Goal: Communication & Community: Ask a question

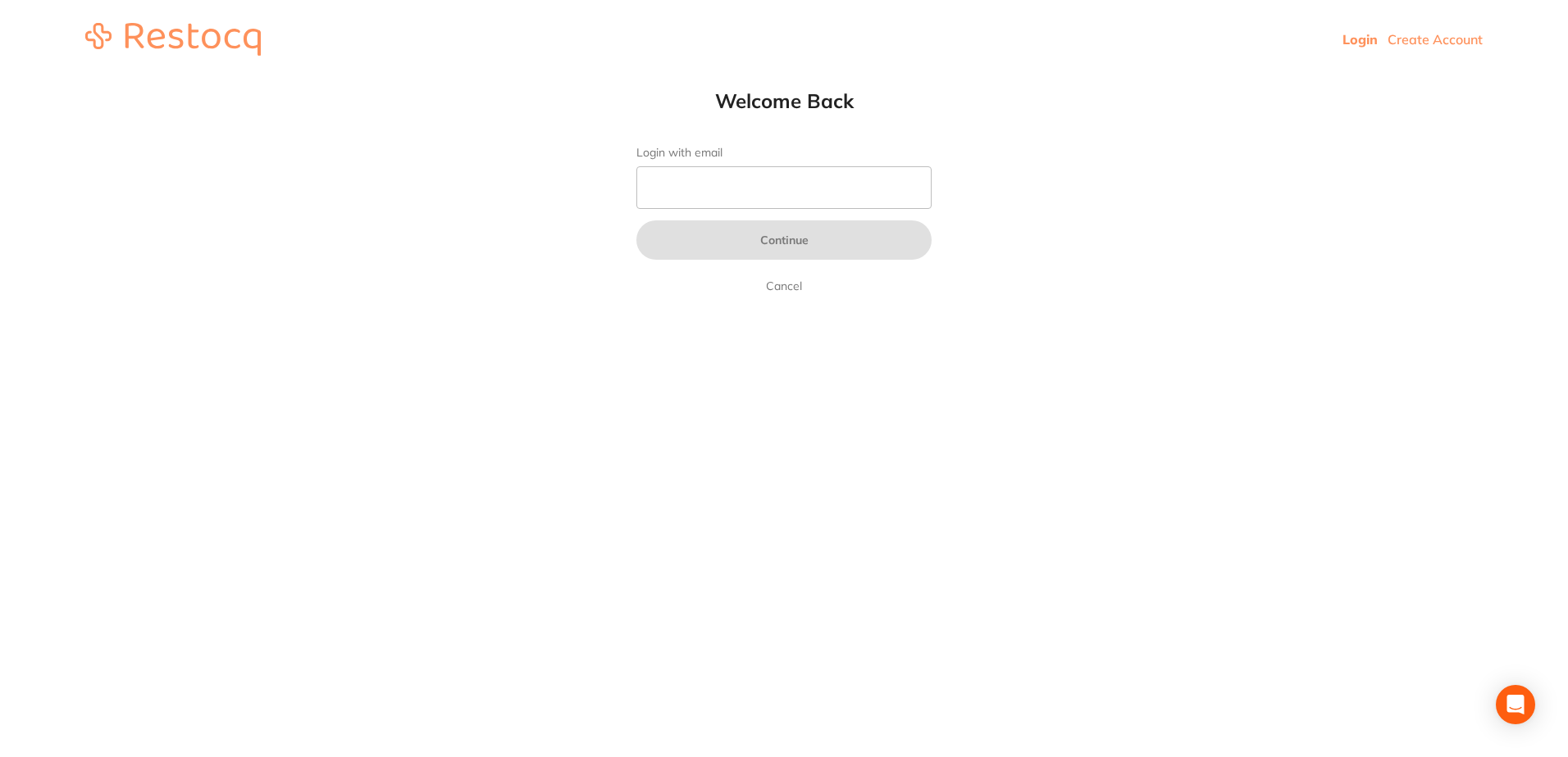
click at [1347, 40] on link "Login" at bounding box center [1360, 39] width 35 height 17
click at [734, 187] on input "Login with email" at bounding box center [783, 187] width 295 height 43
type input "[EMAIL_ADDRESS][DOMAIN_NAME]"
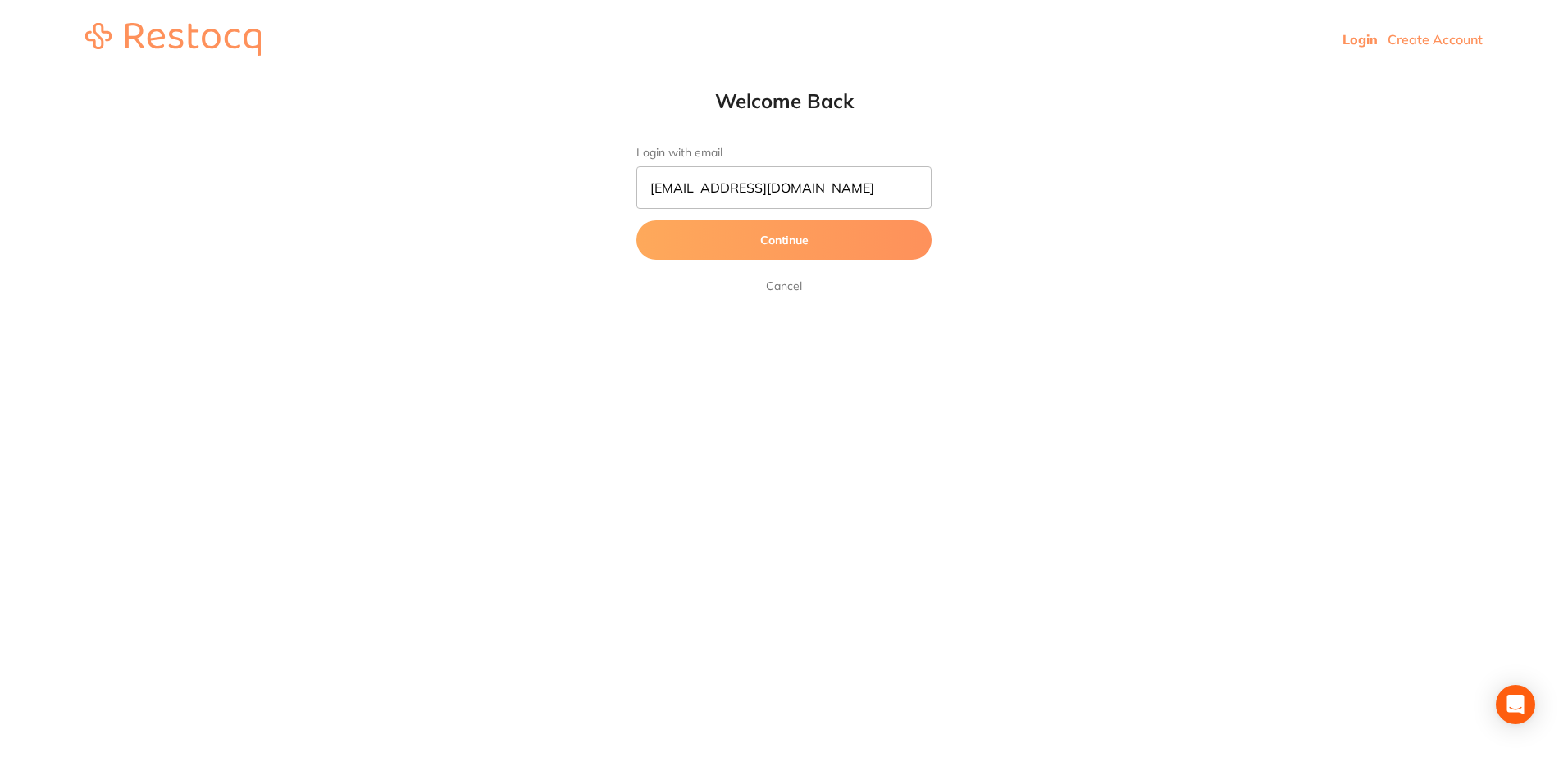
click at [746, 237] on button "Continue" at bounding box center [783, 240] width 295 height 39
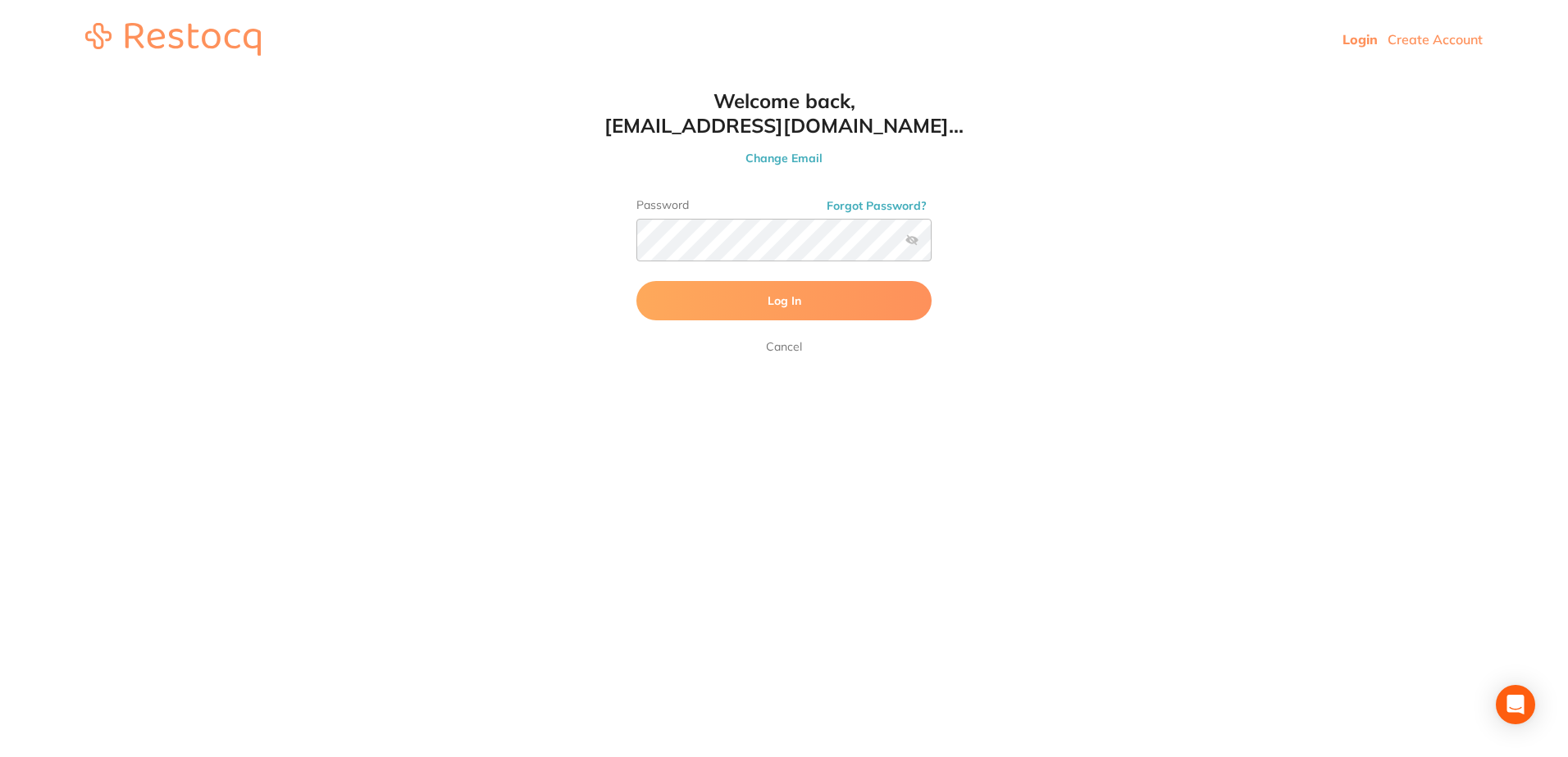
click at [755, 299] on button "Log In" at bounding box center [783, 300] width 295 height 39
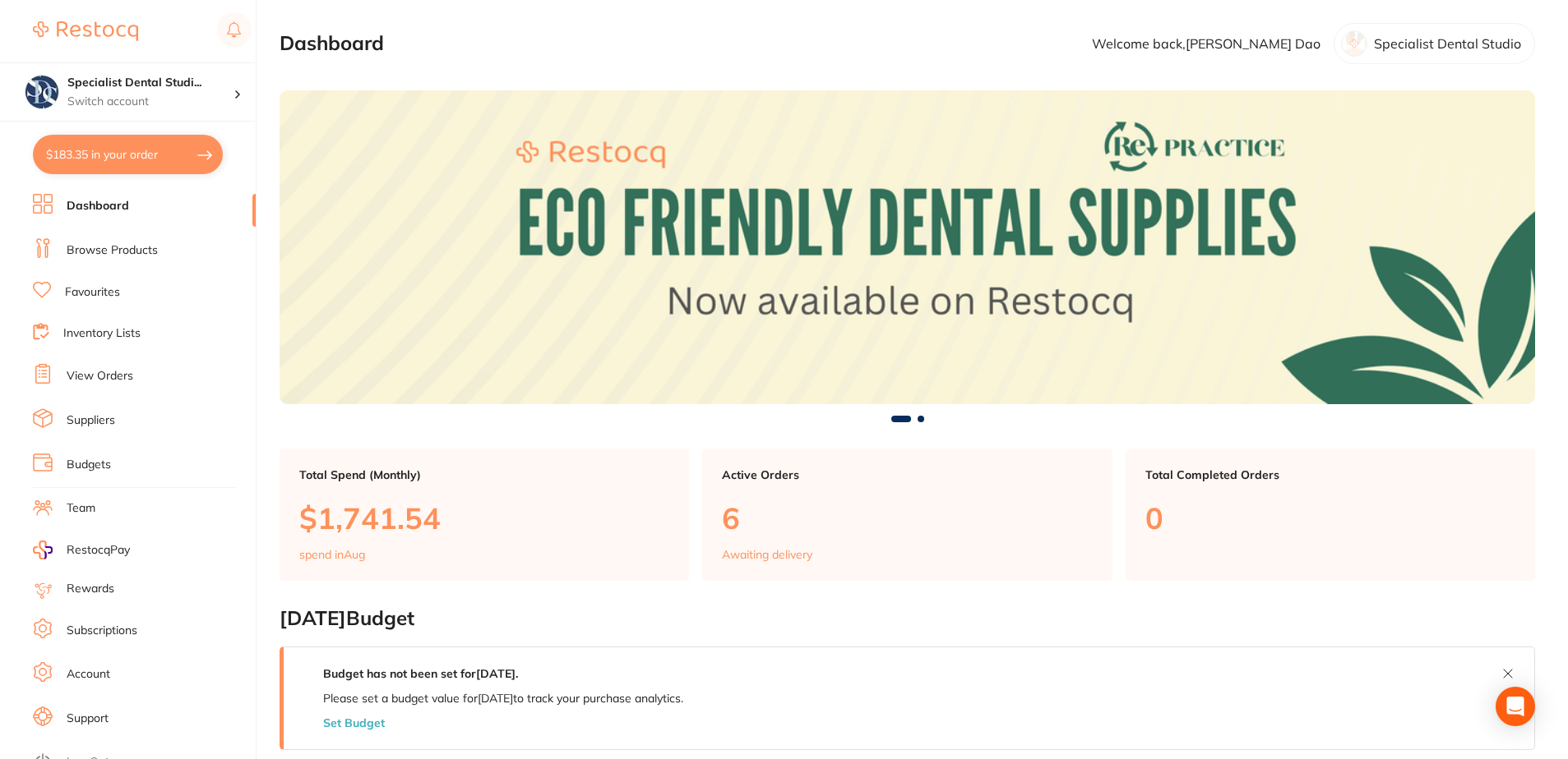
click at [1203, 49] on p "Welcome back, [PERSON_NAME]" at bounding box center [1206, 44] width 228 height 15
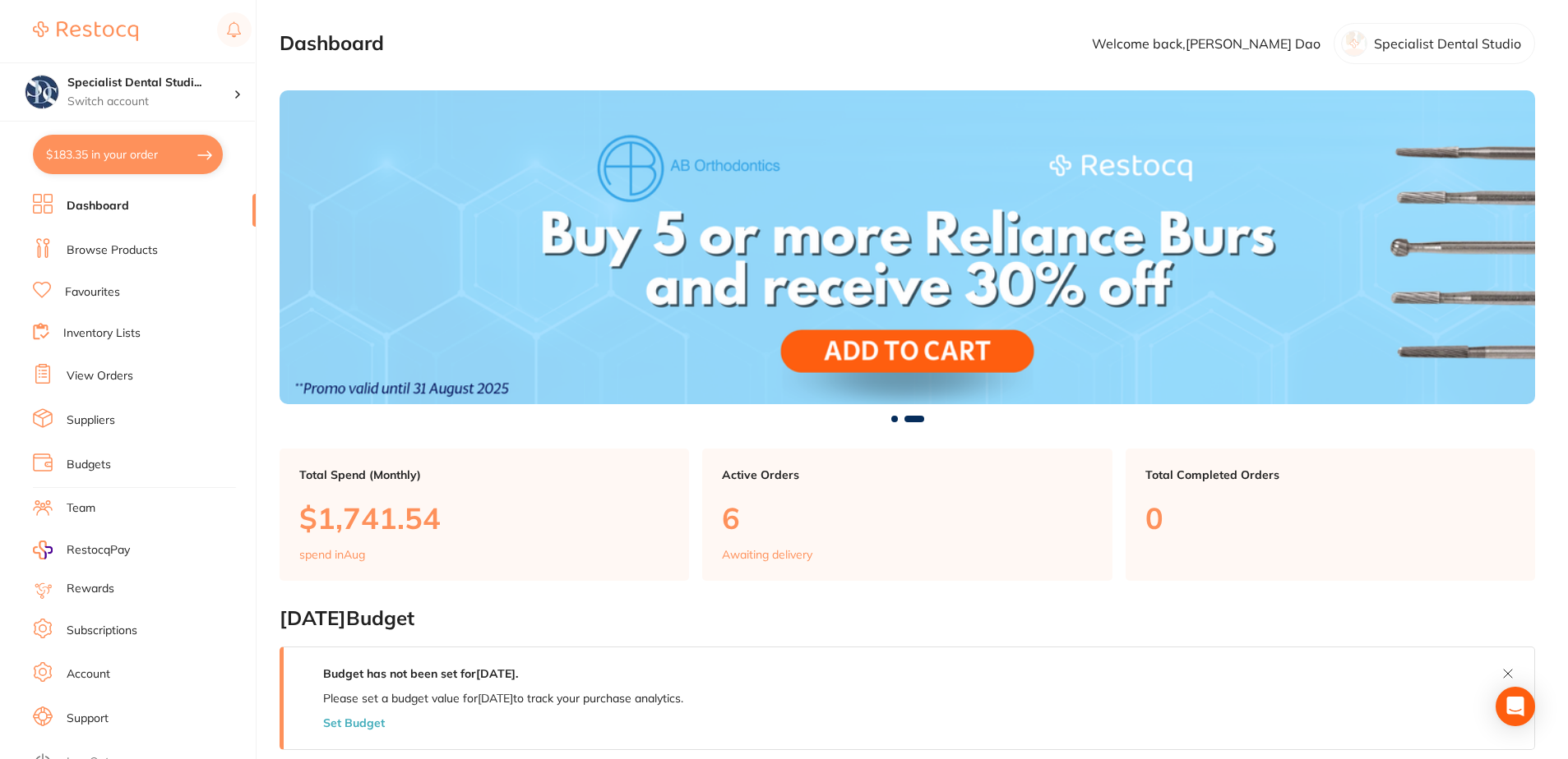
click at [1381, 48] on p "Specialist Dental Studio" at bounding box center [1446, 44] width 147 height 15
click at [1367, 43] on div at bounding box center [1353, 43] width 26 height 26
click at [156, 77] on h4 "Specialist Dental Studi..." at bounding box center [150, 83] width 166 height 17
click at [124, 629] on link "Subscriptions" at bounding box center [102, 632] width 70 height 17
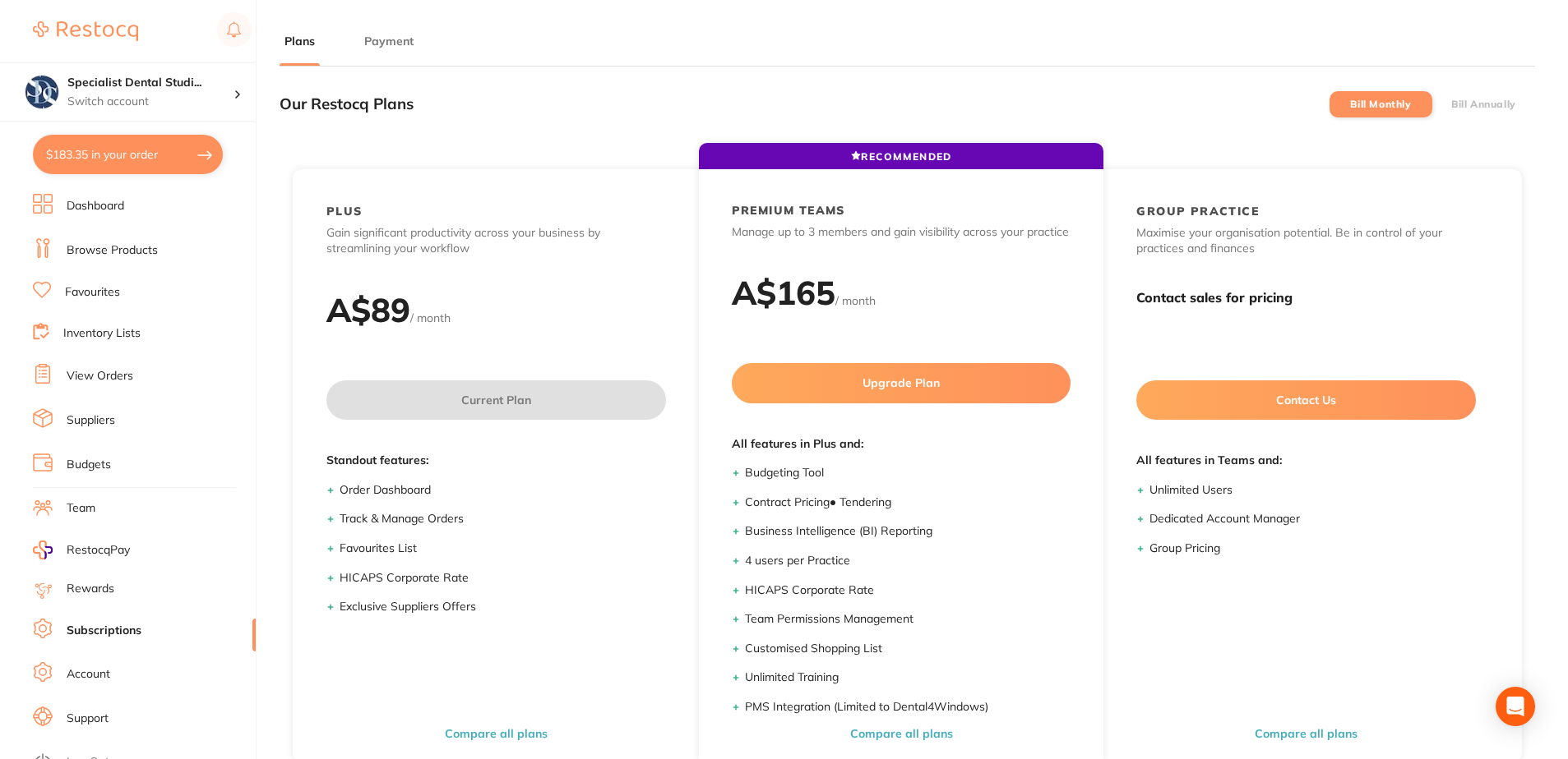
click at [402, 39] on button "Payment" at bounding box center [388, 41] width 60 height 16
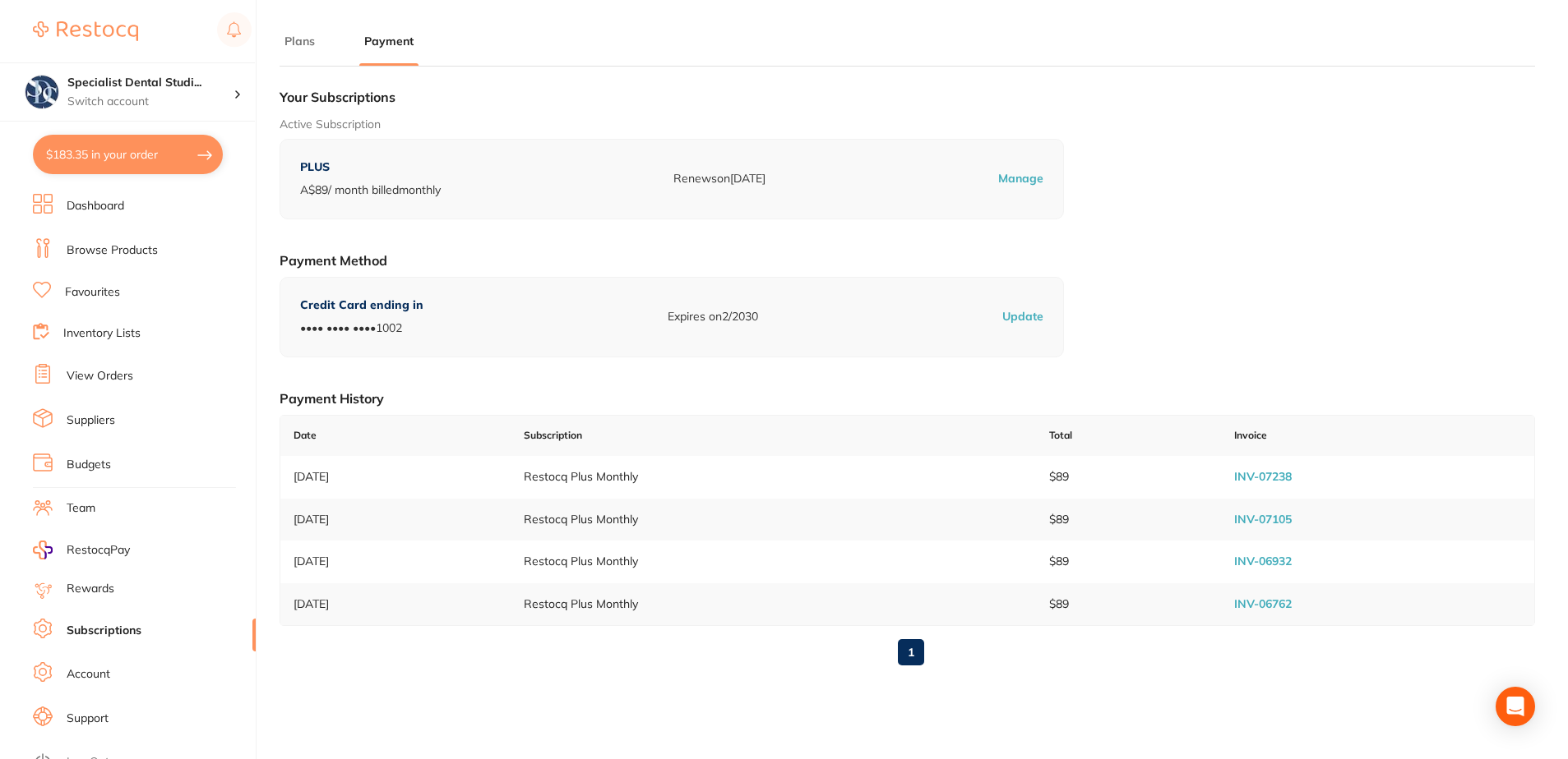
click at [1025, 172] on p "Manage" at bounding box center [1021, 179] width 45 height 17
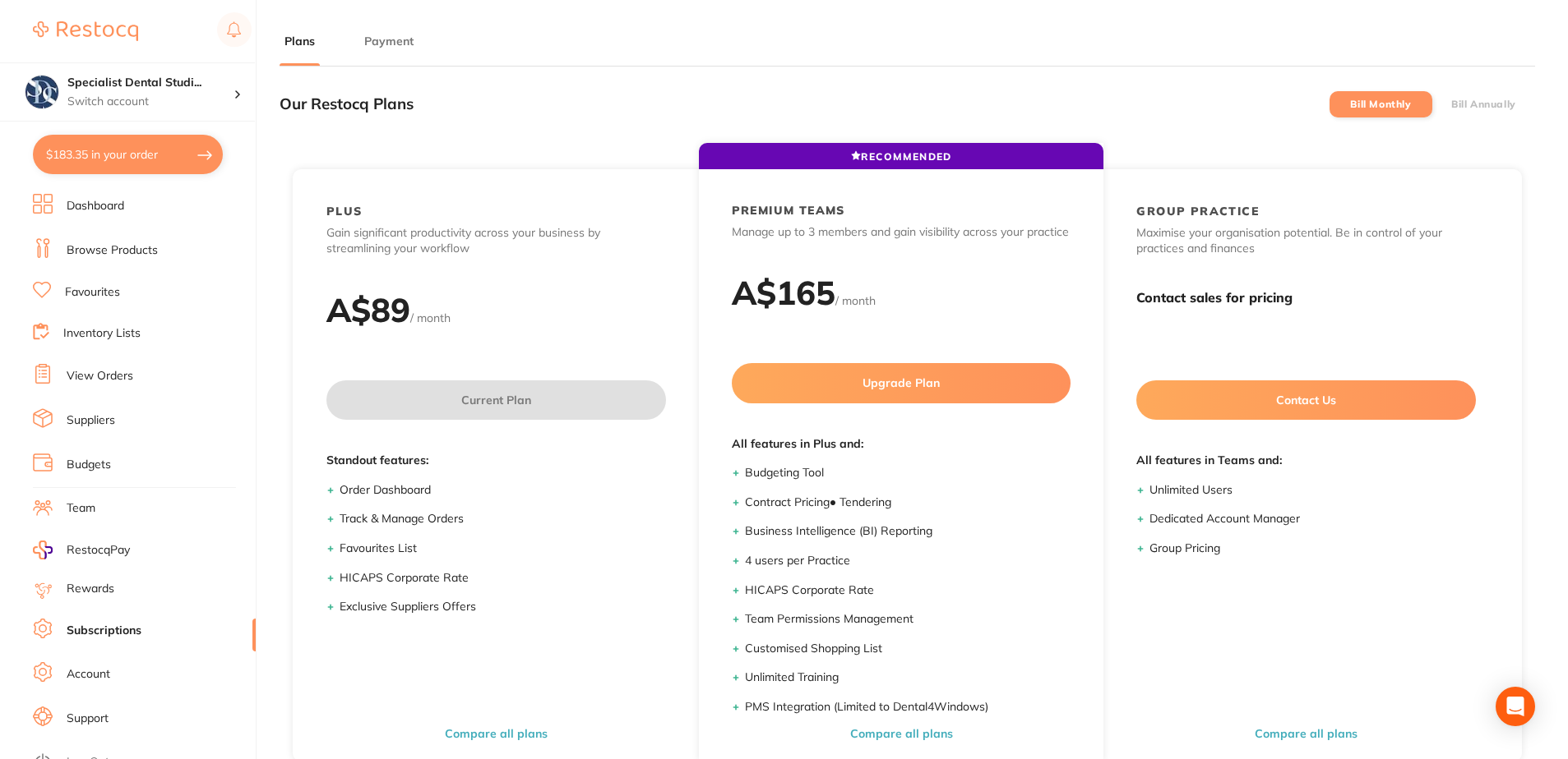
click at [392, 42] on button "Payment" at bounding box center [388, 41] width 60 height 16
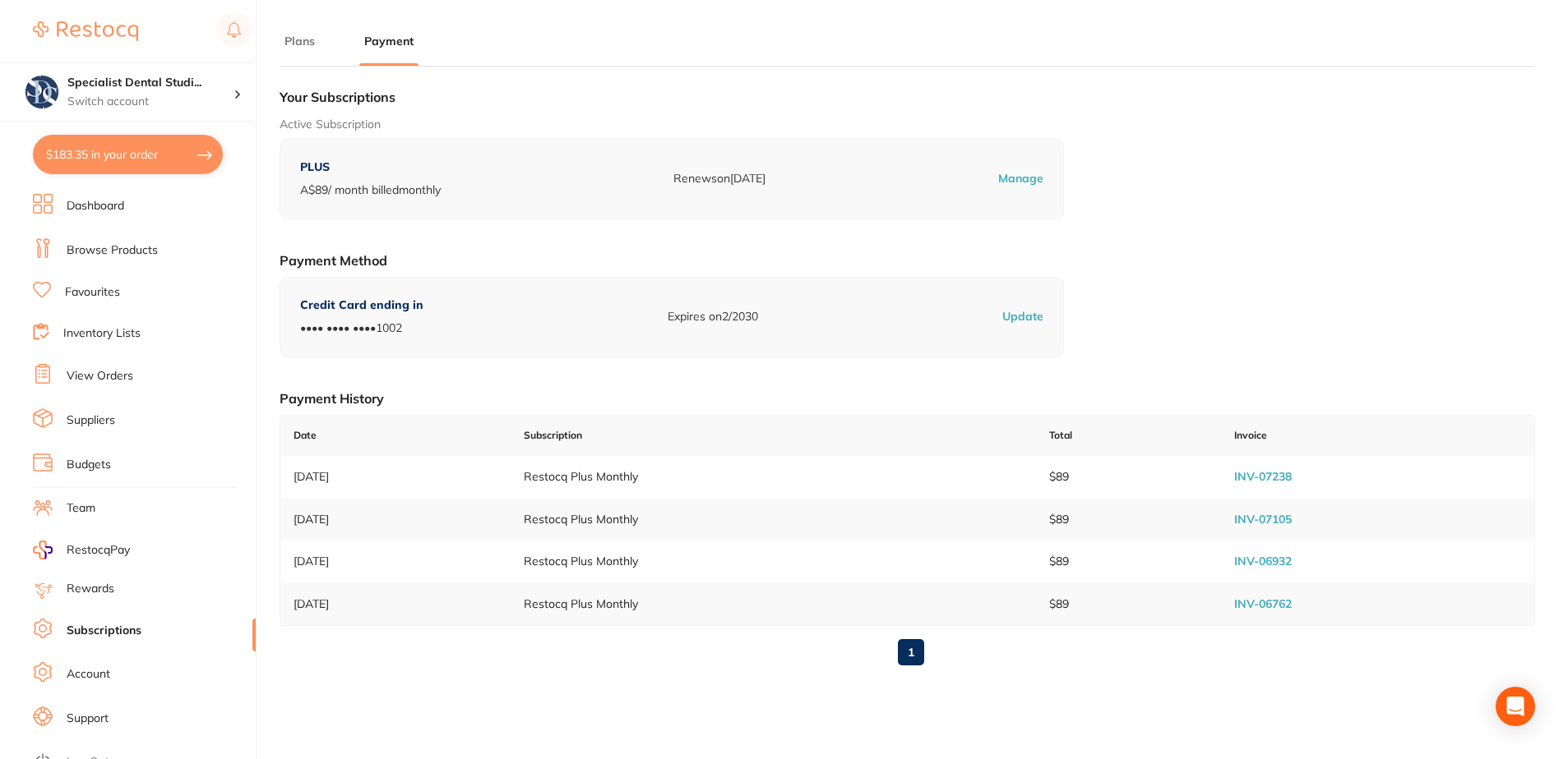
click at [328, 188] on p "A$ 89 / month billed monthly" at bounding box center [371, 191] width 141 height 17
click at [329, 164] on p "PLUS" at bounding box center [371, 168] width 141 height 17
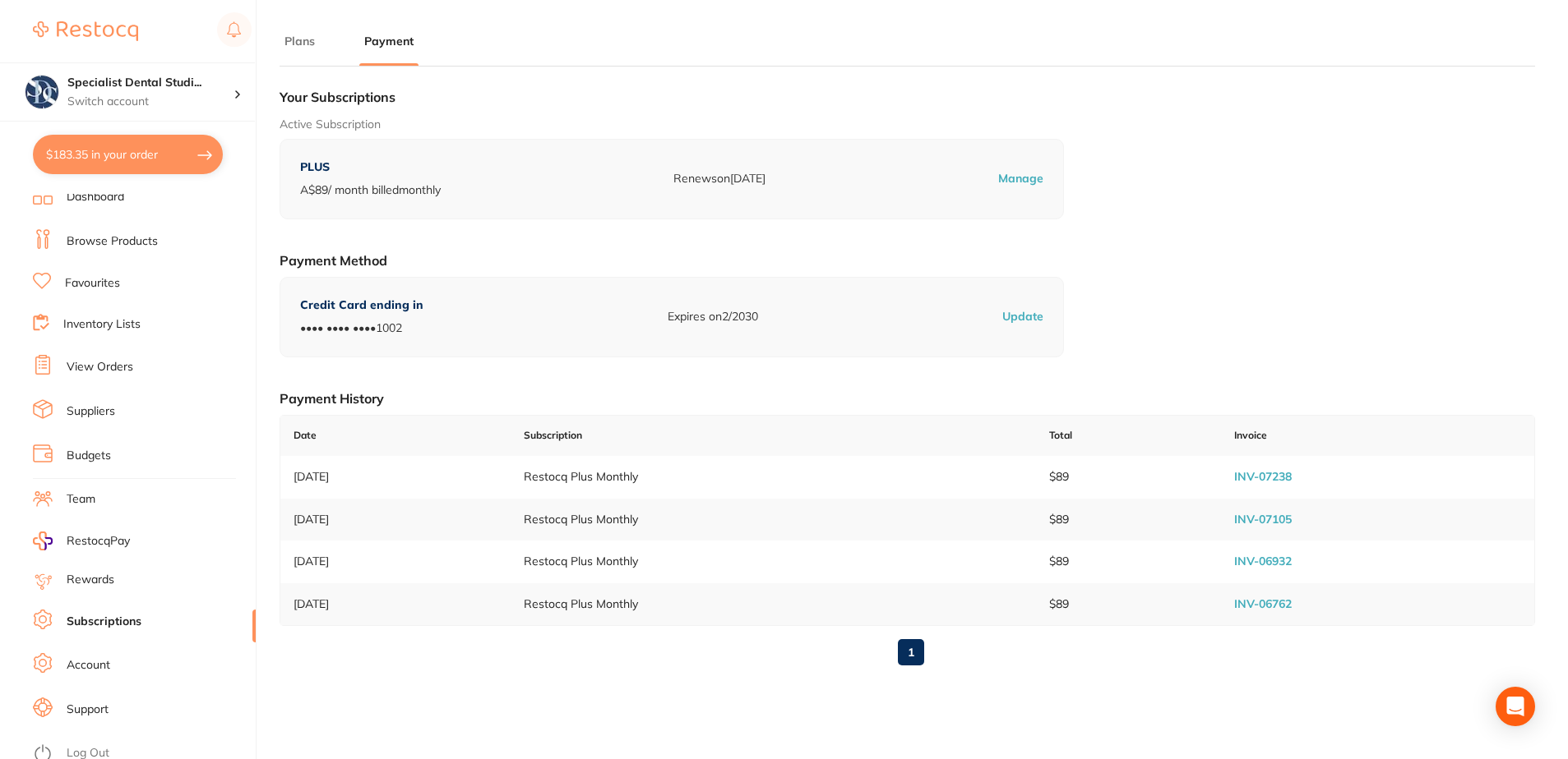
scroll to position [18, 0]
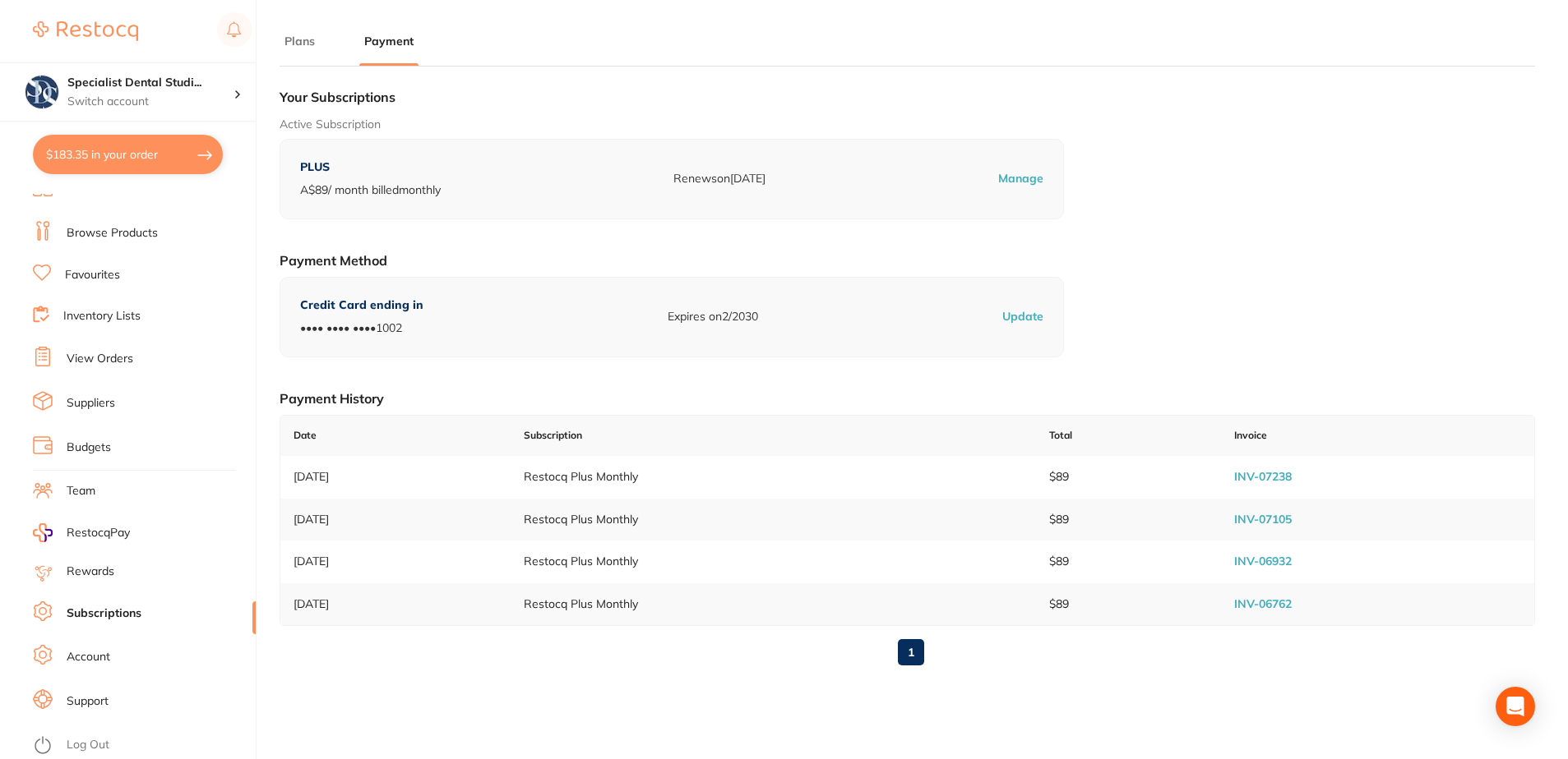
click at [92, 663] on link "Account" at bounding box center [88, 658] width 44 height 17
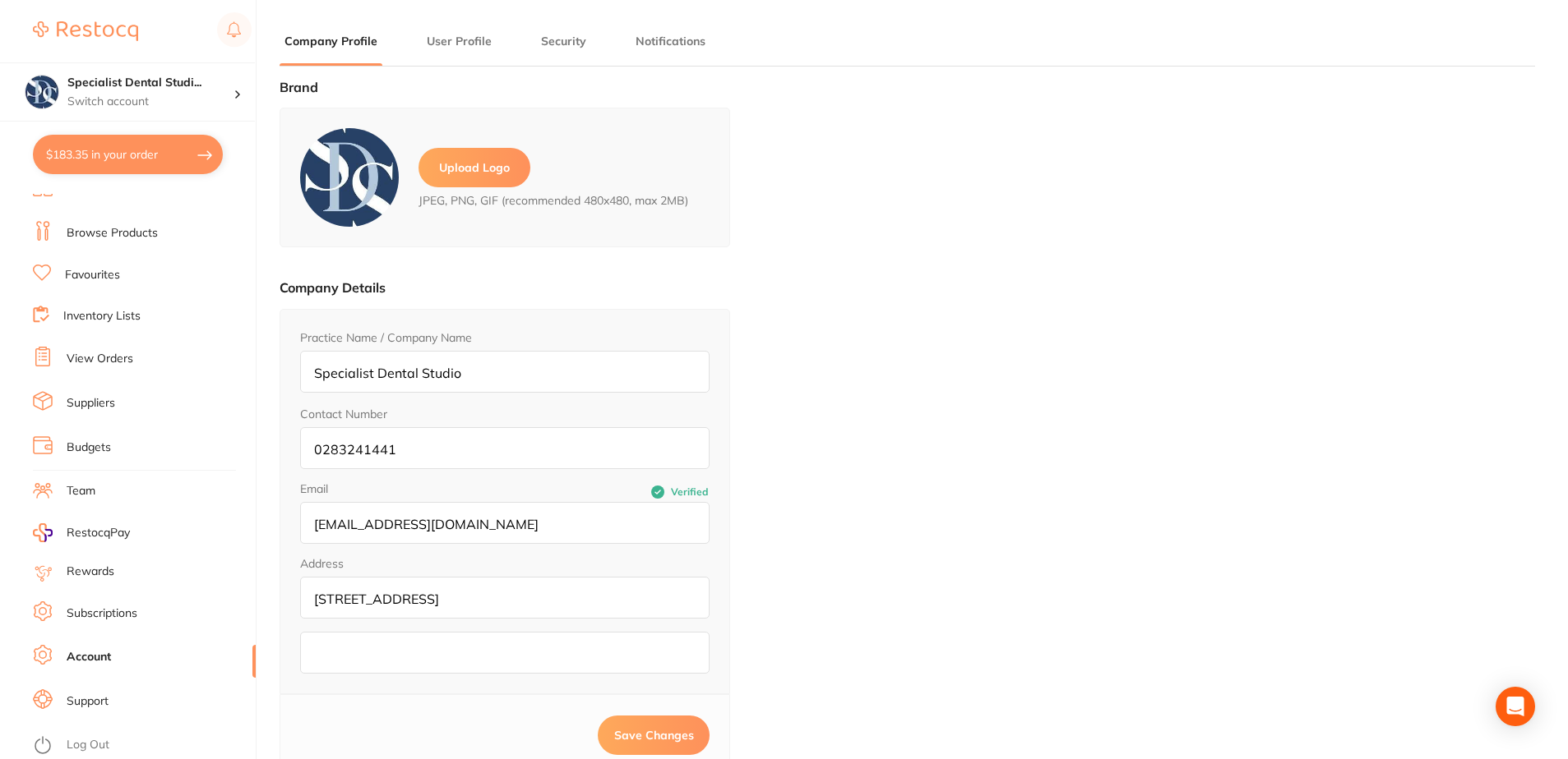
type input "[PERSON_NAME]"
type input "Dao"
type input "[EMAIL_ADDRESS][DOMAIN_NAME]"
click at [93, 699] on link "Support" at bounding box center [87, 702] width 42 height 17
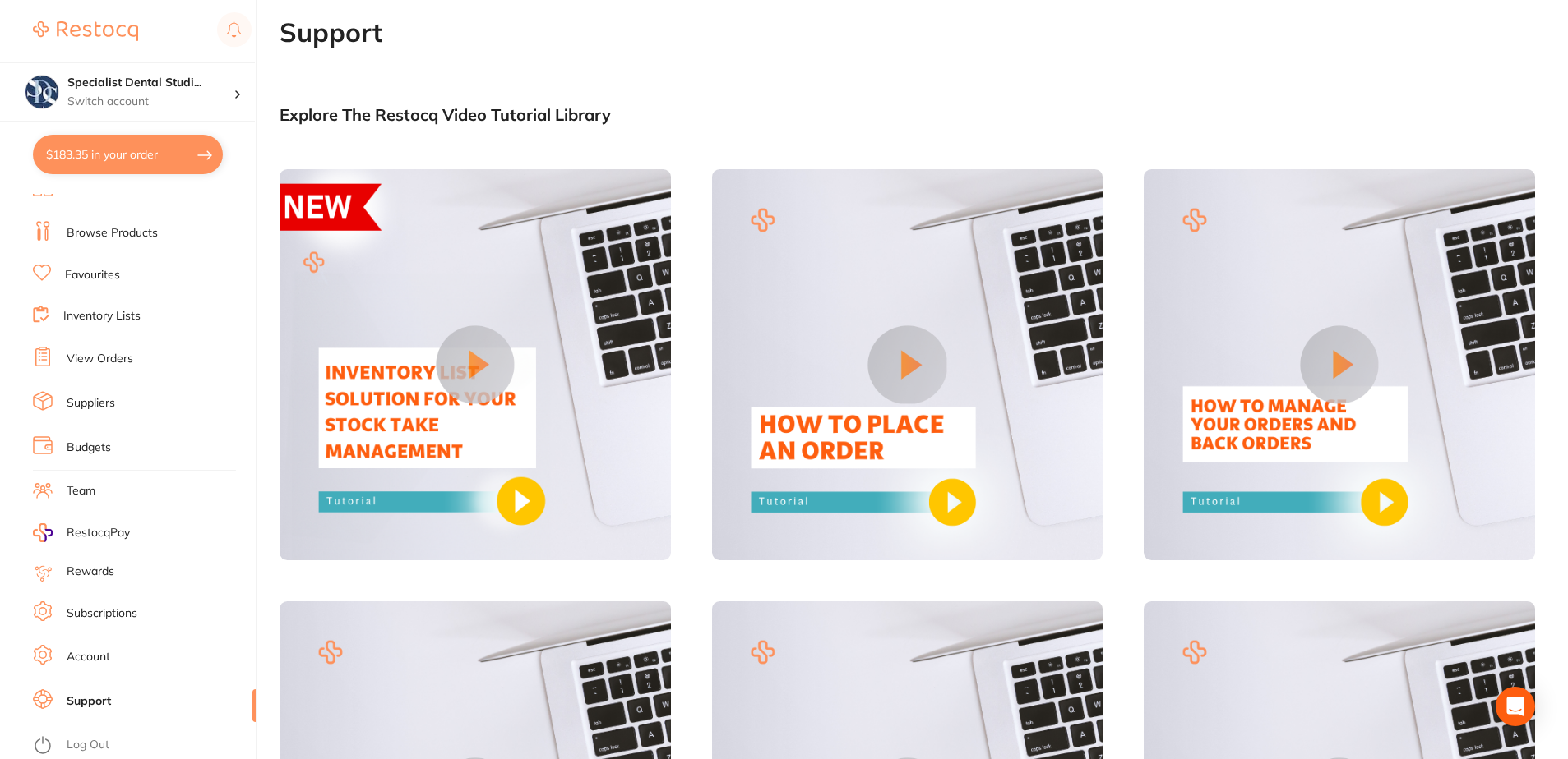
click at [91, 609] on link "Subscriptions" at bounding box center [102, 614] width 70 height 17
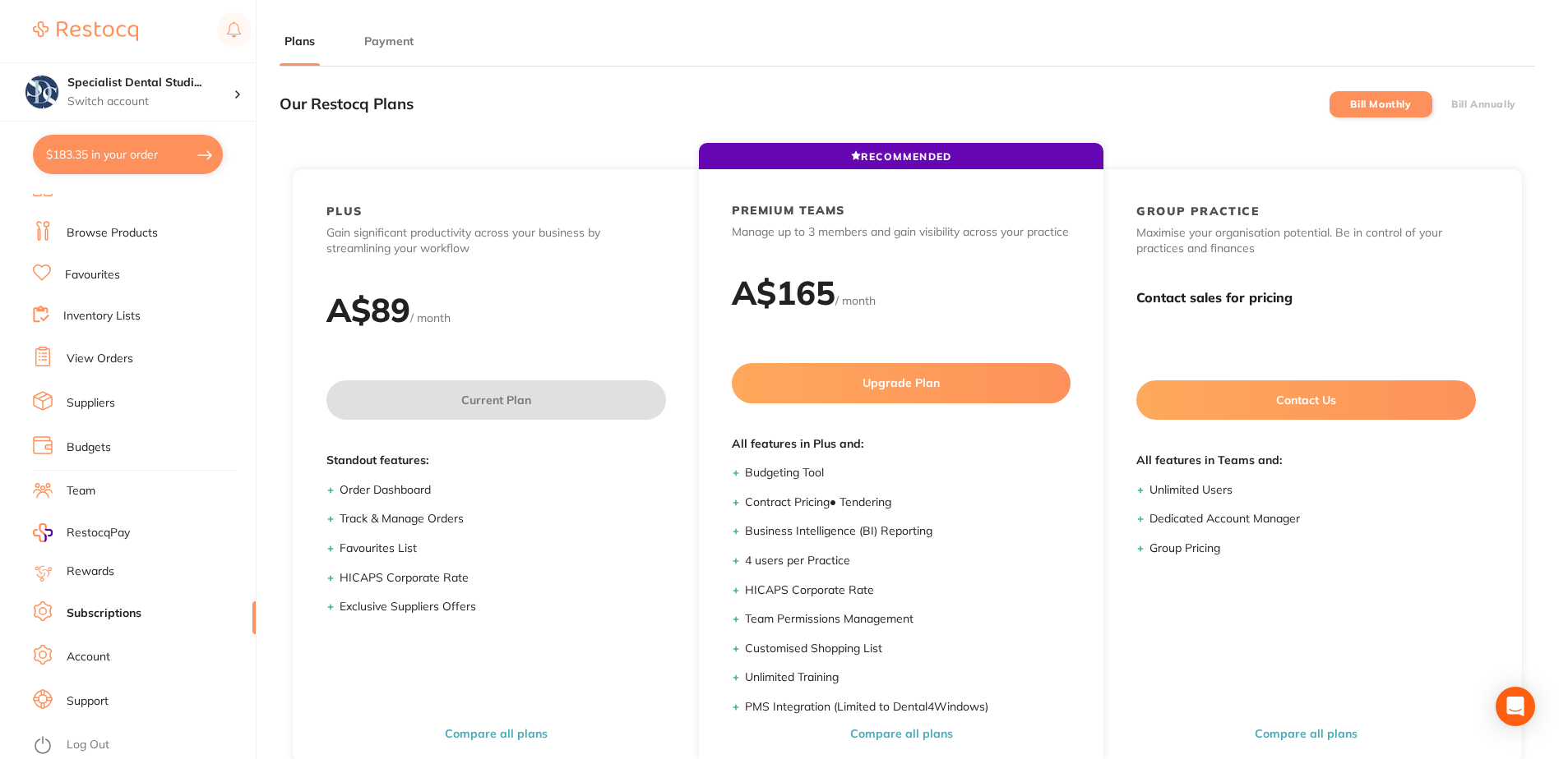
click at [94, 567] on link "Rewards" at bounding box center [90, 572] width 48 height 17
click at [89, 29] on img at bounding box center [85, 31] width 105 height 20
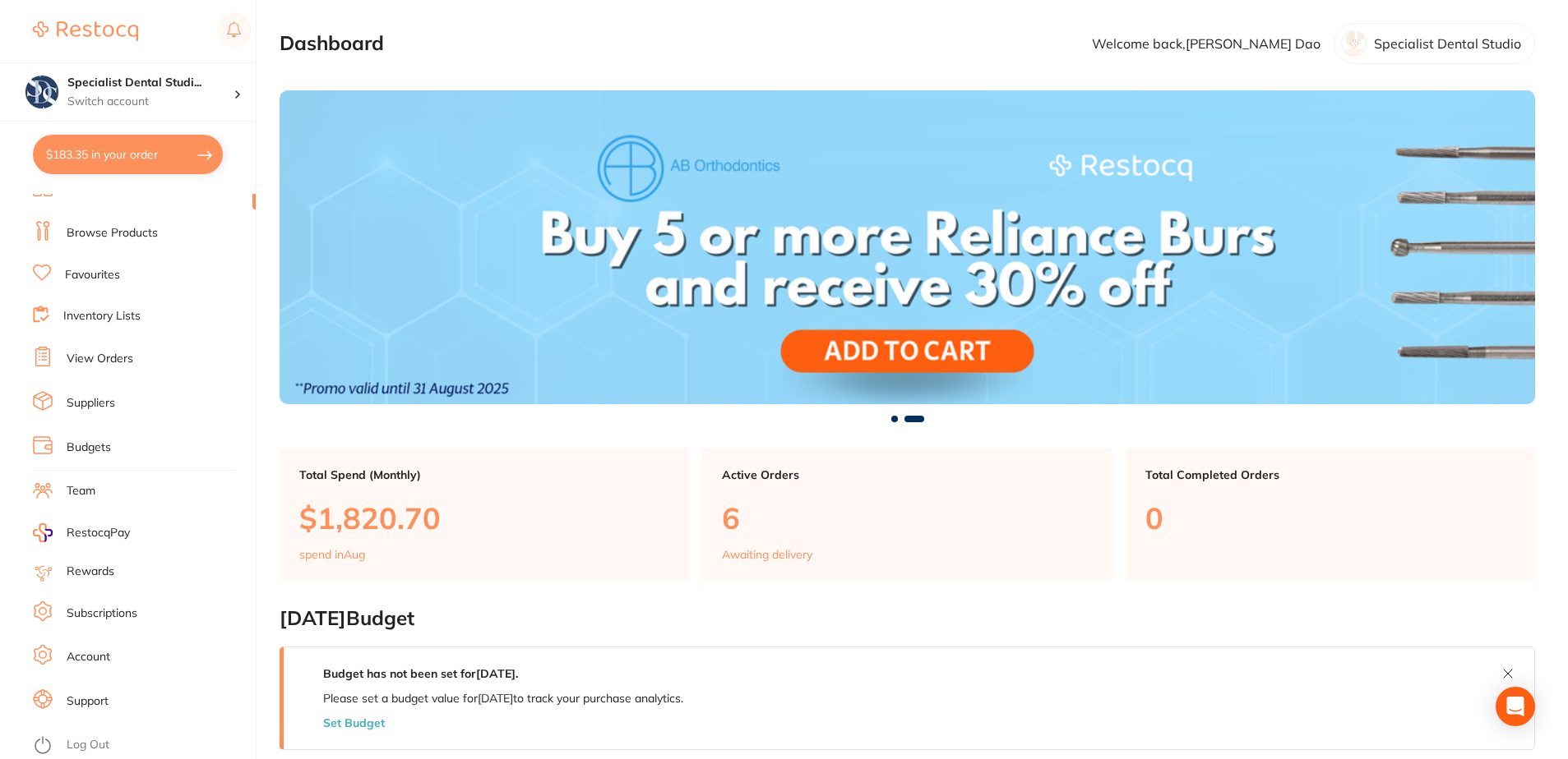
click at [1360, 43] on div at bounding box center [1353, 43] width 26 height 26
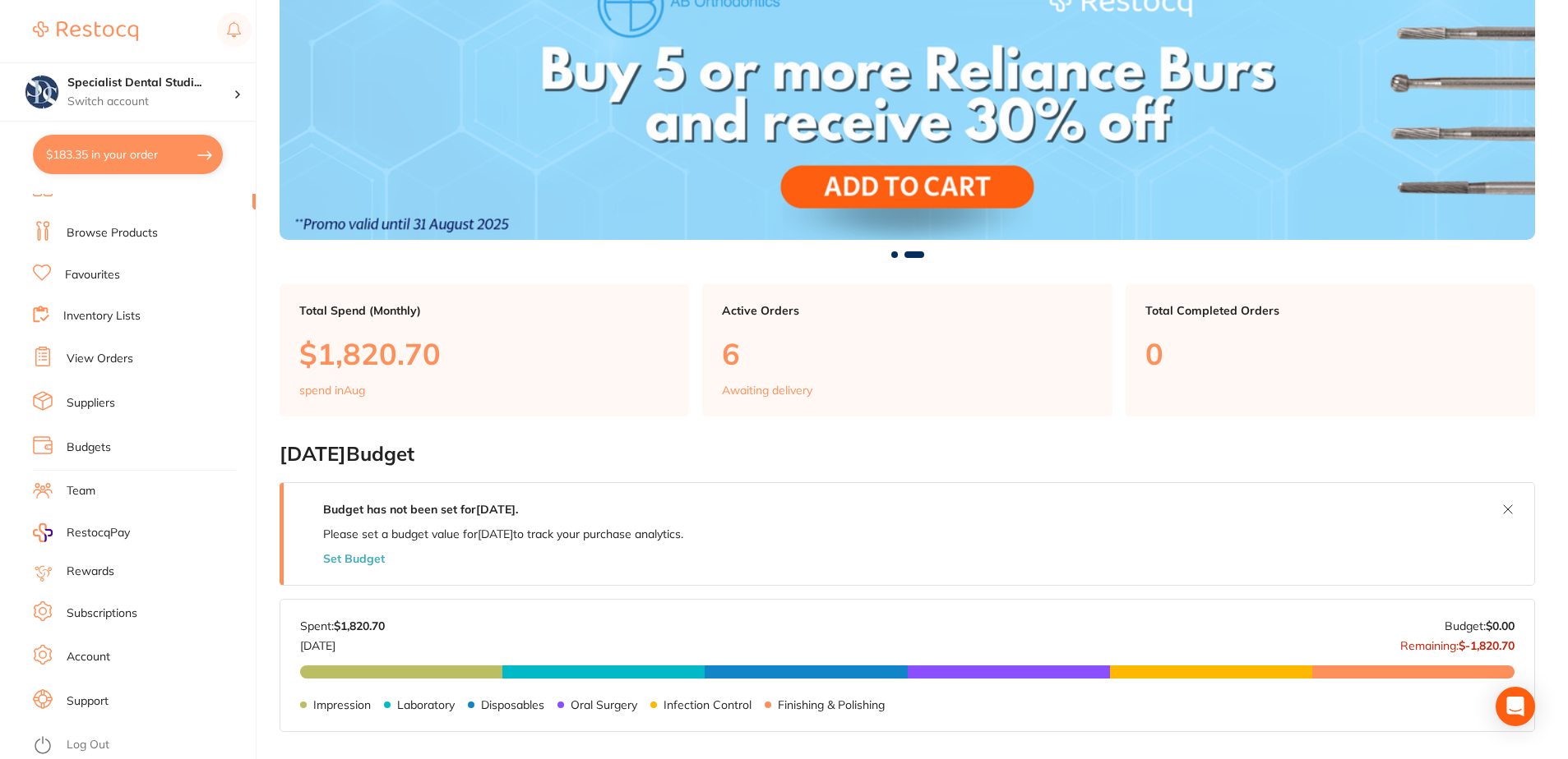
scroll to position [329, 0]
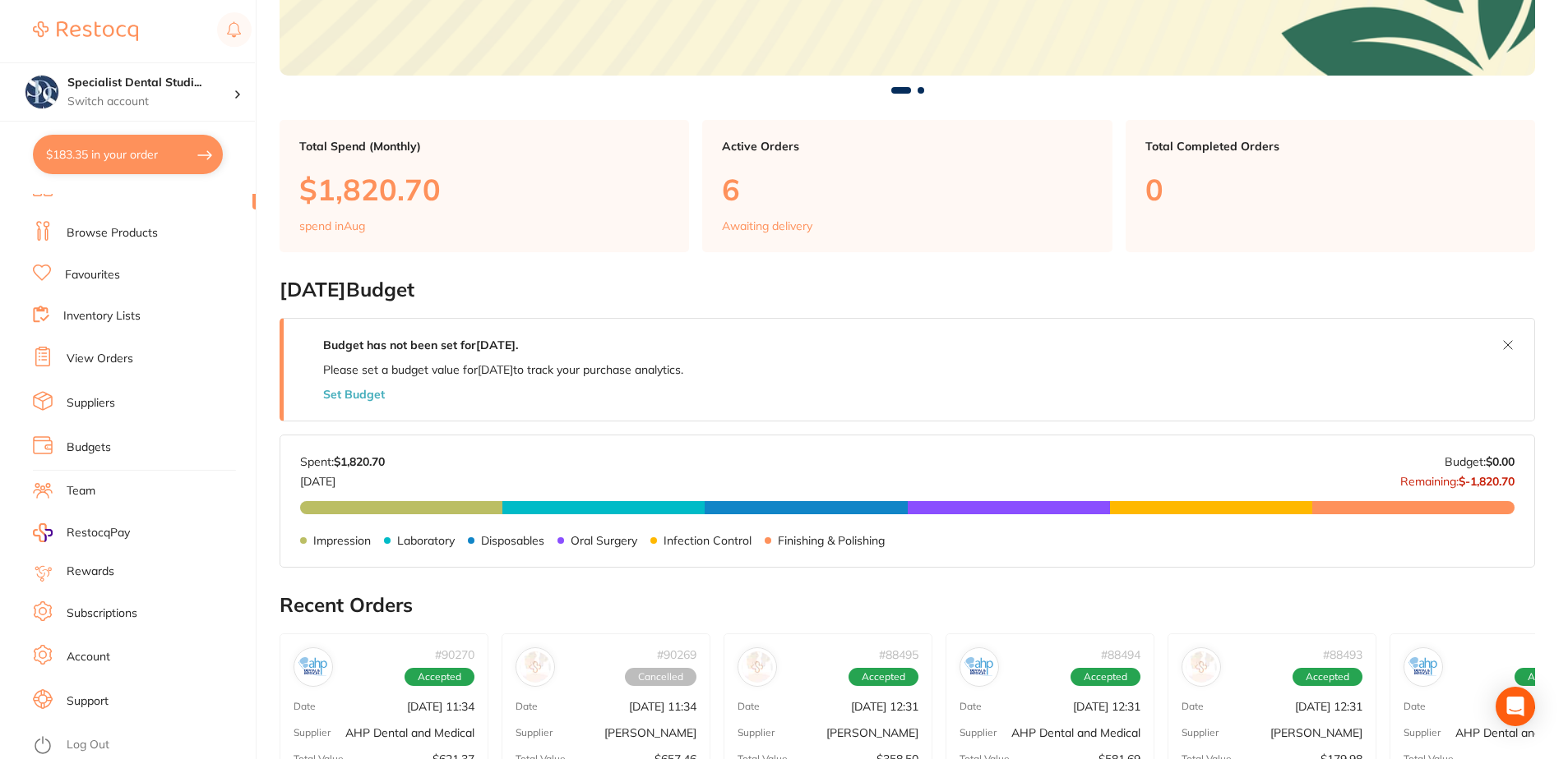
click at [86, 709] on link "Support" at bounding box center [87, 702] width 42 height 17
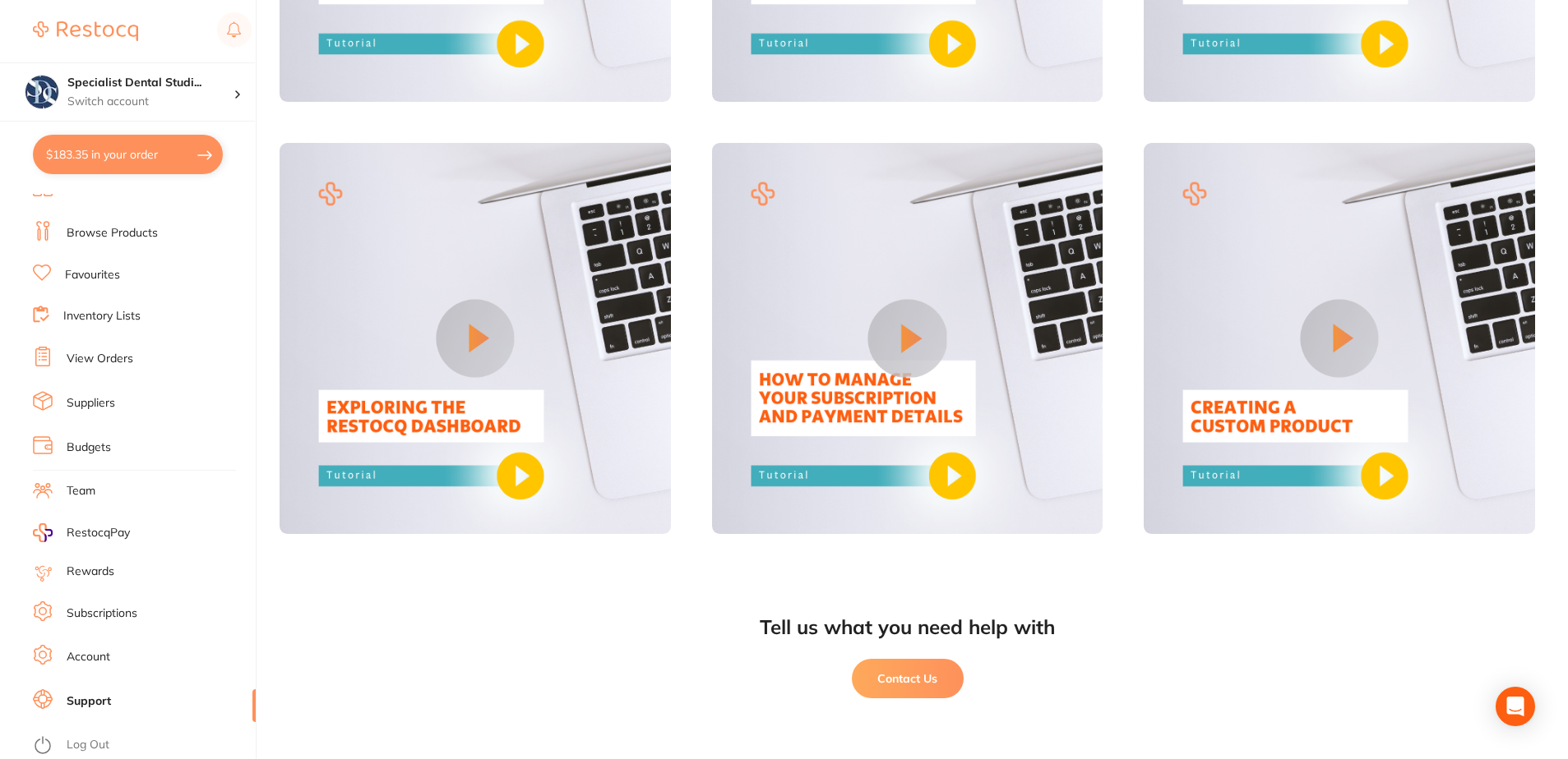
scroll to position [1328, 0]
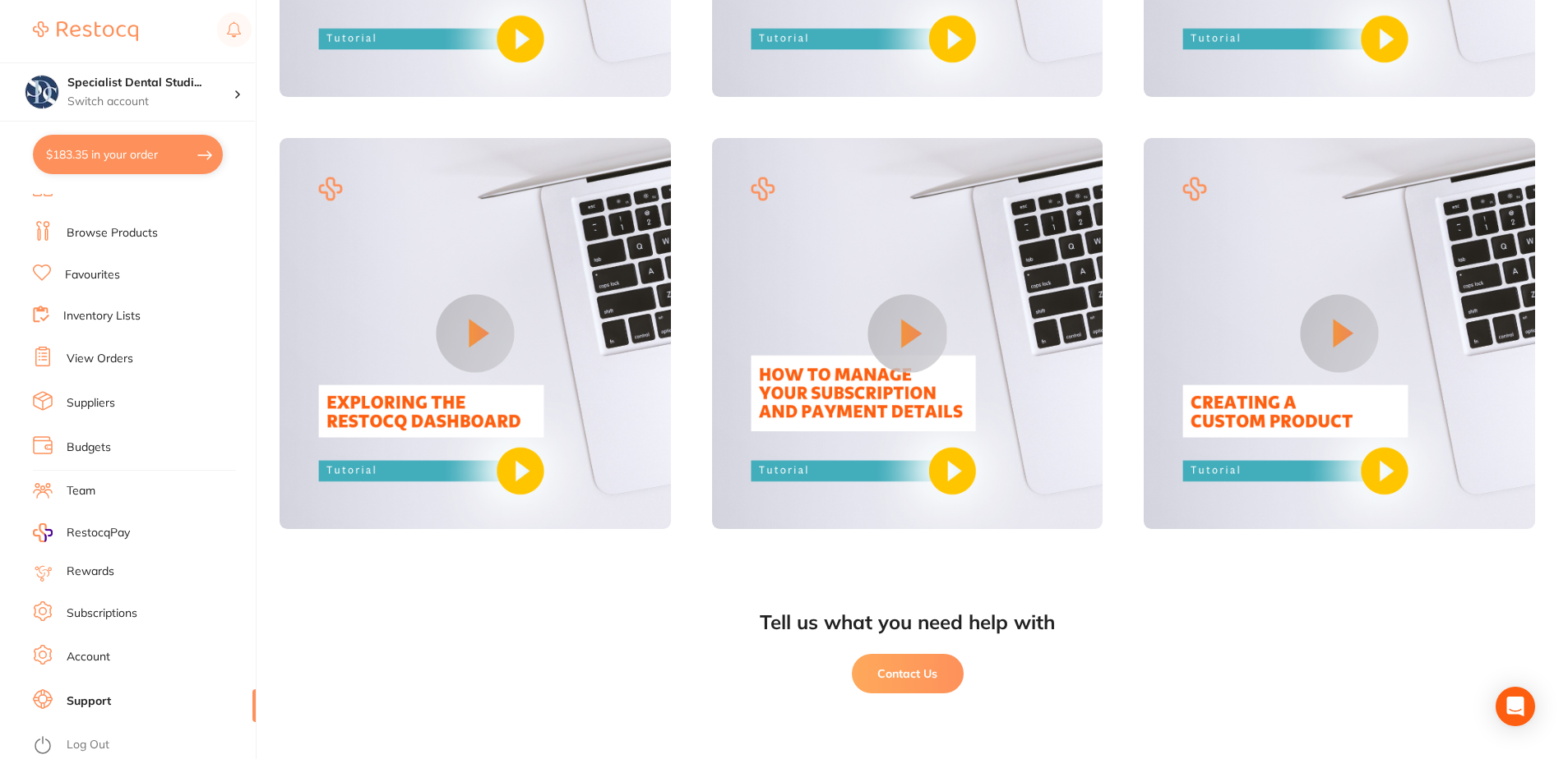
click at [104, 616] on link "Subscriptions" at bounding box center [102, 614] width 70 height 17
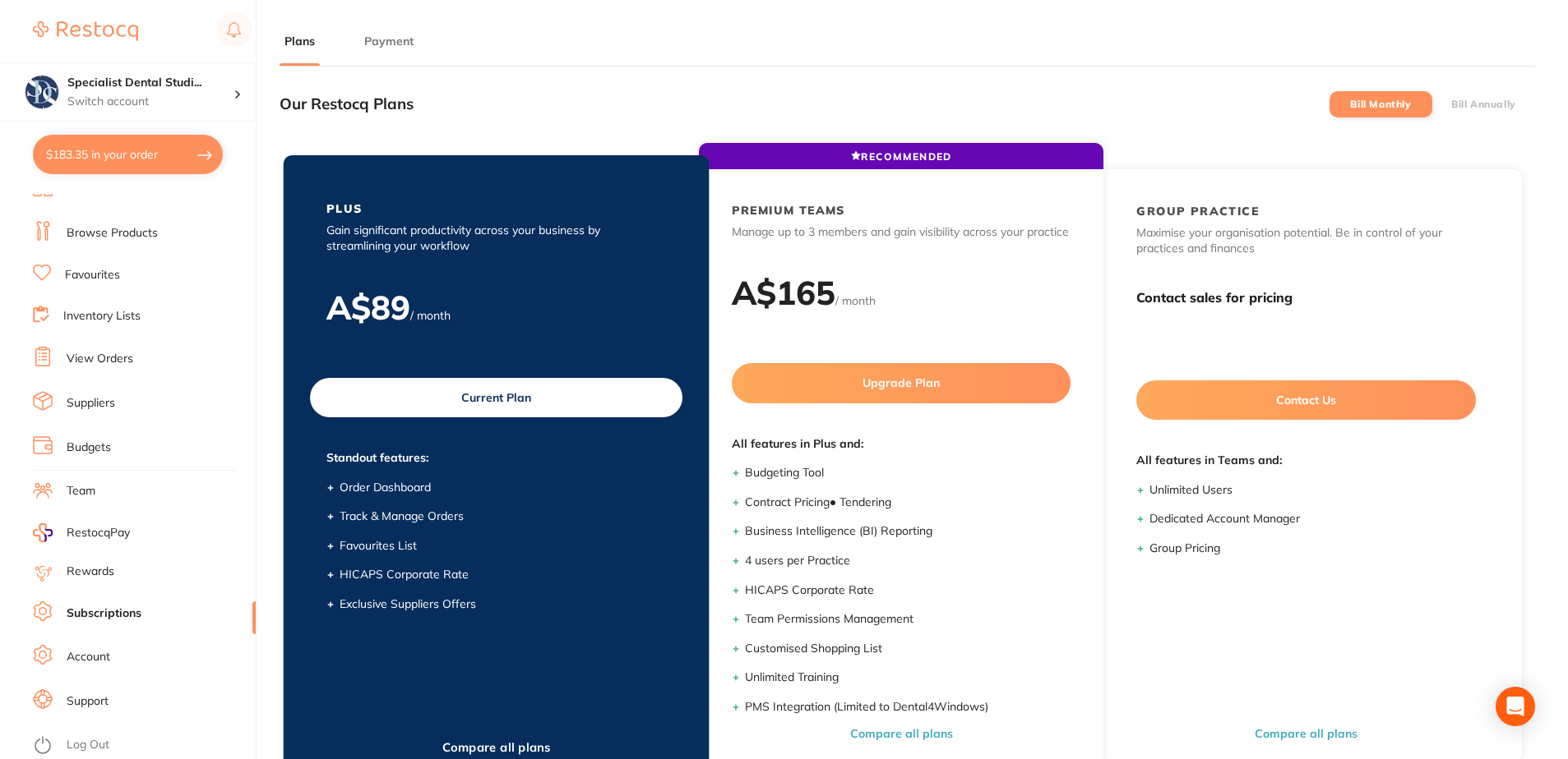
scroll to position [221, 0]
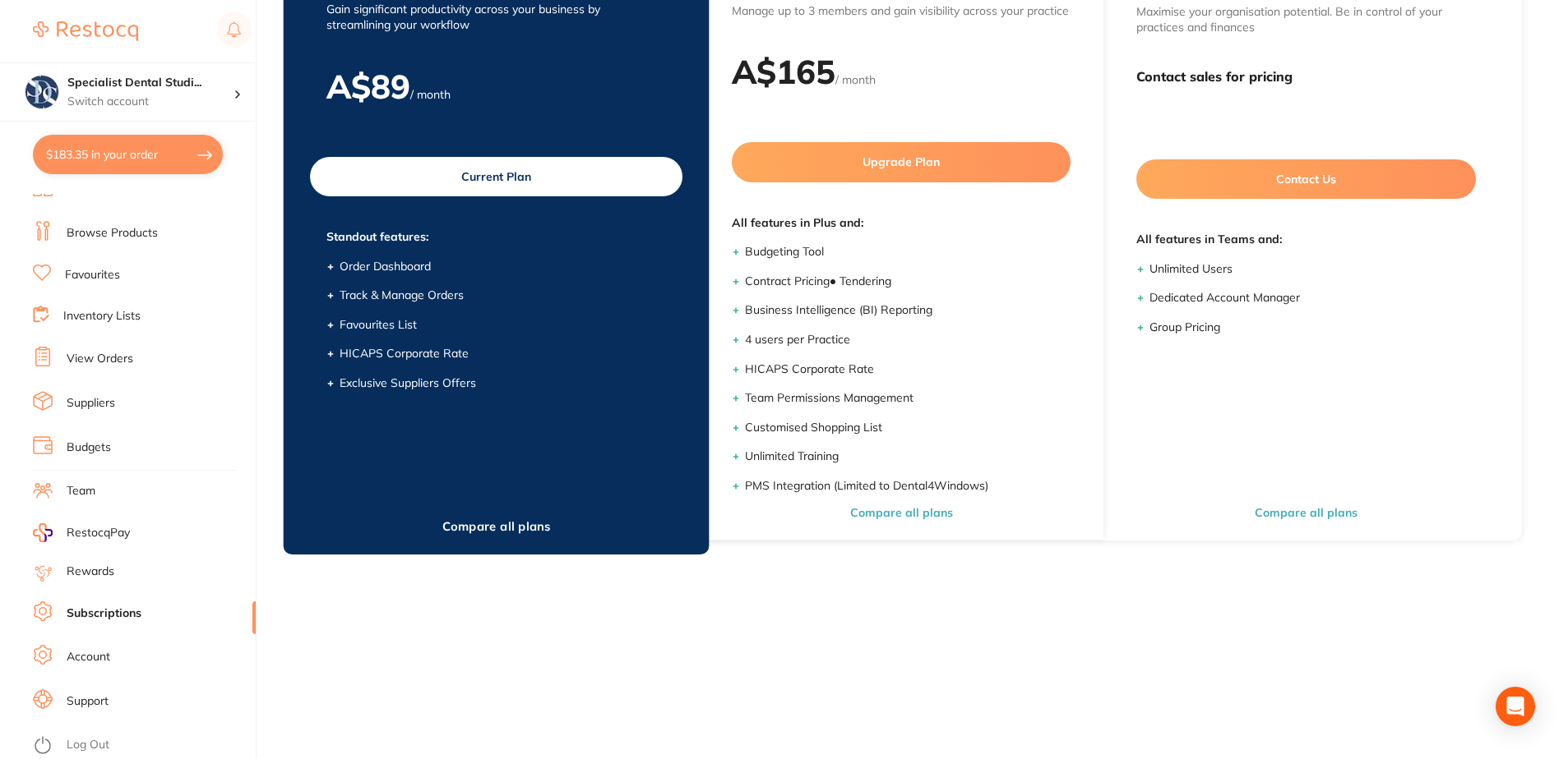
click at [404, 482] on div "RECOMMENDED PLUS Gain significant productivity across your business by streamli…" at bounding box center [496, 245] width 425 height 621
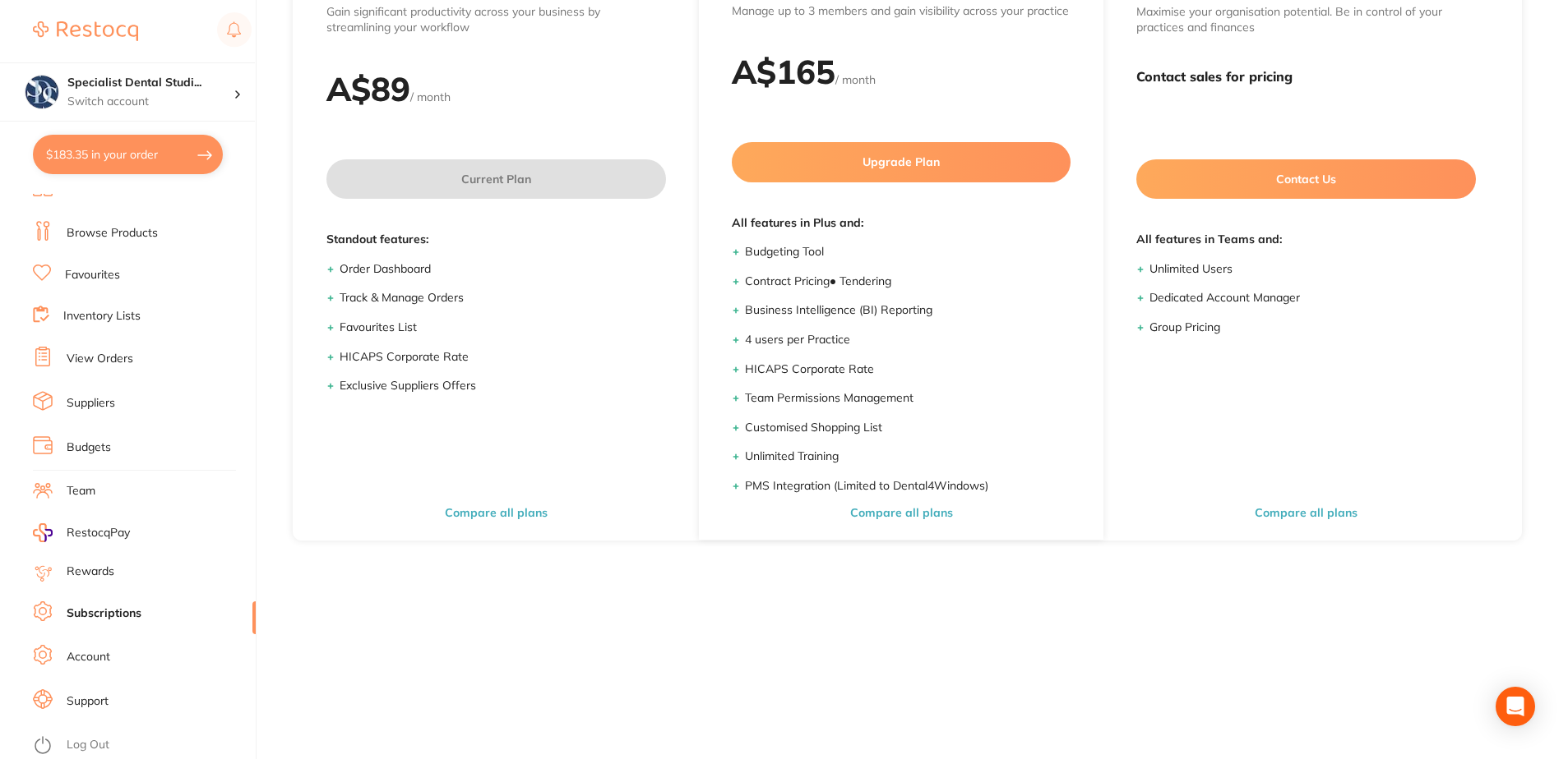
click at [784, 689] on main "Plans Payment Our Restocq Plans Bill Monthly Bill Annually RECOMMENDED PLUS Gai…" at bounding box center [924, 268] width 1289 height 980
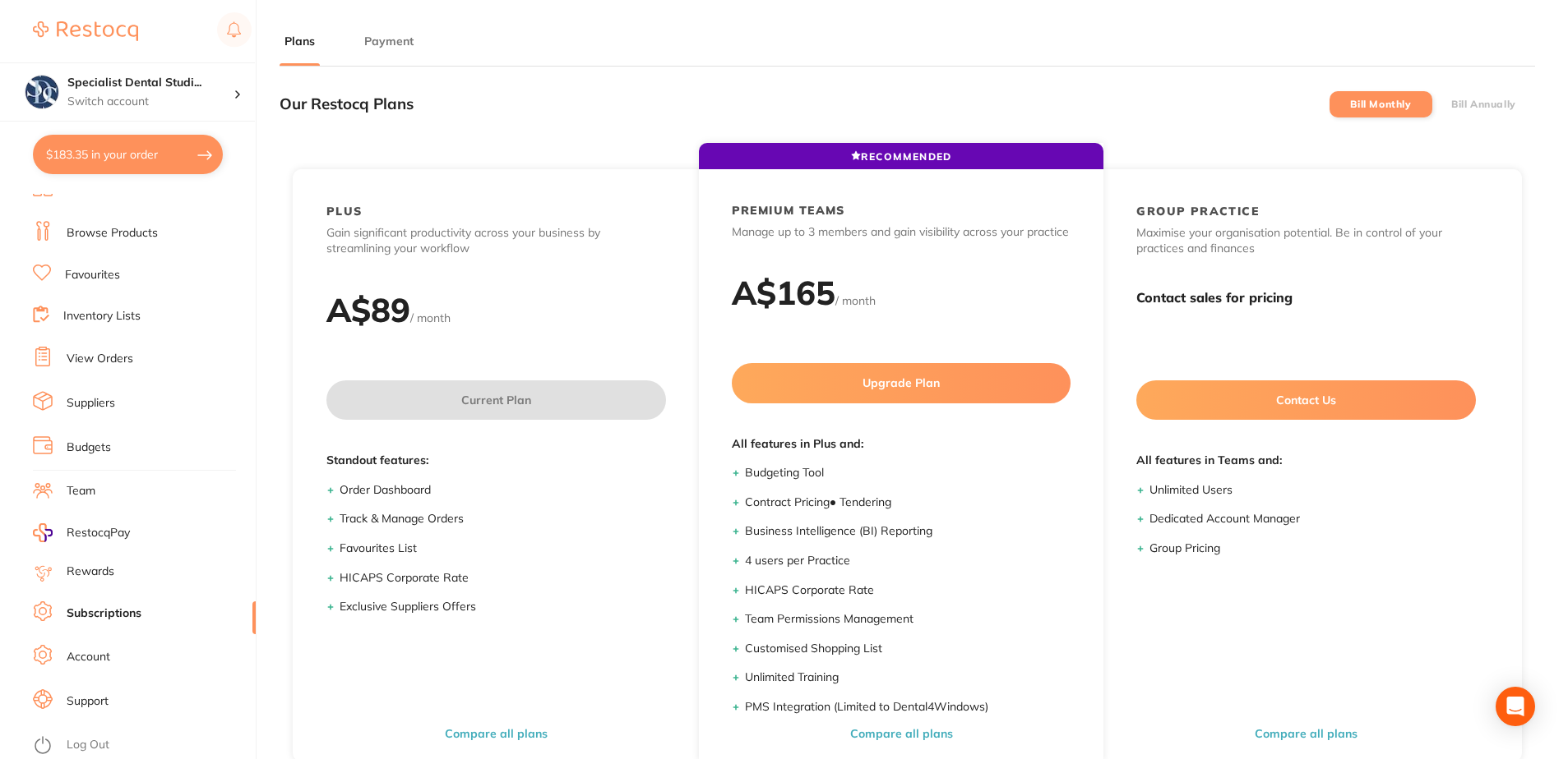
click at [388, 40] on button "Payment" at bounding box center [388, 41] width 60 height 16
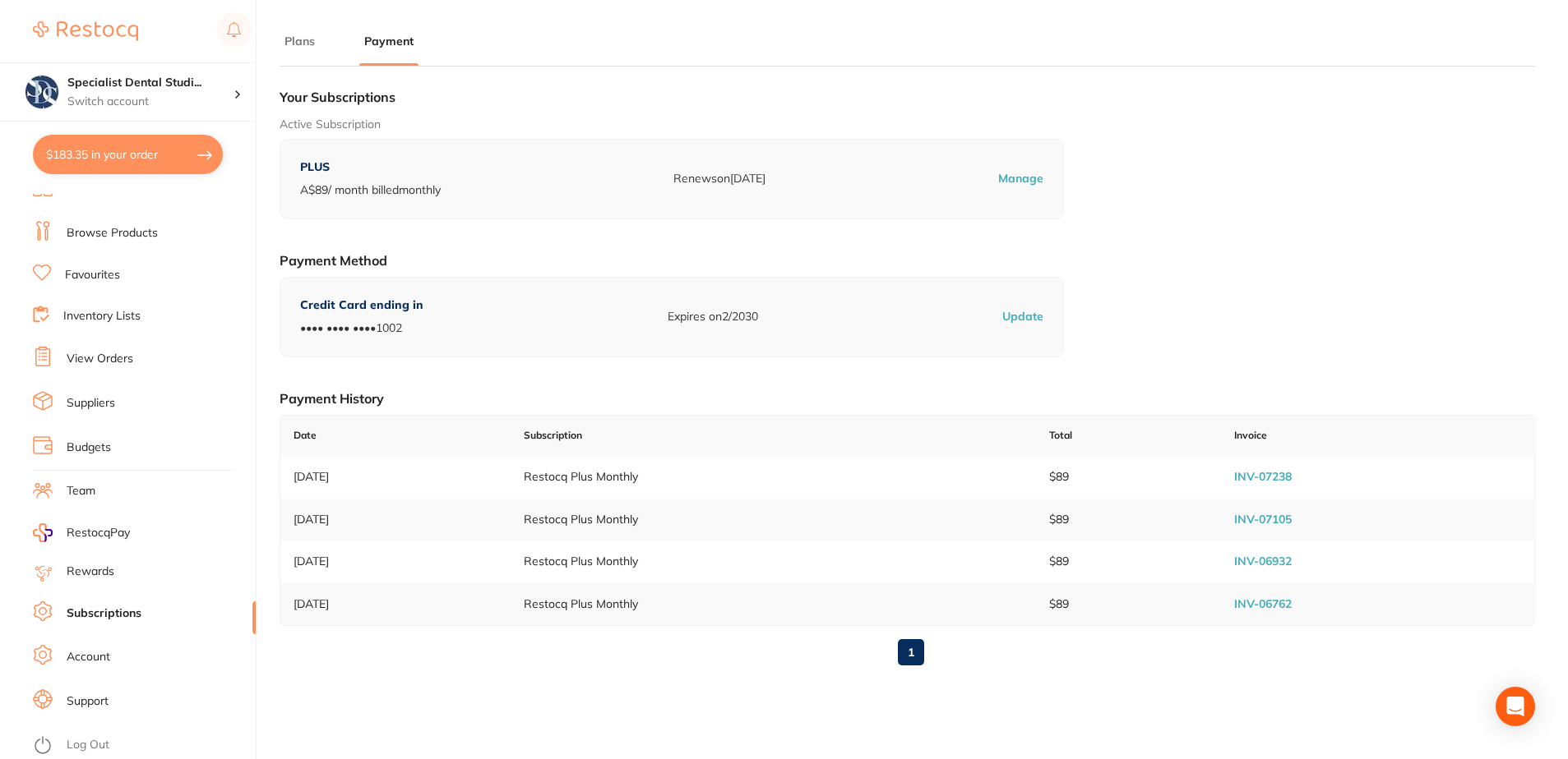
click at [1017, 175] on p "Manage" at bounding box center [1021, 179] width 45 height 17
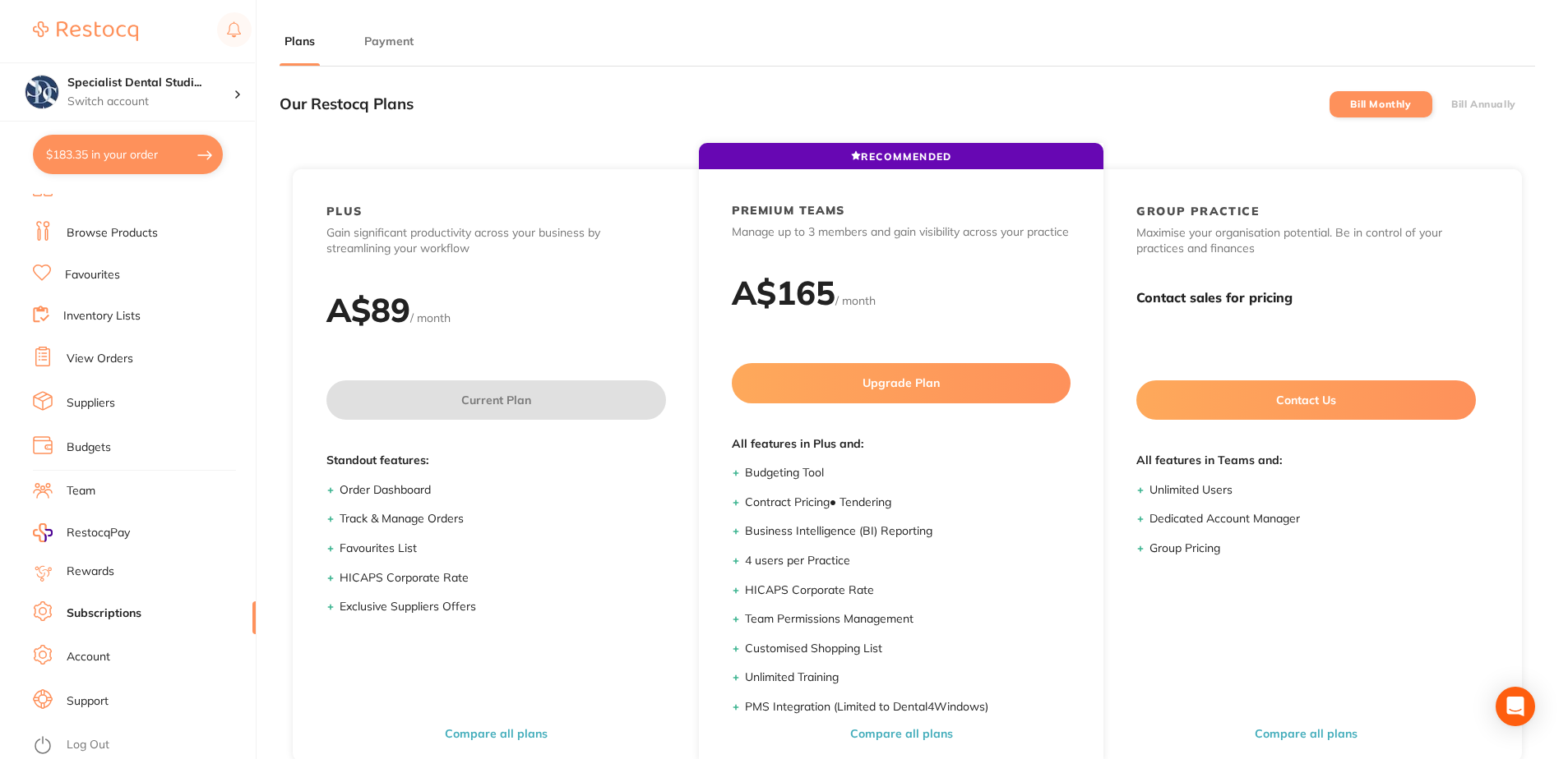
click at [393, 44] on button "Payment" at bounding box center [388, 41] width 60 height 16
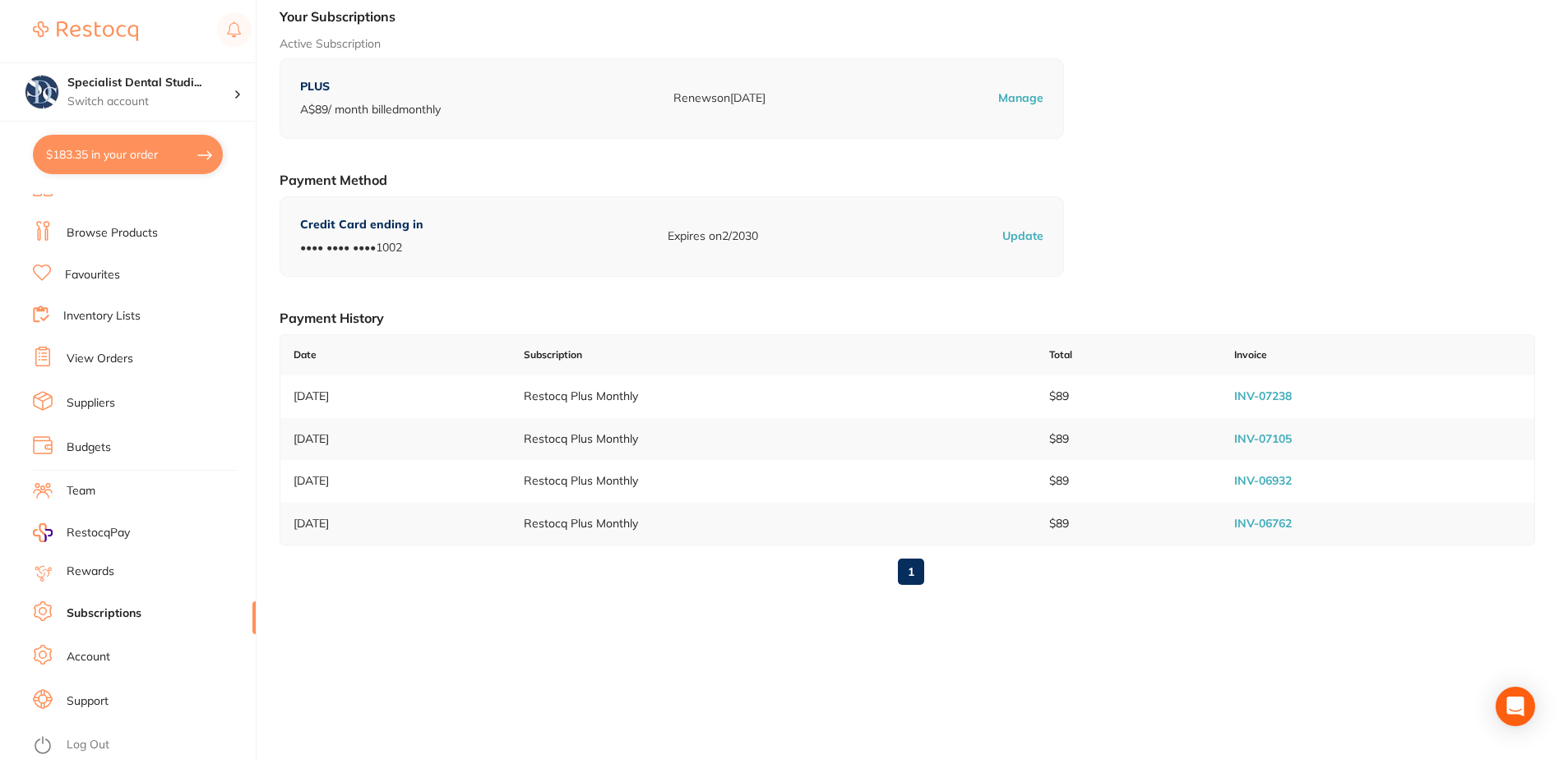
scroll to position [221, 0]
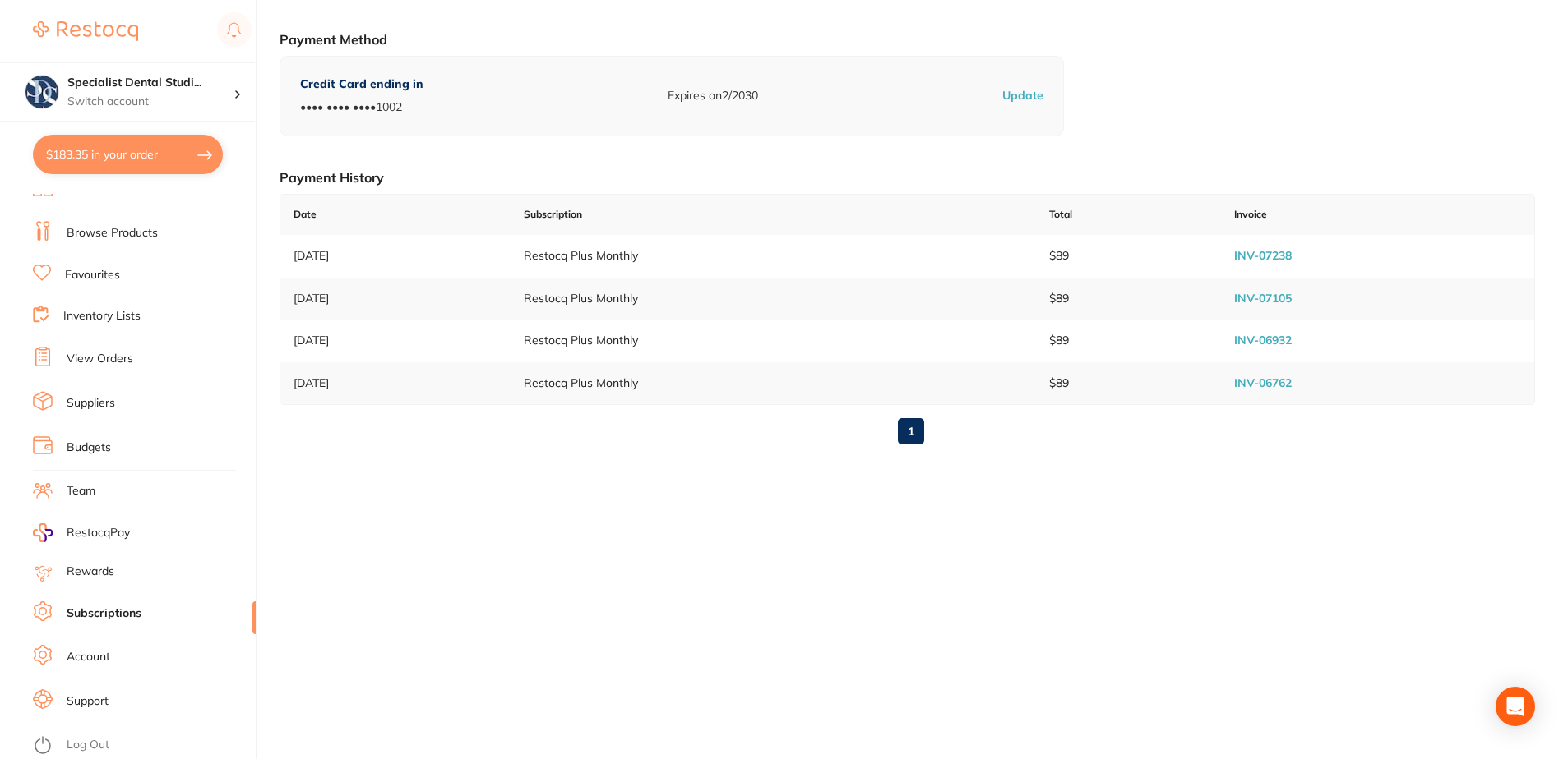
click at [81, 702] on link "Support" at bounding box center [87, 702] width 42 height 17
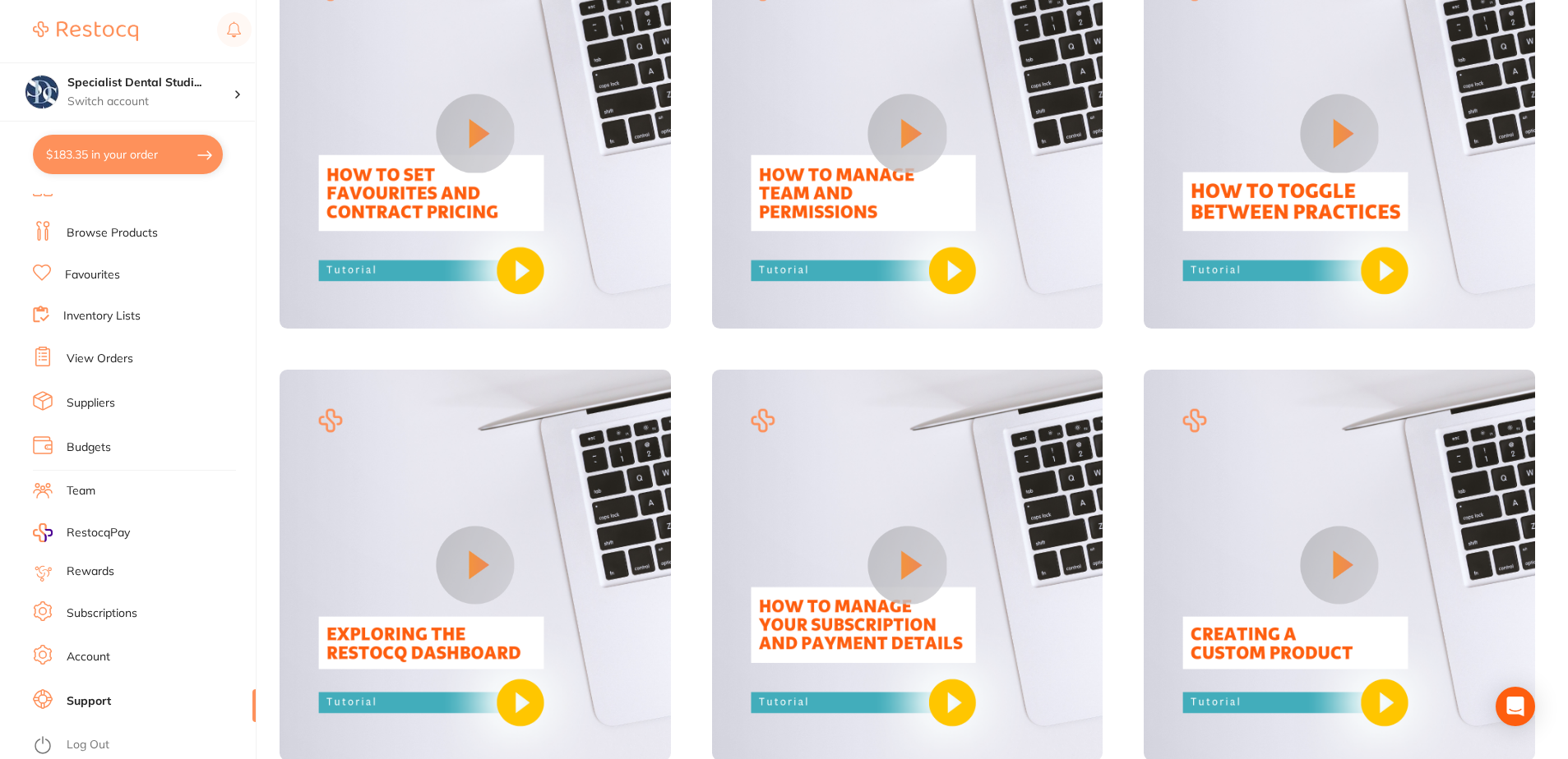
scroll to position [1315, 0]
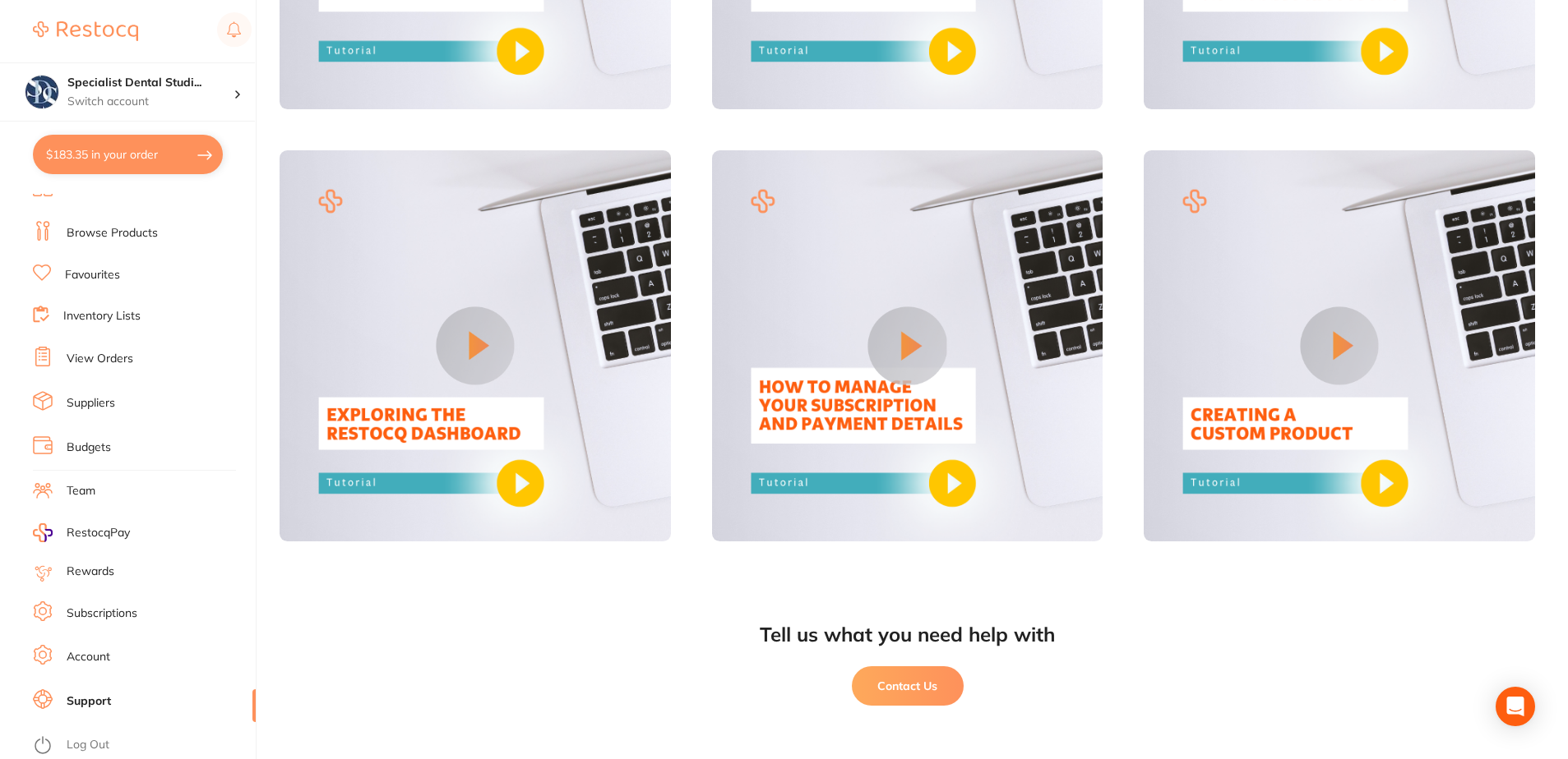
click at [893, 341] on button at bounding box center [907, 346] width 78 height 78
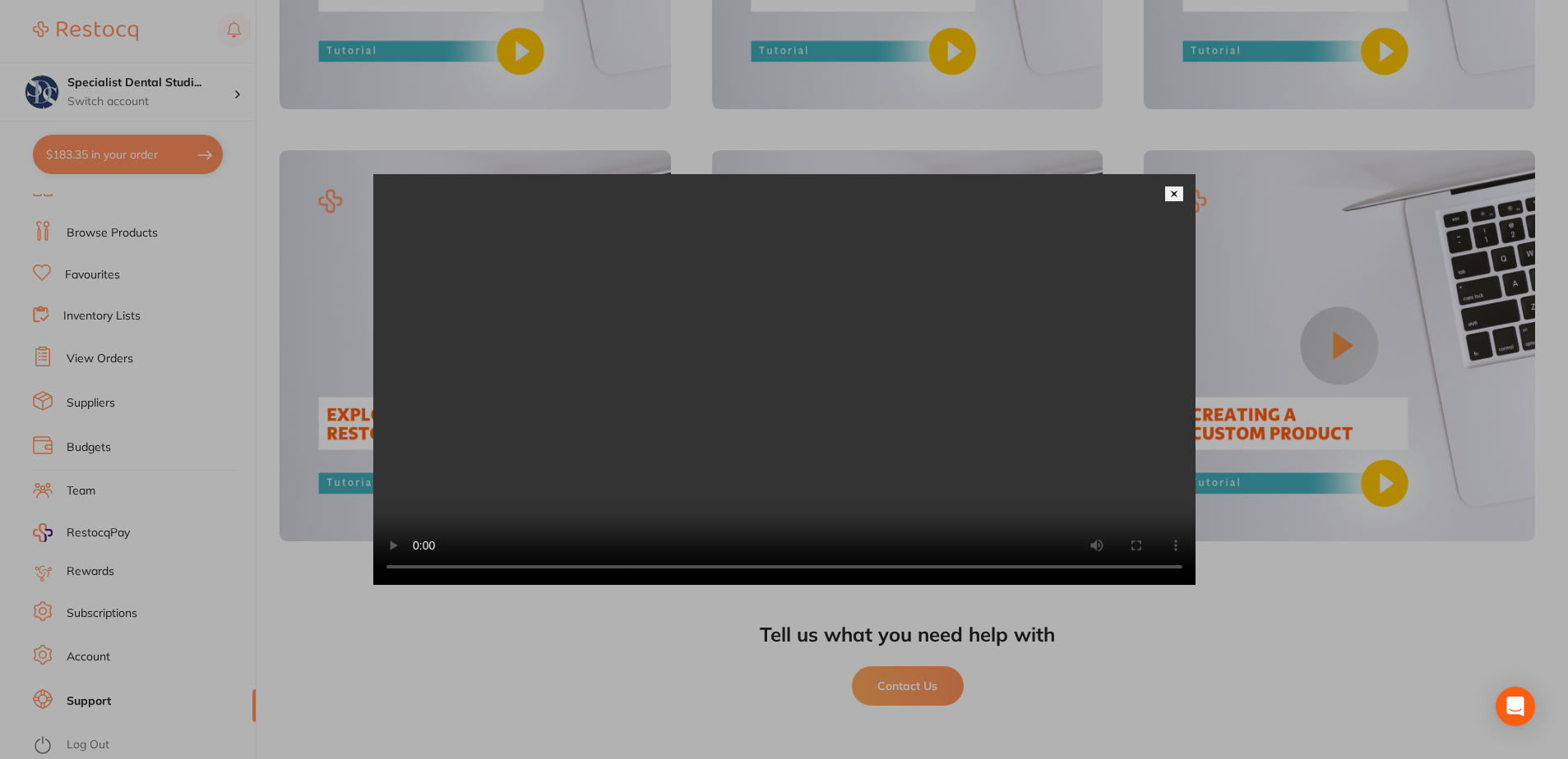
click at [1174, 190] on img at bounding box center [1174, 194] width 8 height 8
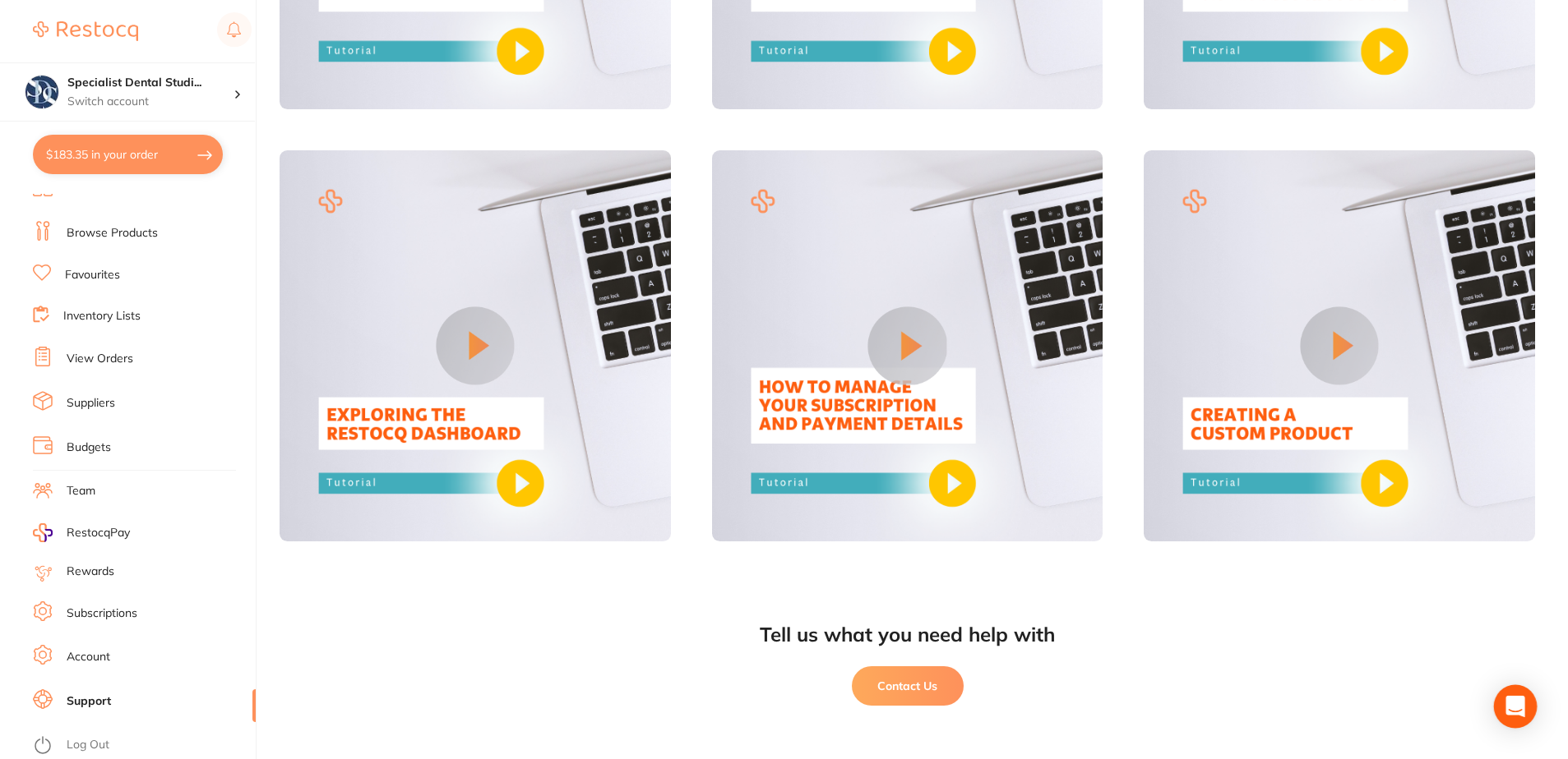
click at [1509, 712] on icon "Open Intercom Messenger" at bounding box center [1514, 706] width 19 height 21
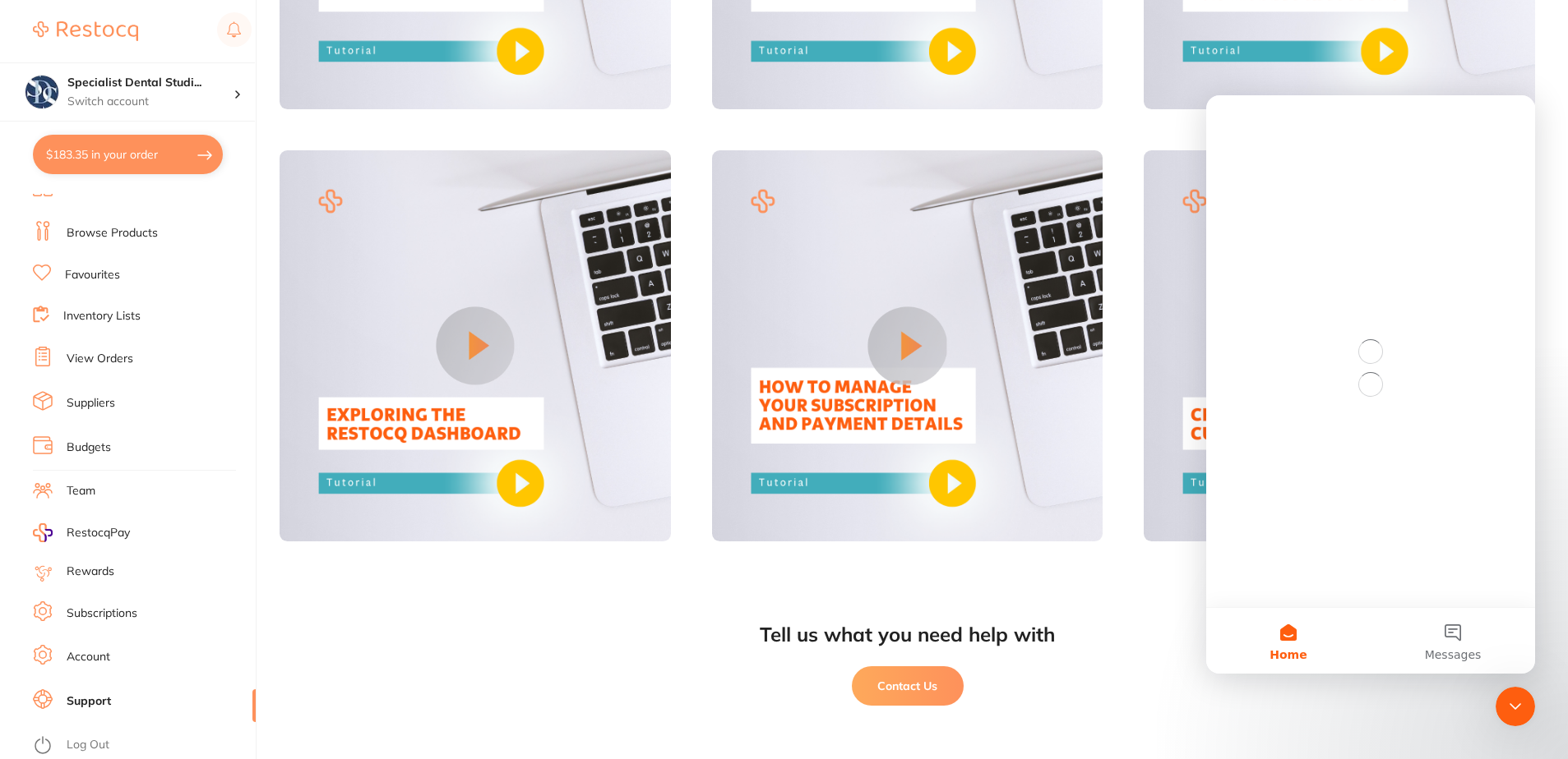
scroll to position [0, 0]
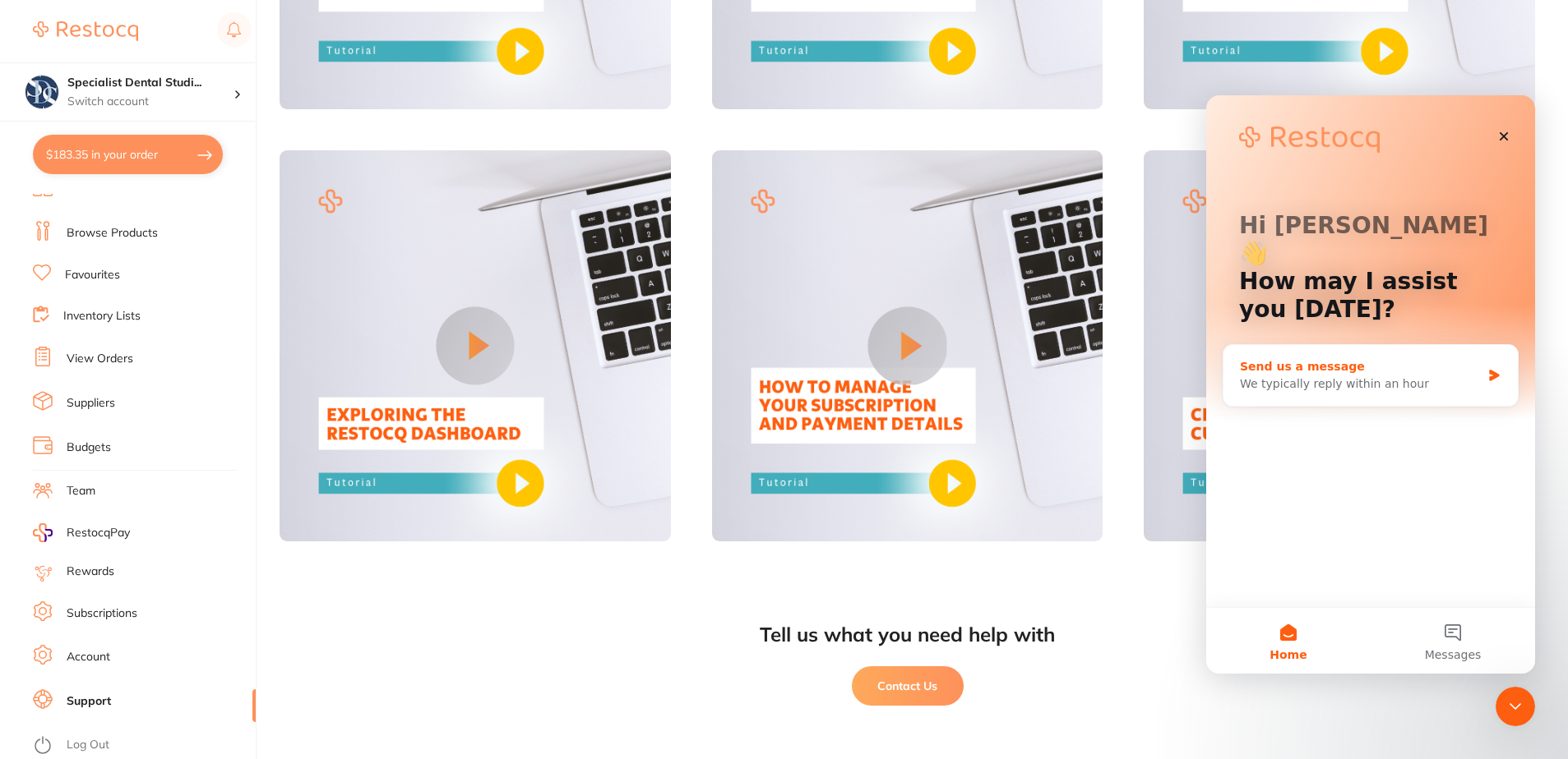
click at [1325, 376] on div "We typically reply within an hour" at bounding box center [1360, 384] width 241 height 18
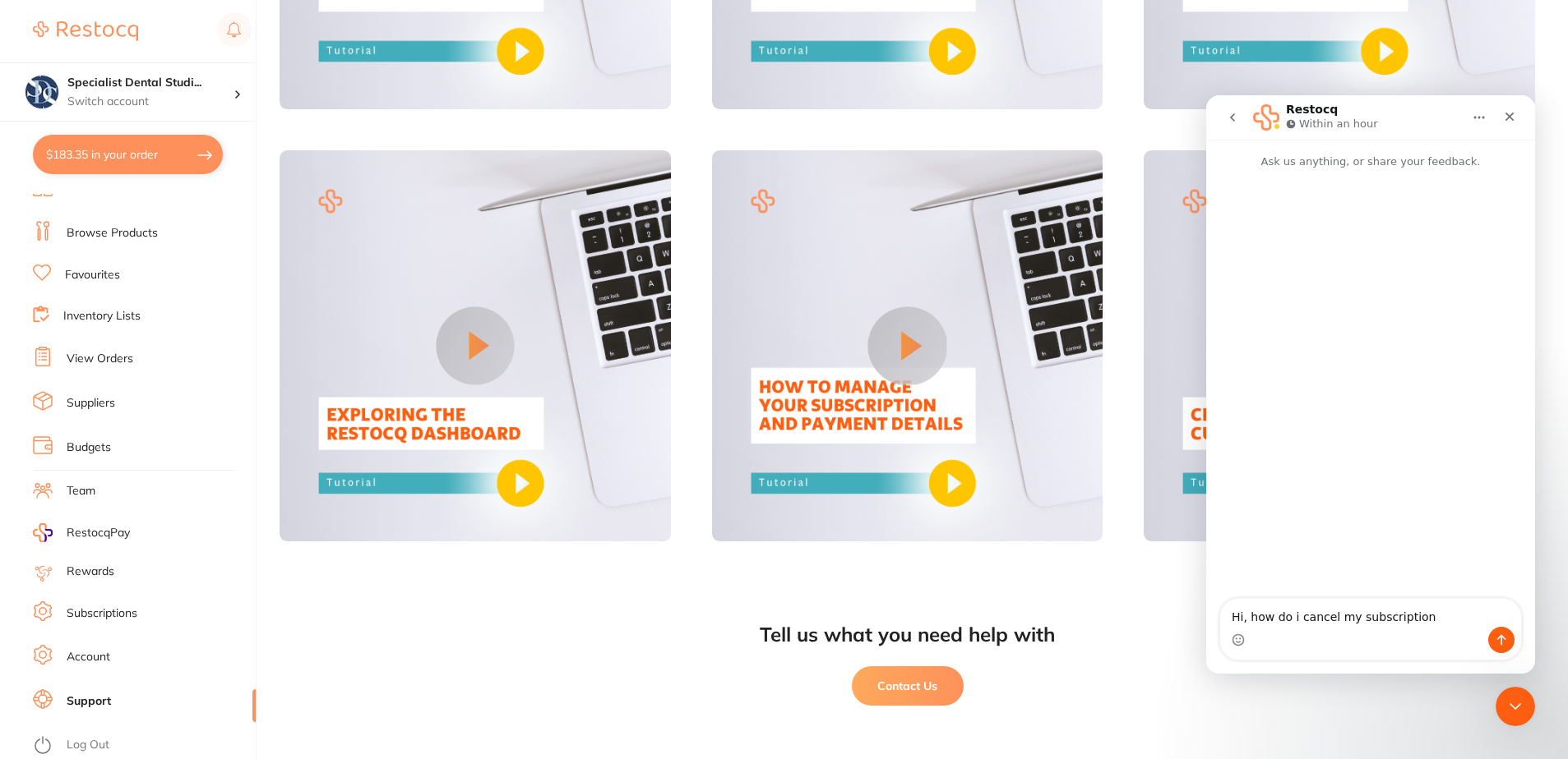
type textarea "Hi, how do i cancel my subscription?"
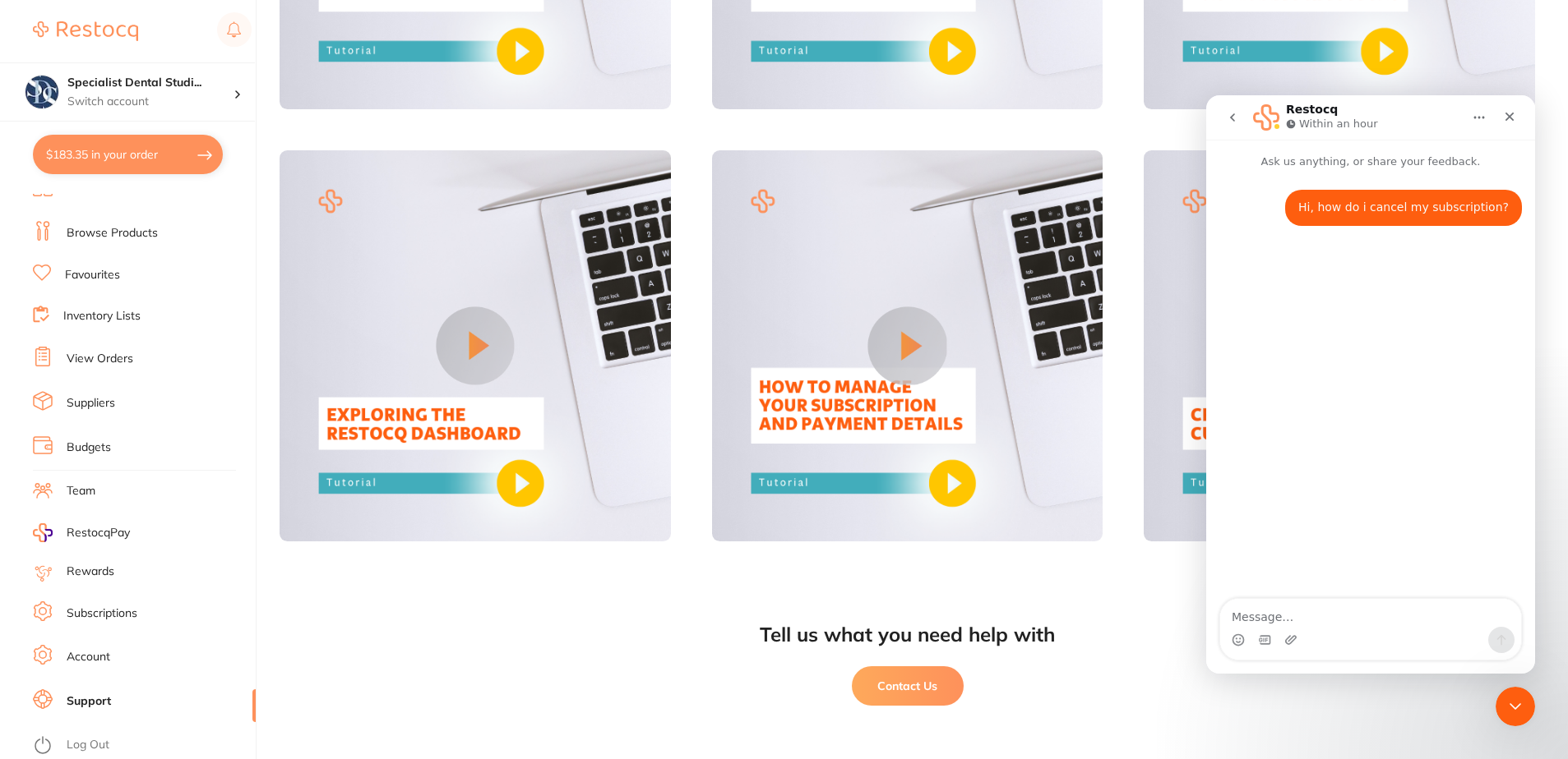
click at [106, 612] on link "Subscriptions" at bounding box center [102, 614] width 70 height 17
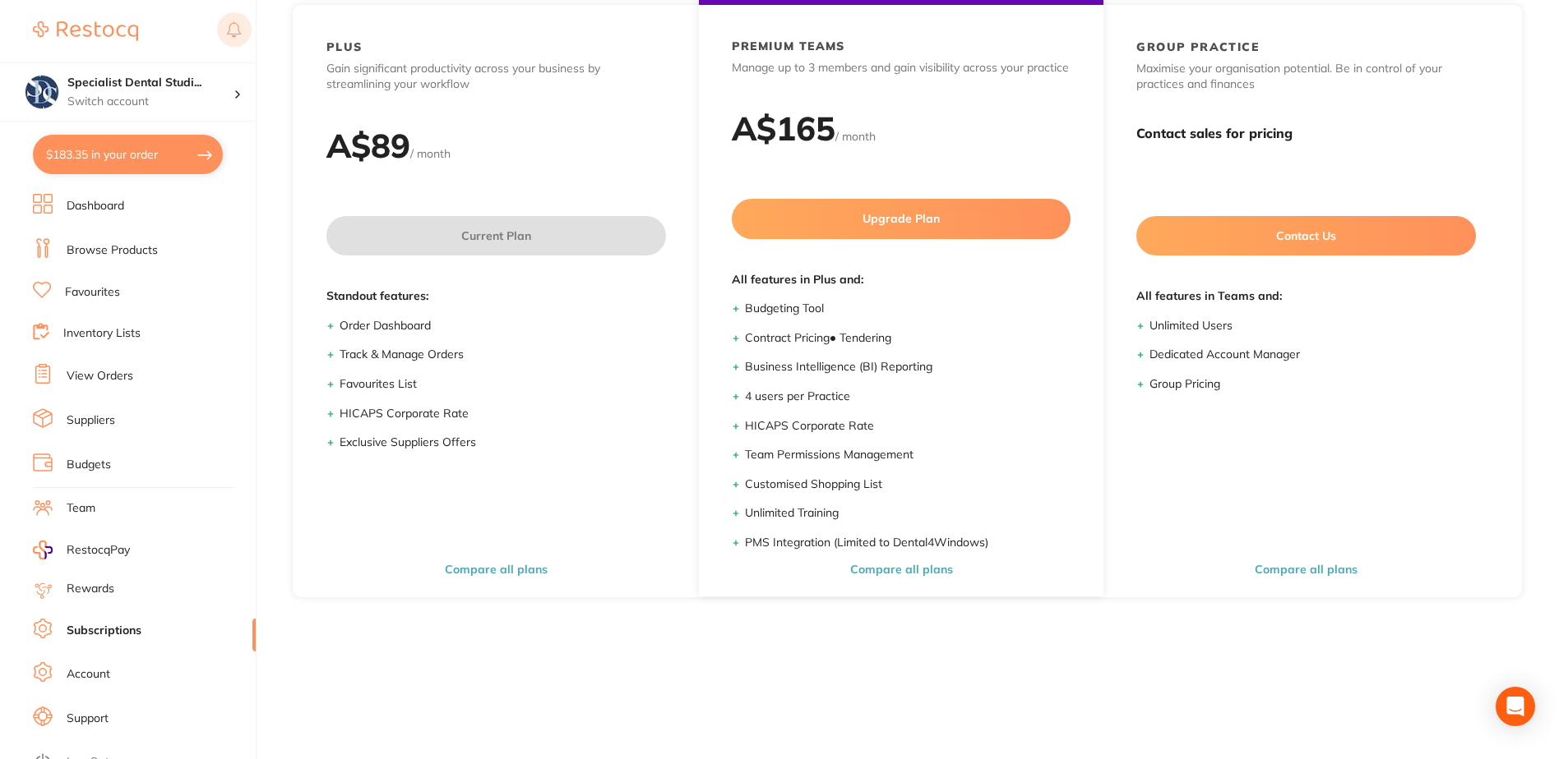
click at [236, 27] on rect at bounding box center [234, 29] width 34 height 34
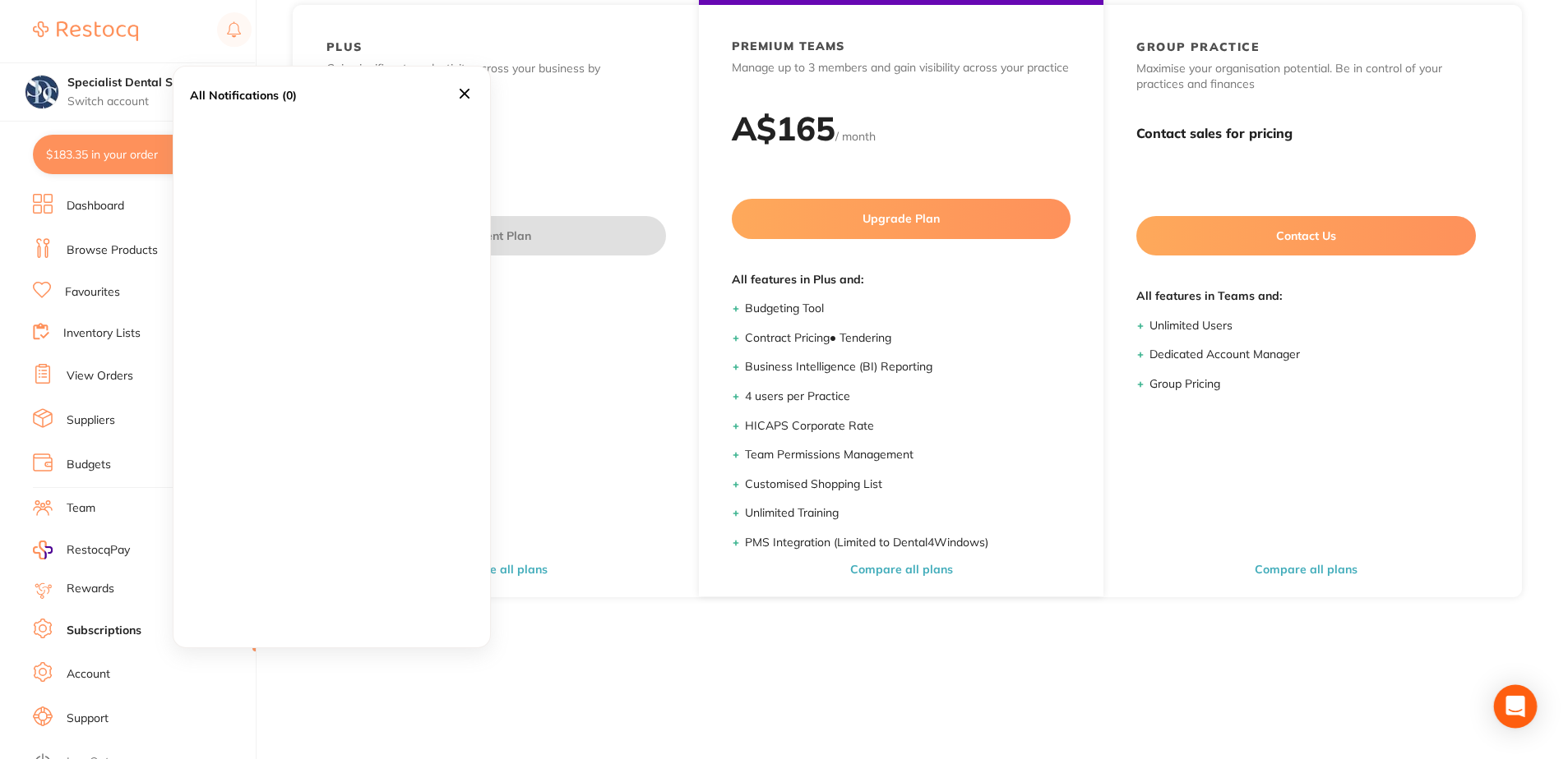
click at [1508, 710] on icon "Open Intercom Messenger" at bounding box center [1514, 706] width 19 height 21
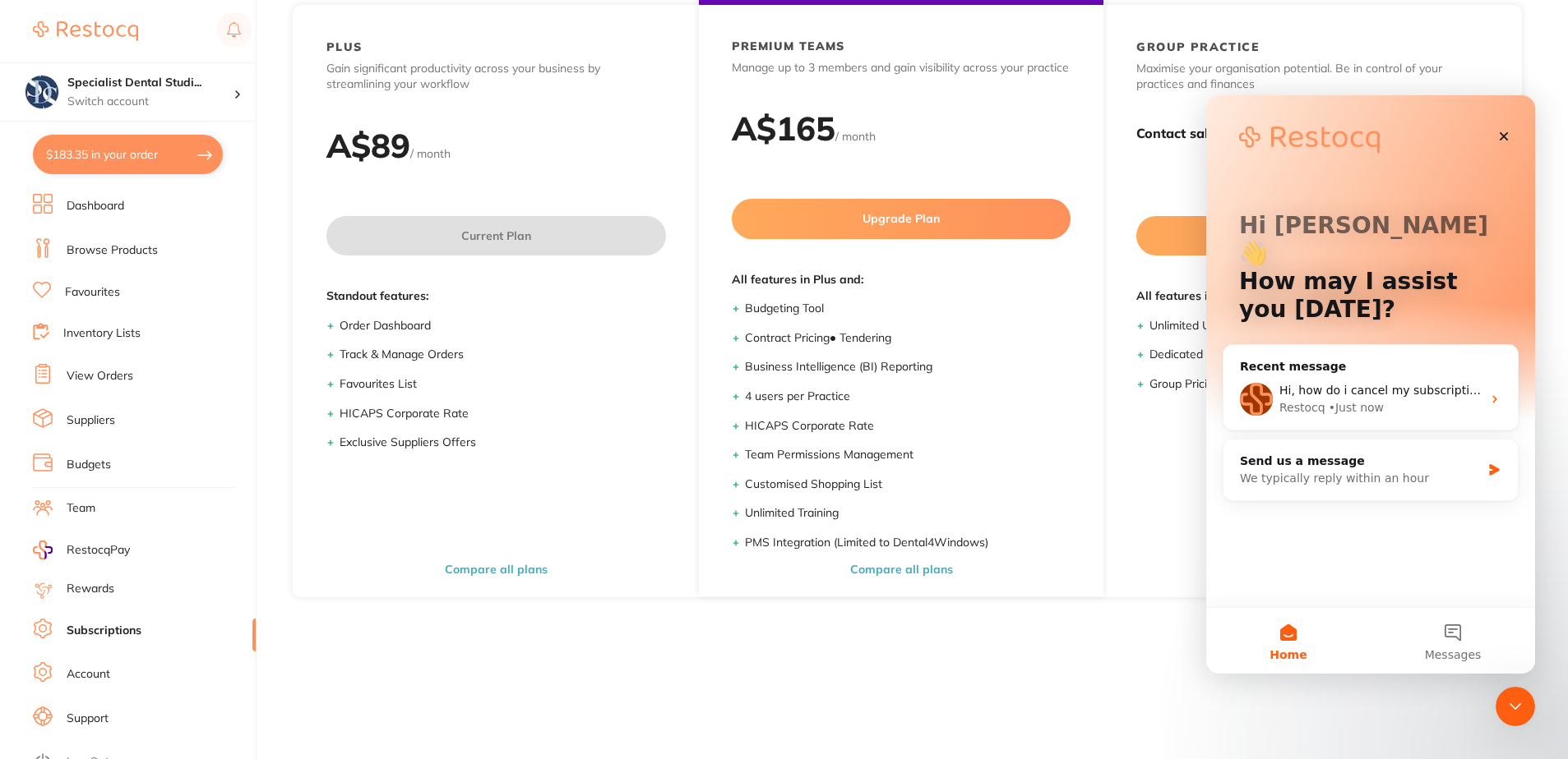
click at [1095, 669] on div "Our Restocq Plans Bill Monthly Bill Annually RECOMMENDED PLUS Gain significant …" at bounding box center [907, 294] width 1255 height 759
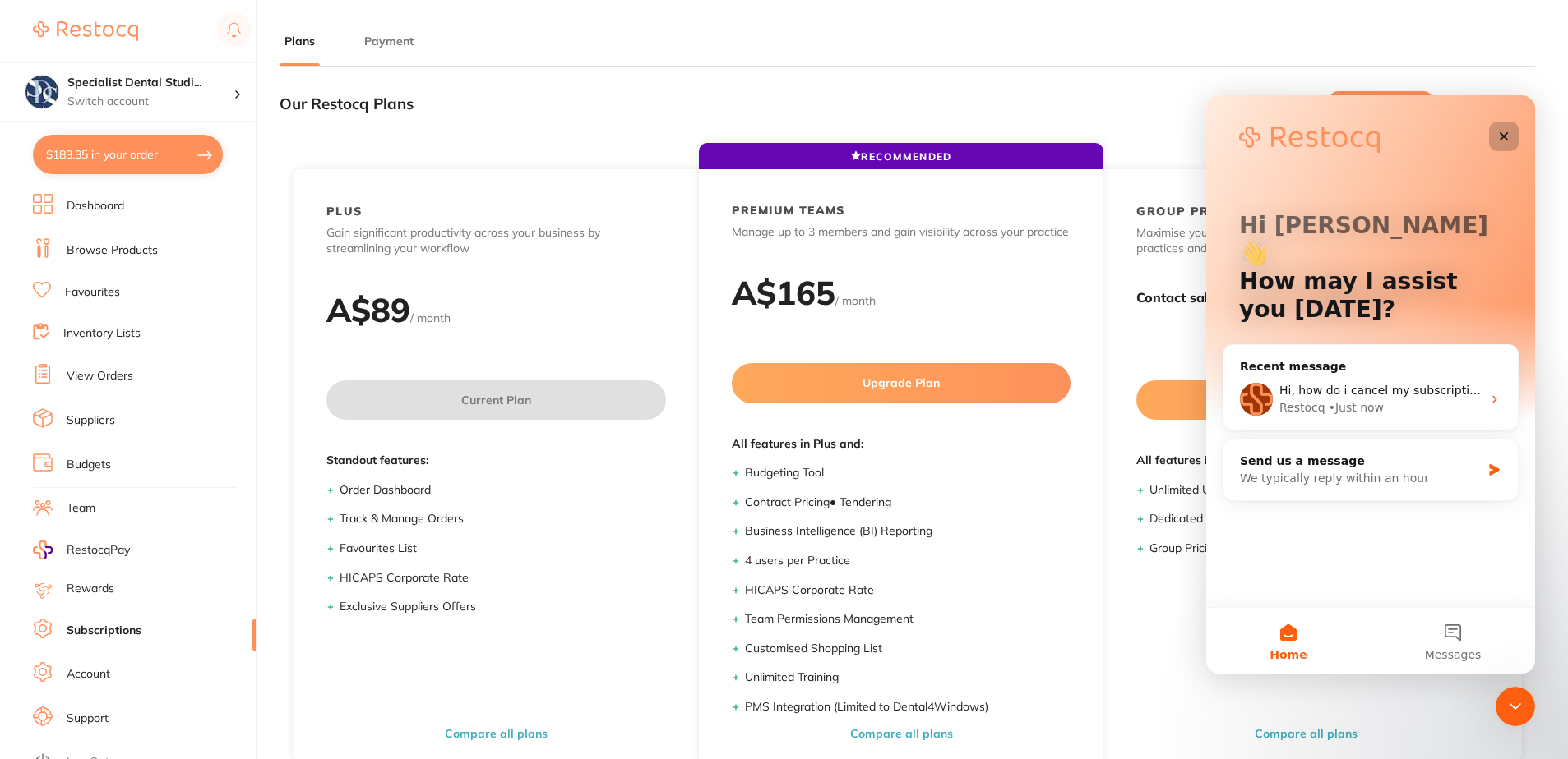
click at [1507, 141] on icon "Close" at bounding box center [1503, 137] width 9 height 9
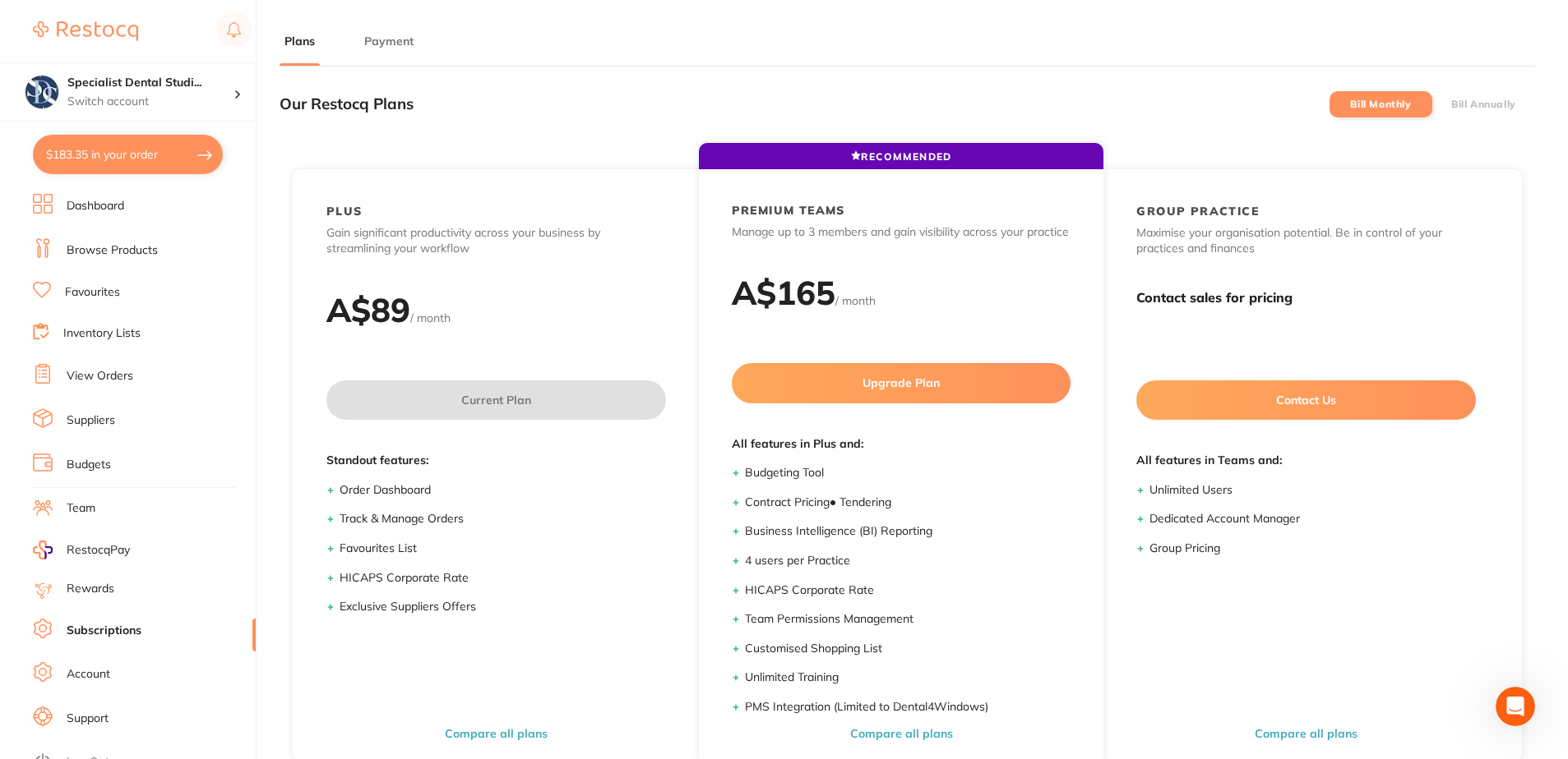
click at [403, 46] on button "Payment" at bounding box center [388, 41] width 60 height 16
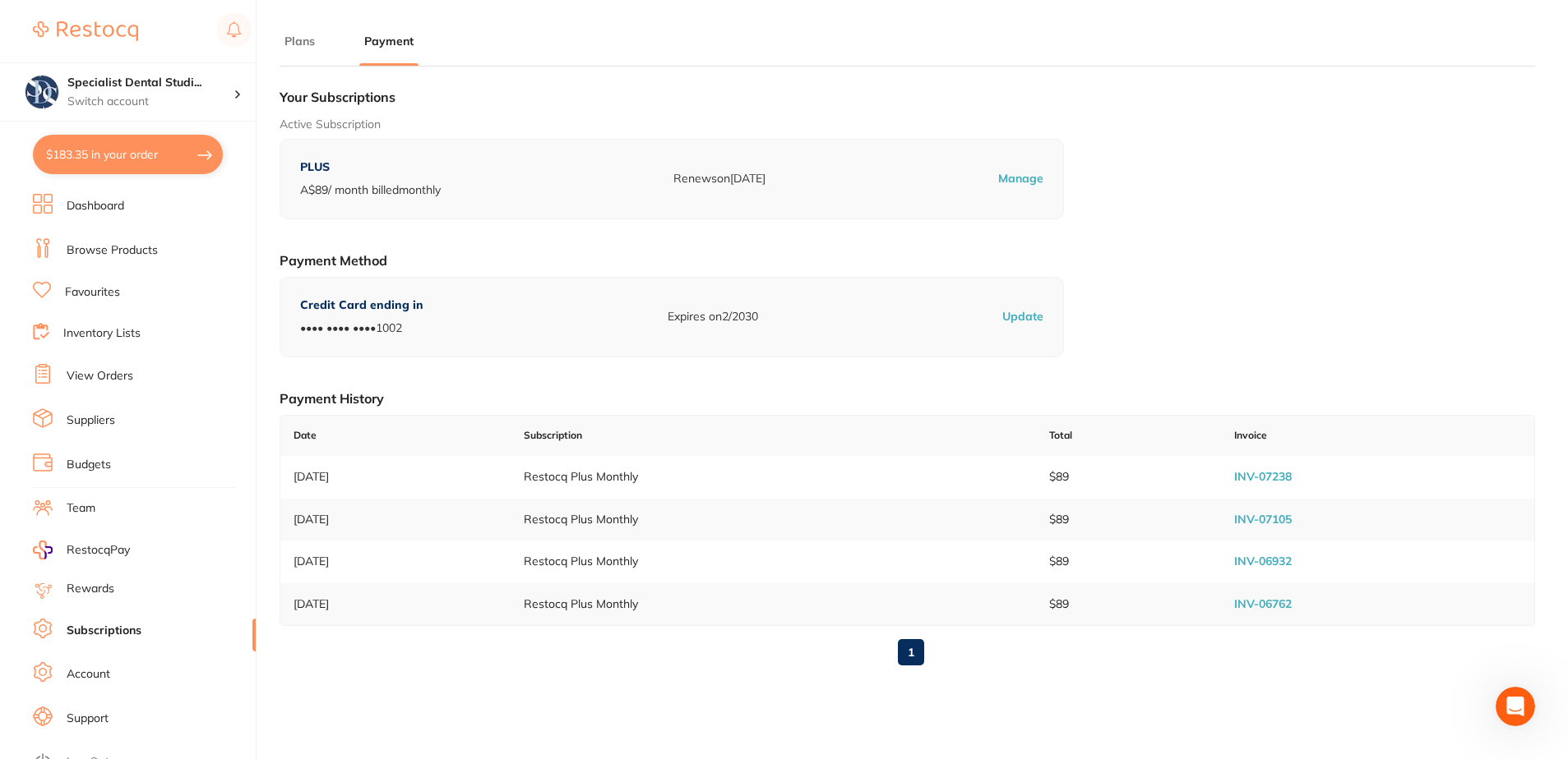
click at [1029, 179] on p "Manage" at bounding box center [1021, 179] width 45 height 17
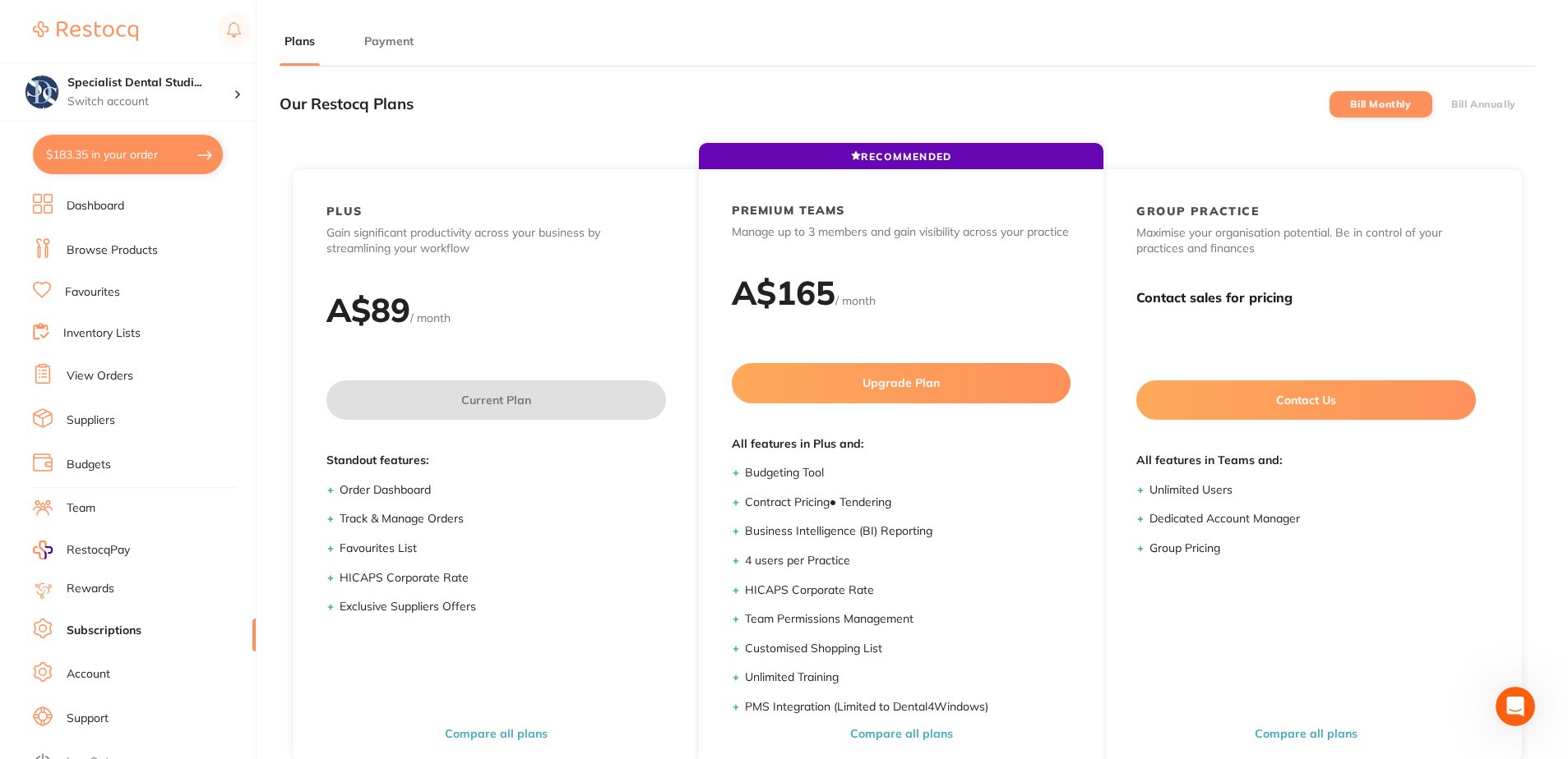
click at [389, 45] on button "Payment" at bounding box center [388, 41] width 60 height 16
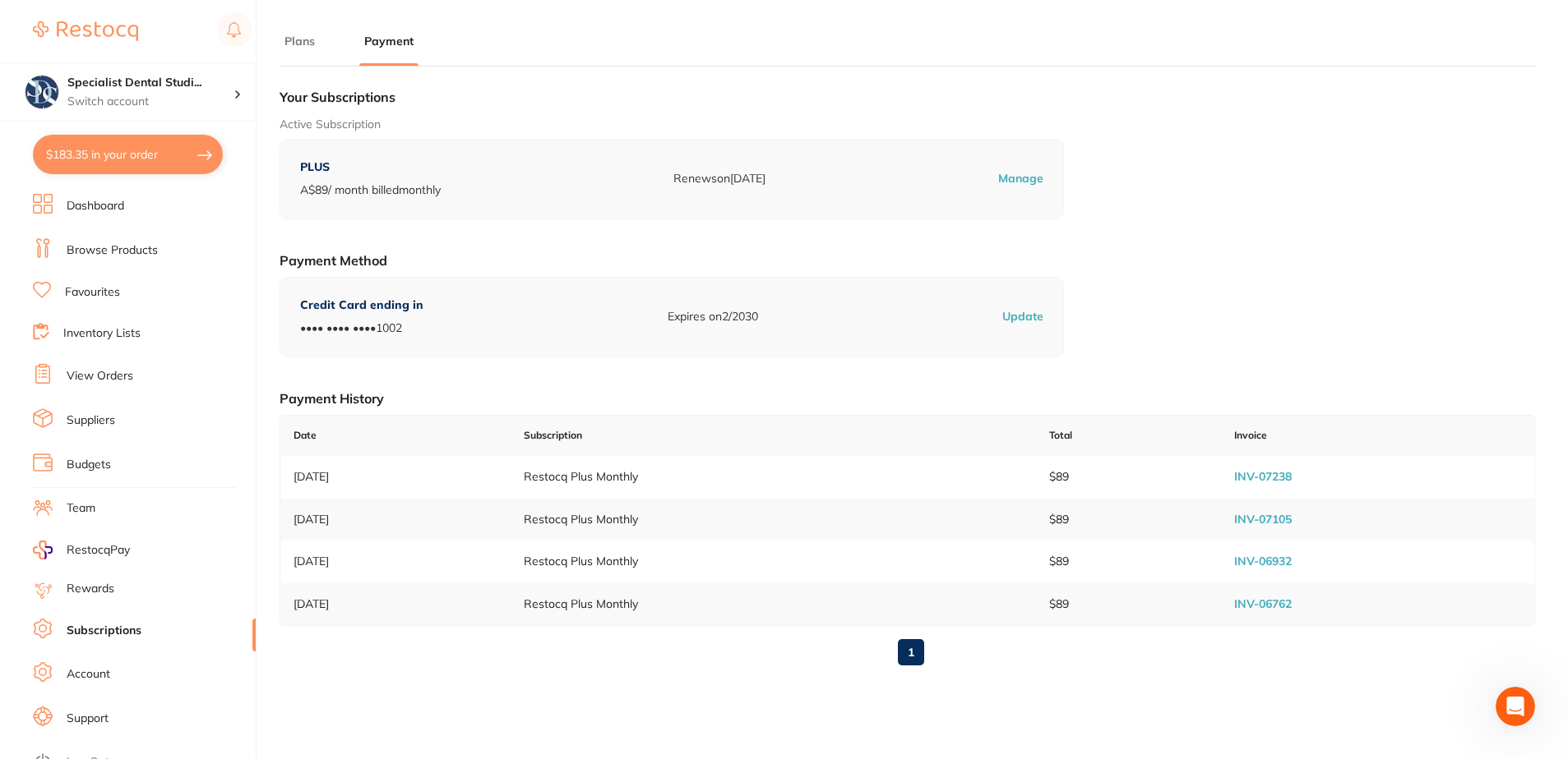
click at [1031, 318] on p "Update" at bounding box center [1023, 317] width 41 height 17
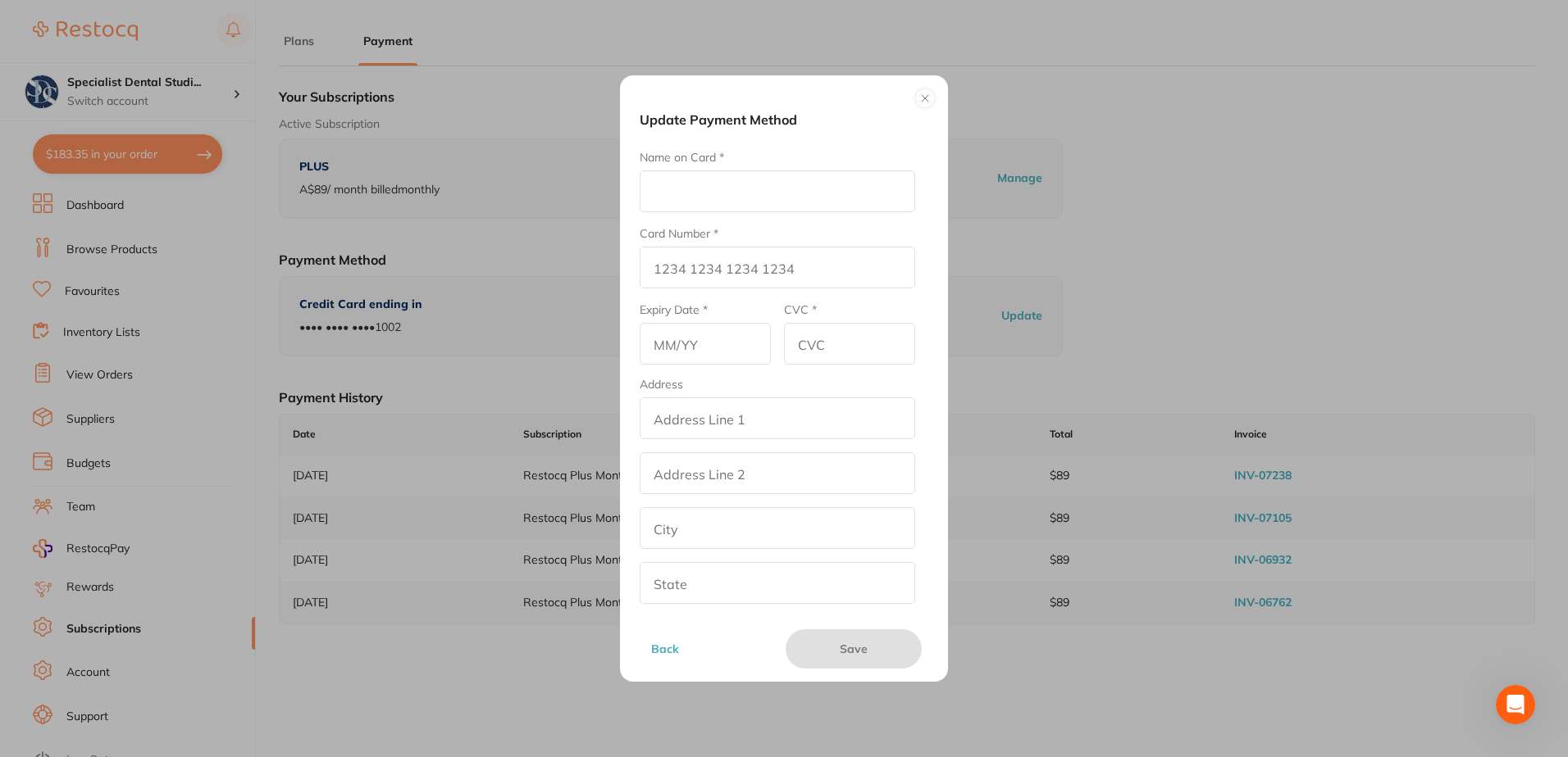
click at [925, 92] on button at bounding box center [925, 99] width 20 height 20
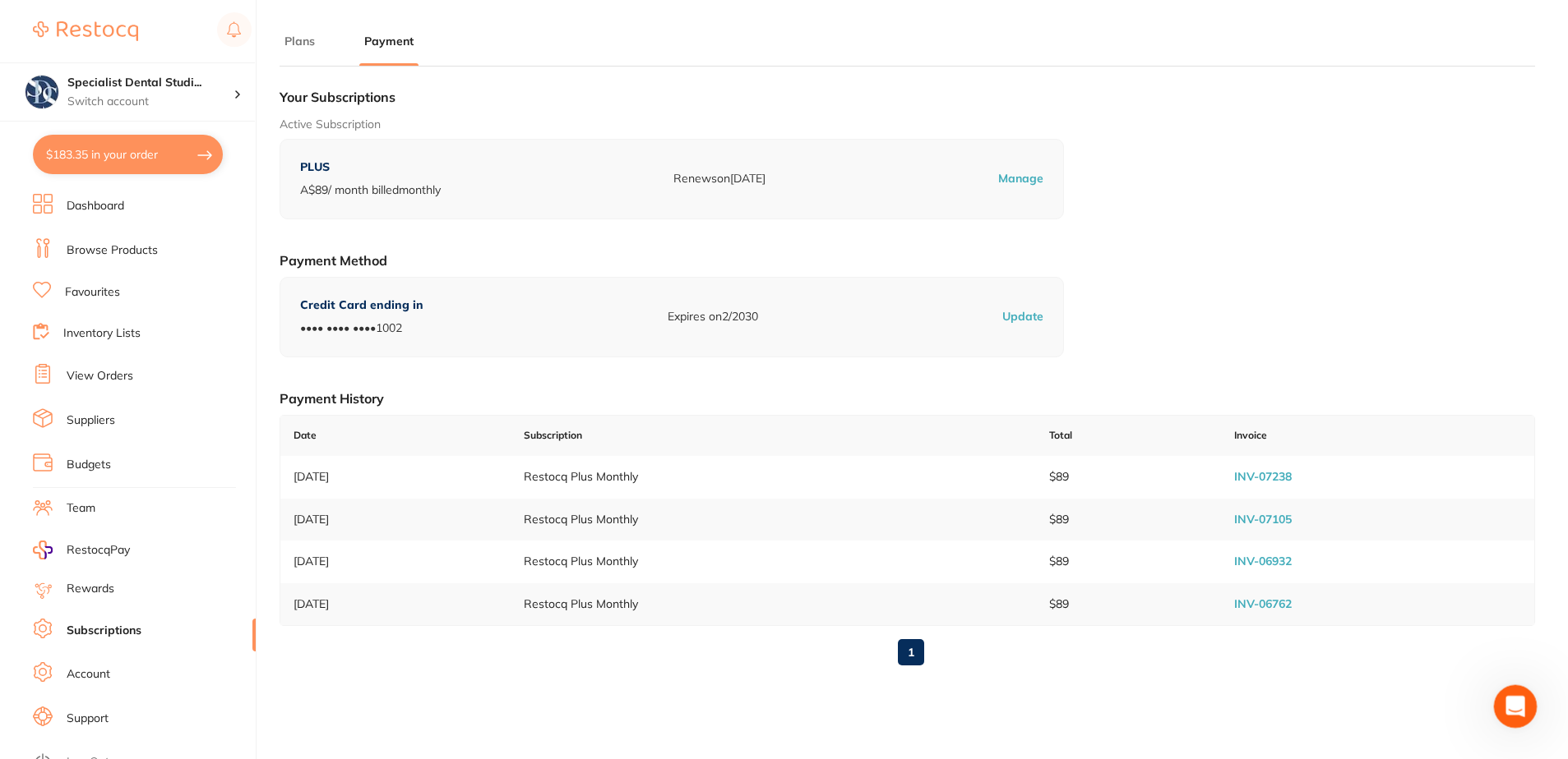
click at [1506, 722] on div "Open Intercom Messenger" at bounding box center [1513, 704] width 55 height 55
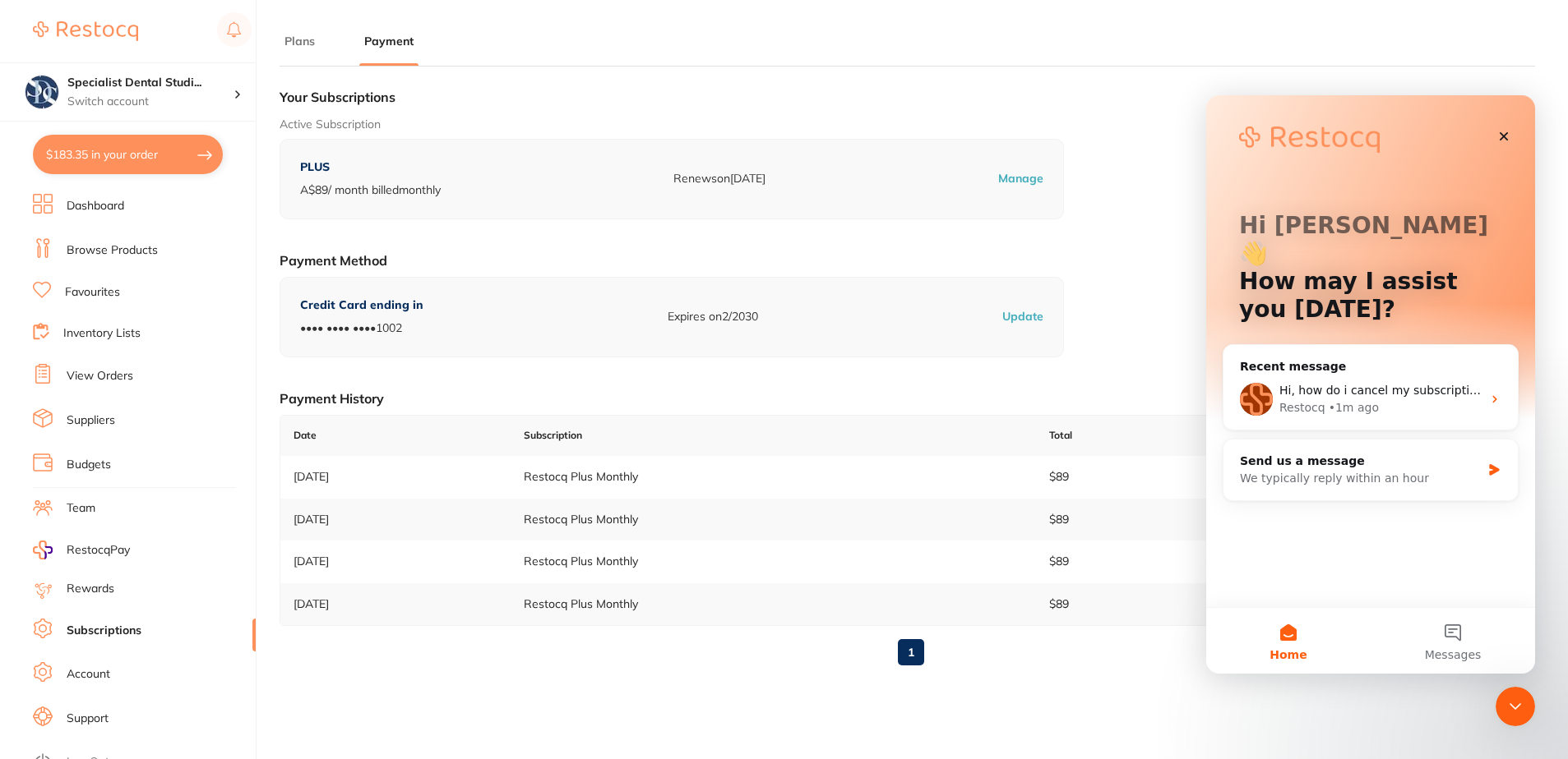
click at [810, 675] on div "1" at bounding box center [907, 652] width 1255 height 53
click at [239, 97] on icon at bounding box center [237, 95] width 5 height 8
click at [227, 142] on icon at bounding box center [225, 143] width 8 height 7
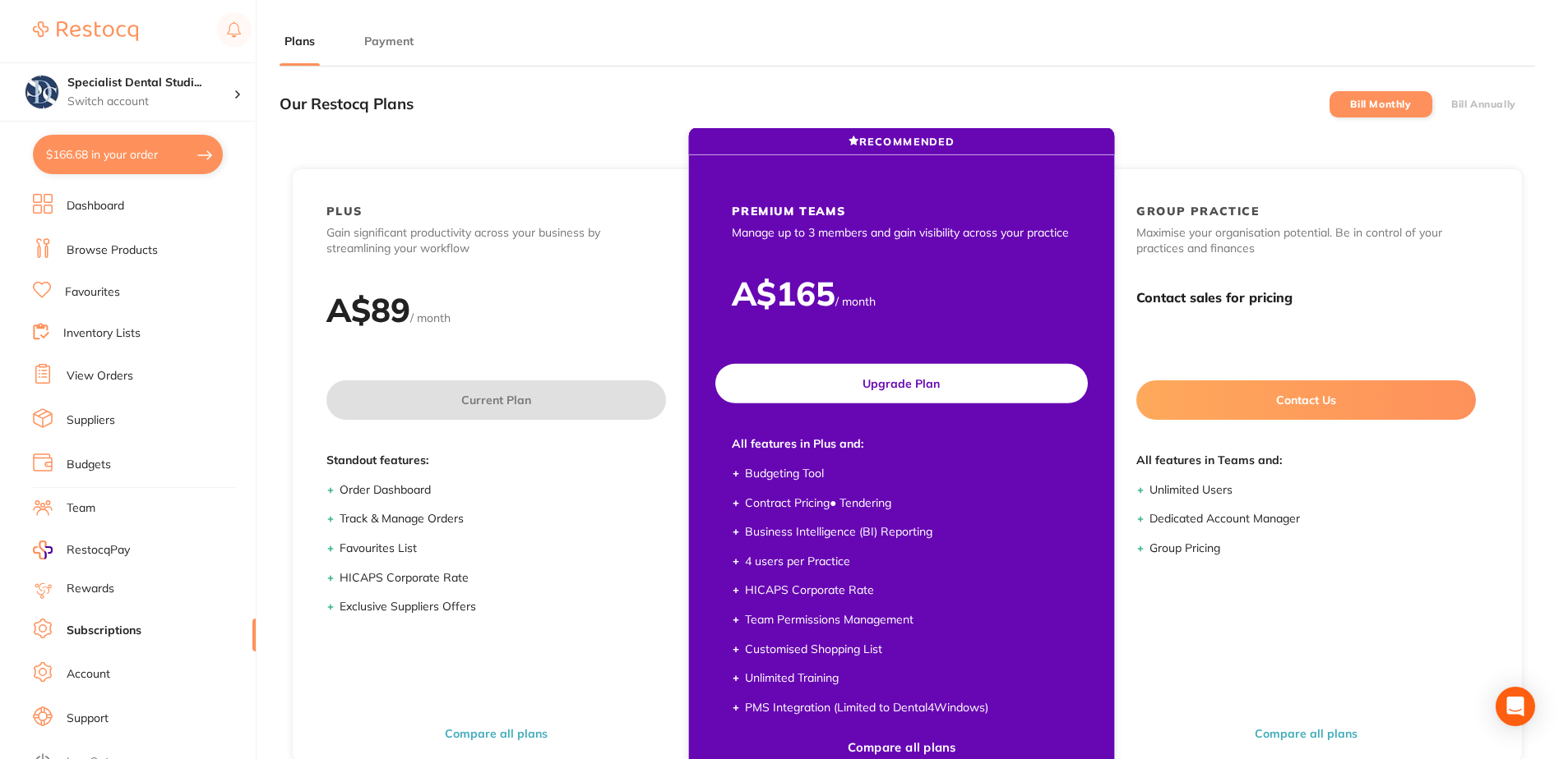
click at [878, 391] on button "Upgrade Plan" at bounding box center [902, 383] width 372 height 39
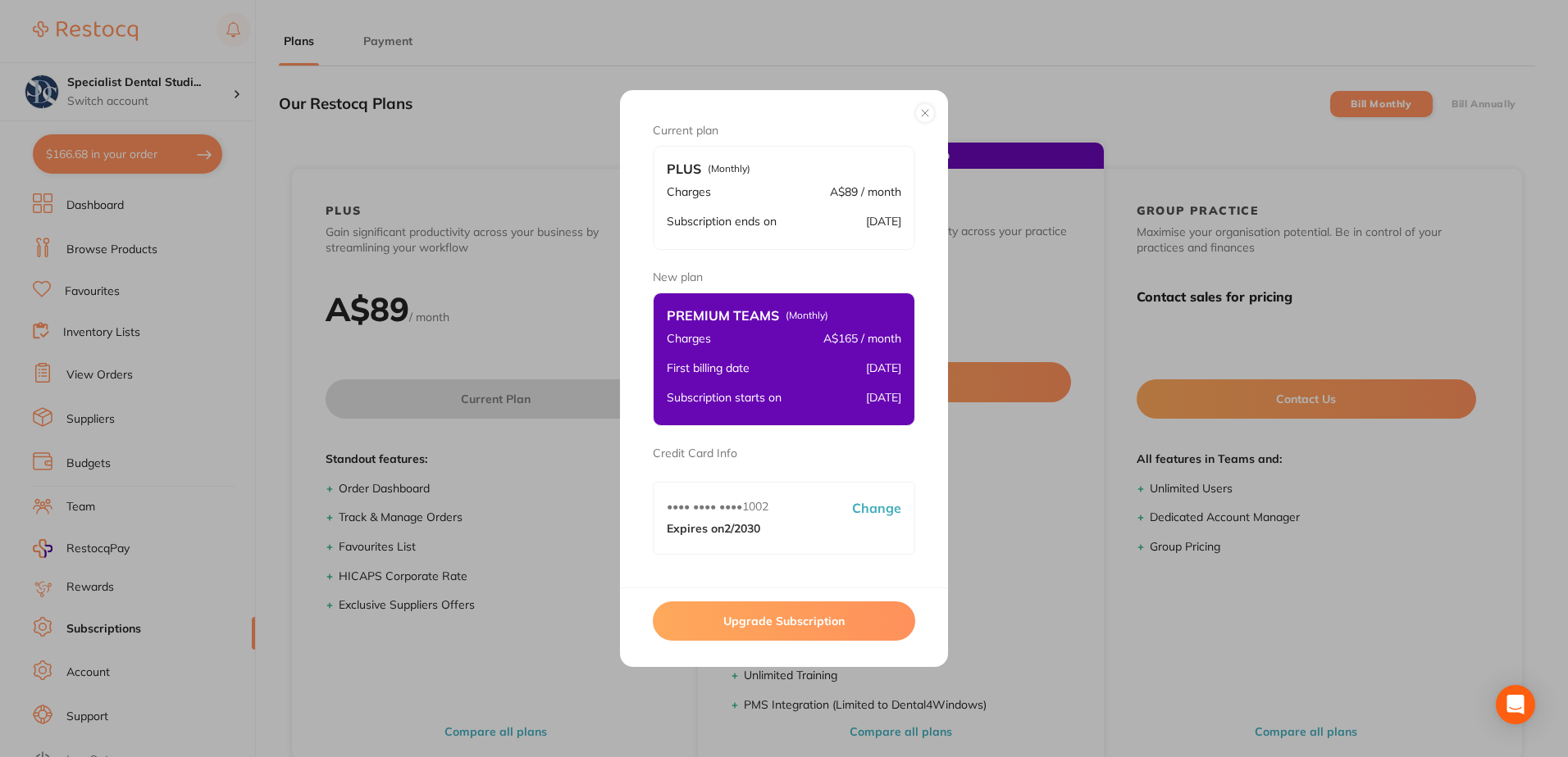
click at [928, 109] on button at bounding box center [925, 113] width 20 height 20
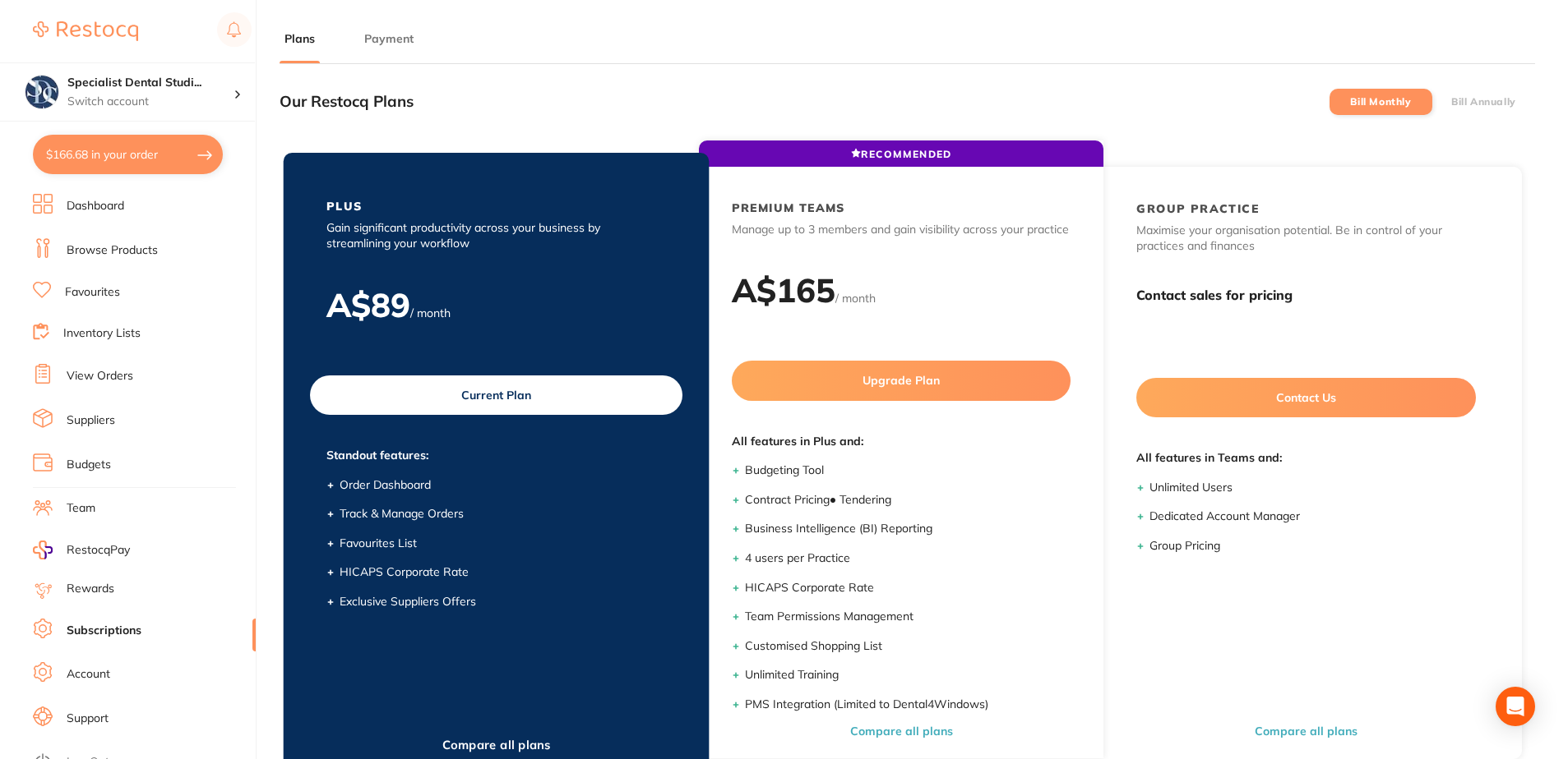
scroll to position [221, 0]
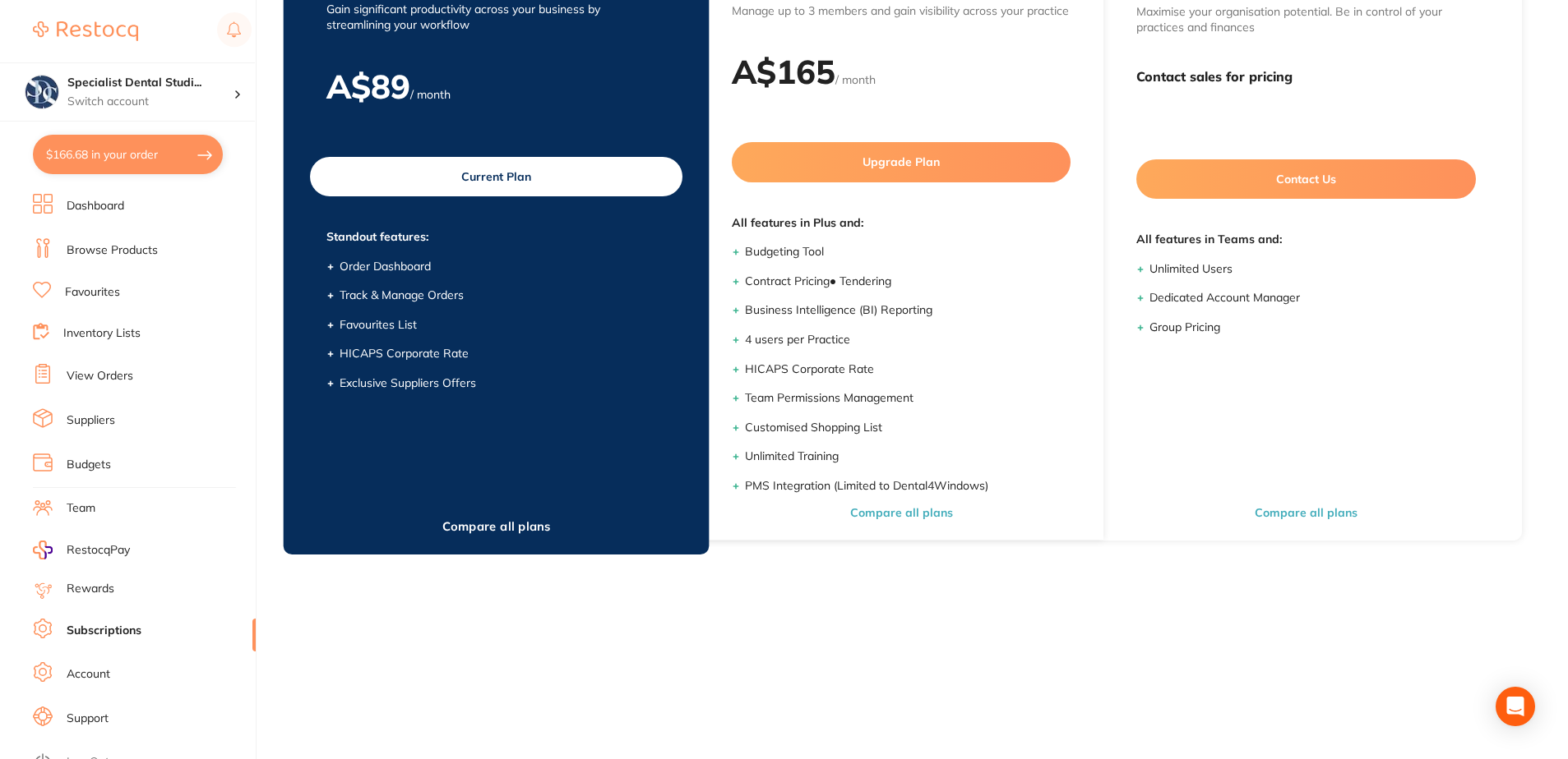
click at [457, 534] on button "Compare all plans" at bounding box center [495, 526] width 118 height 16
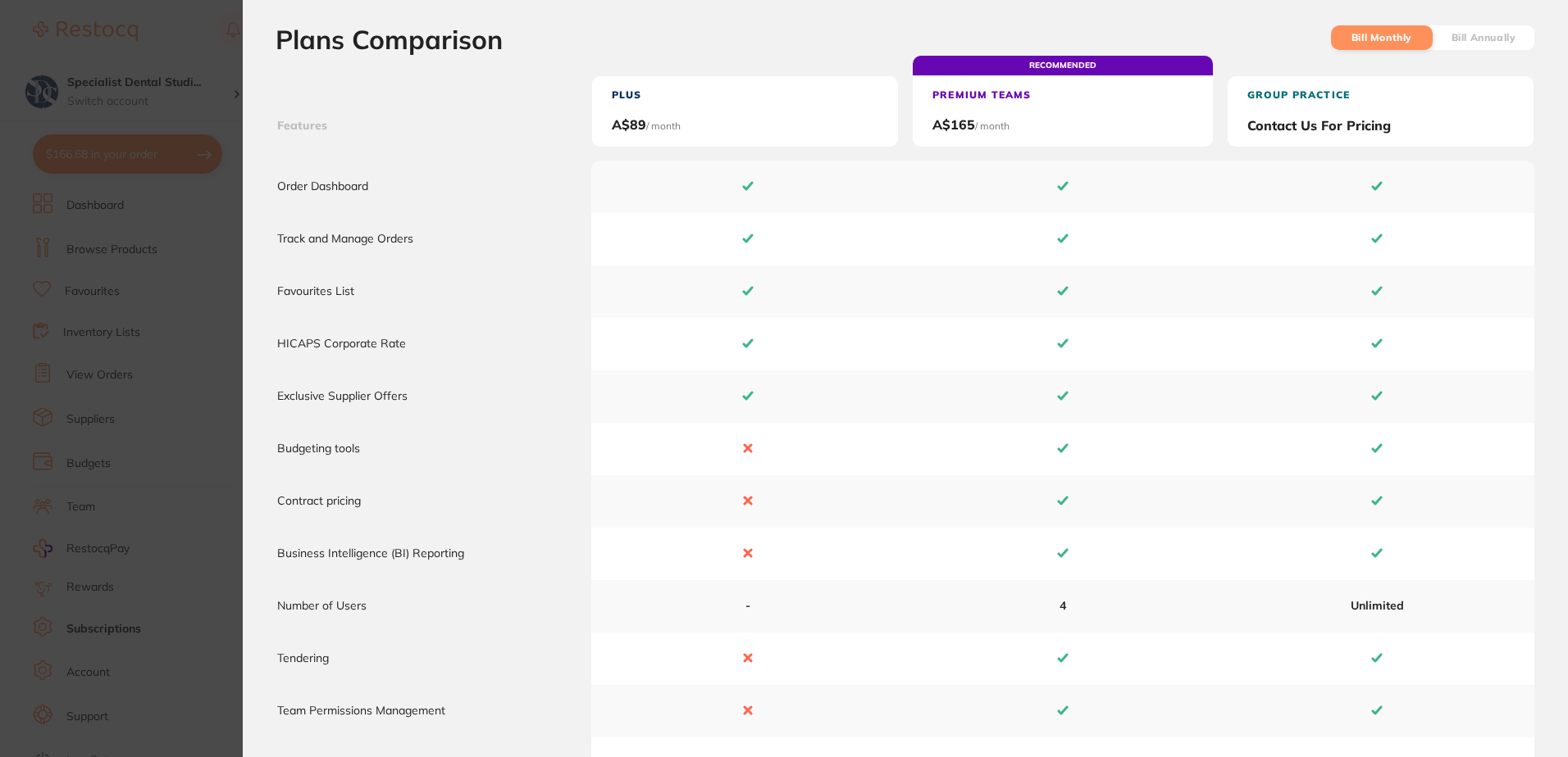
scroll to position [0, 0]
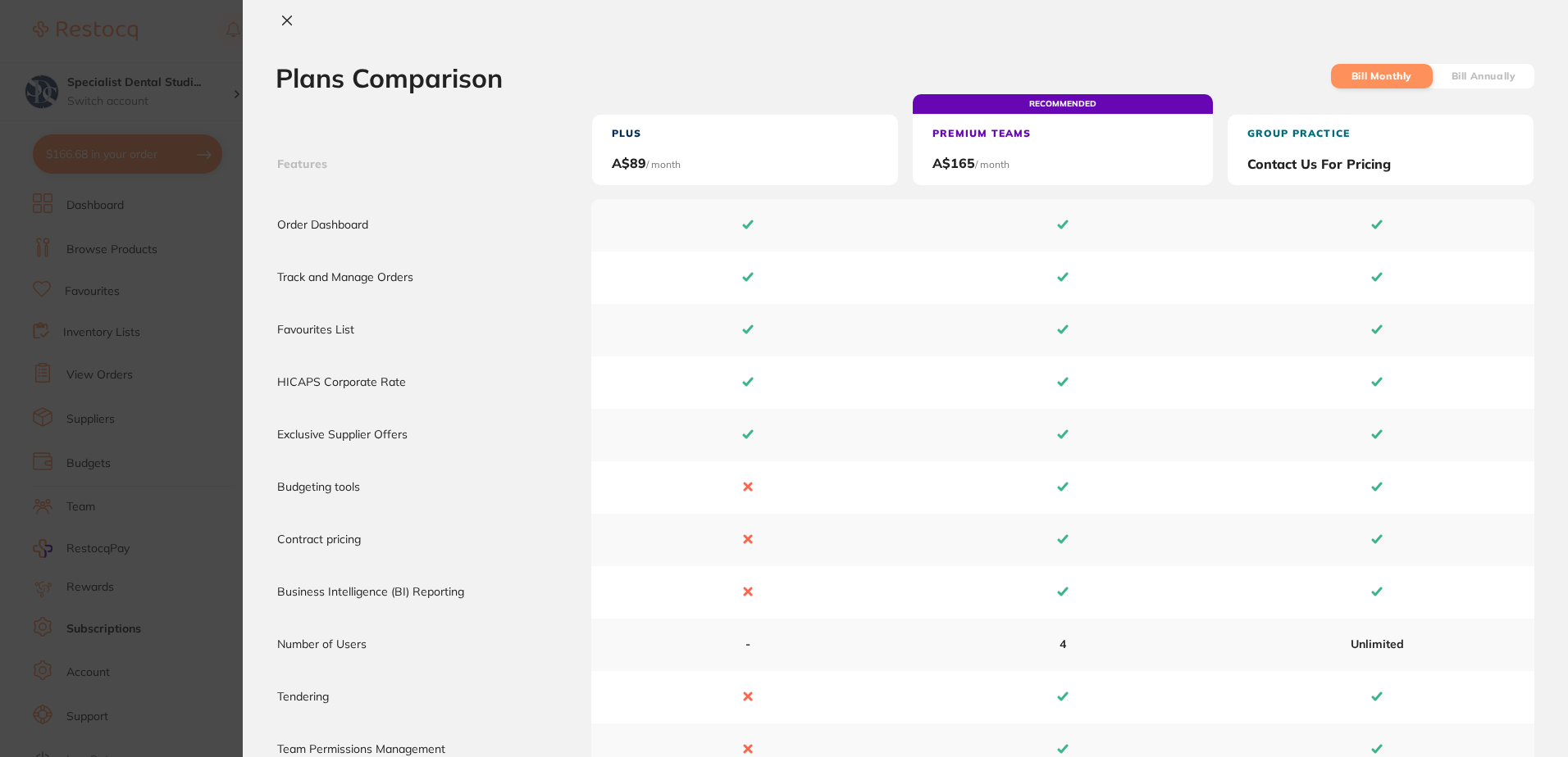
click at [147, 320] on section "Plans Comparison Bill Monthly Bill Annually Features Plus A$ 89 / month RECOMME…" at bounding box center [784, 378] width 1568 height 757
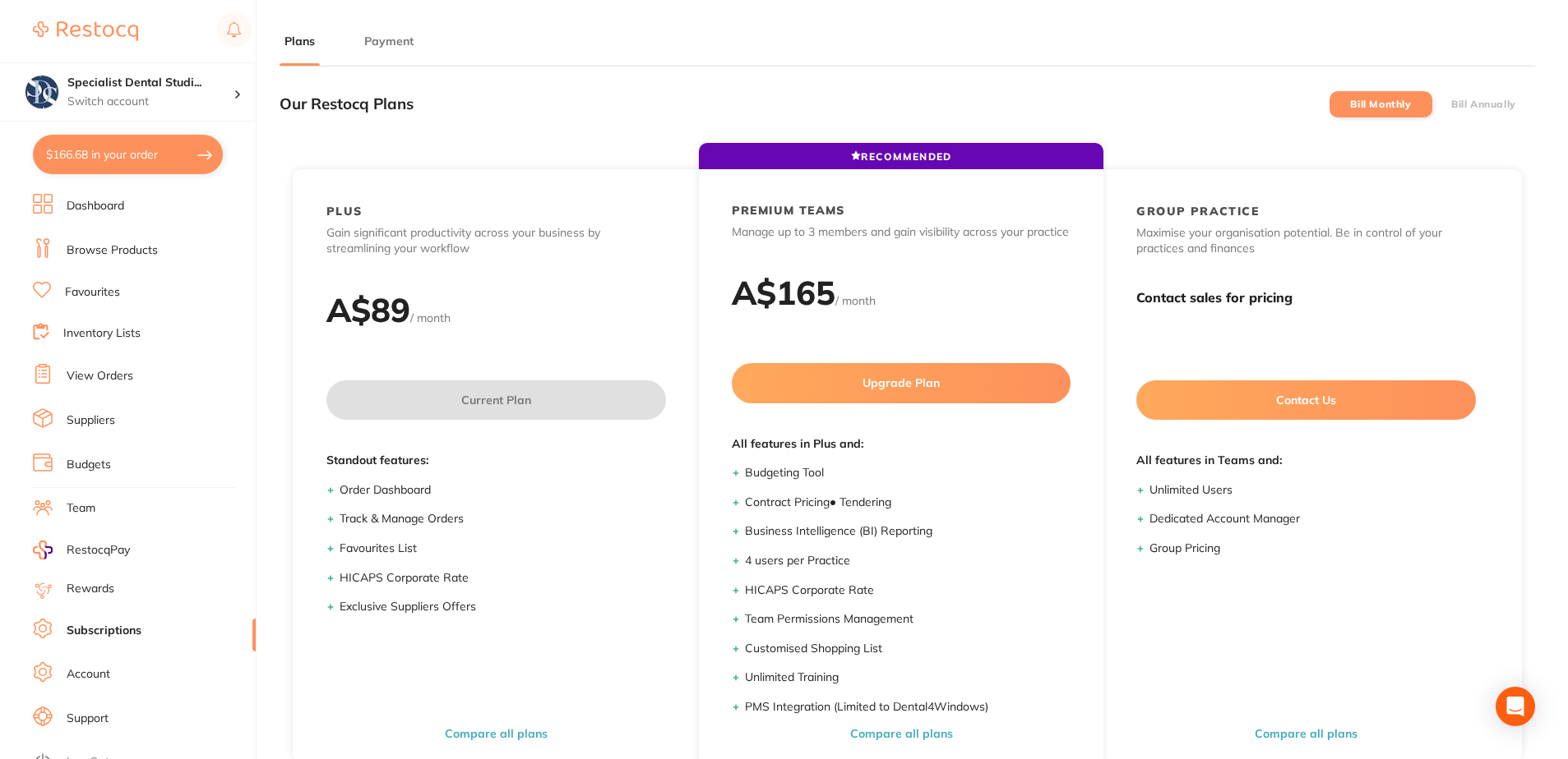
click at [109, 31] on img at bounding box center [85, 31] width 105 height 20
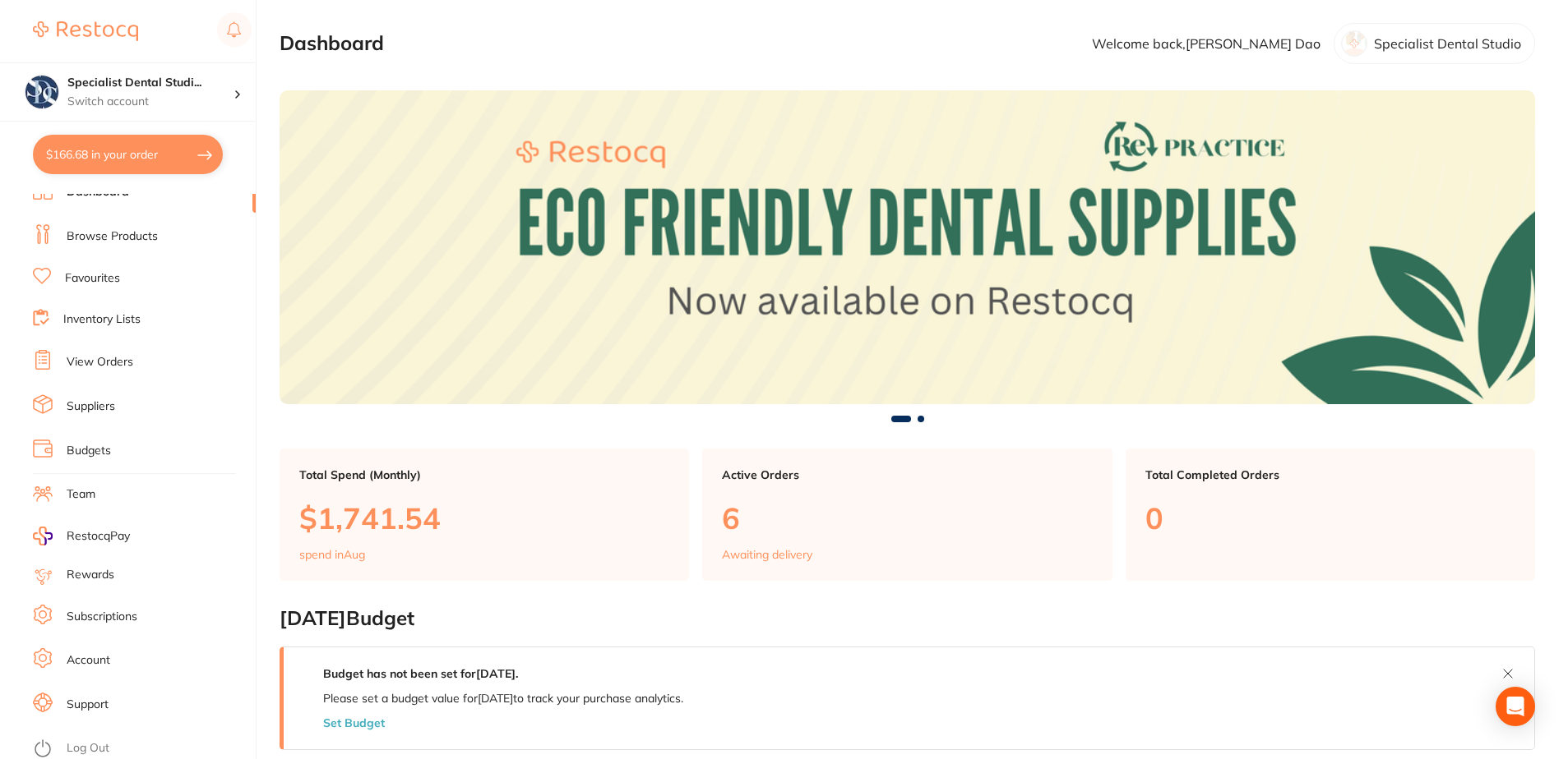
scroll to position [18, 0]
click at [86, 696] on link "Support" at bounding box center [87, 702] width 42 height 17
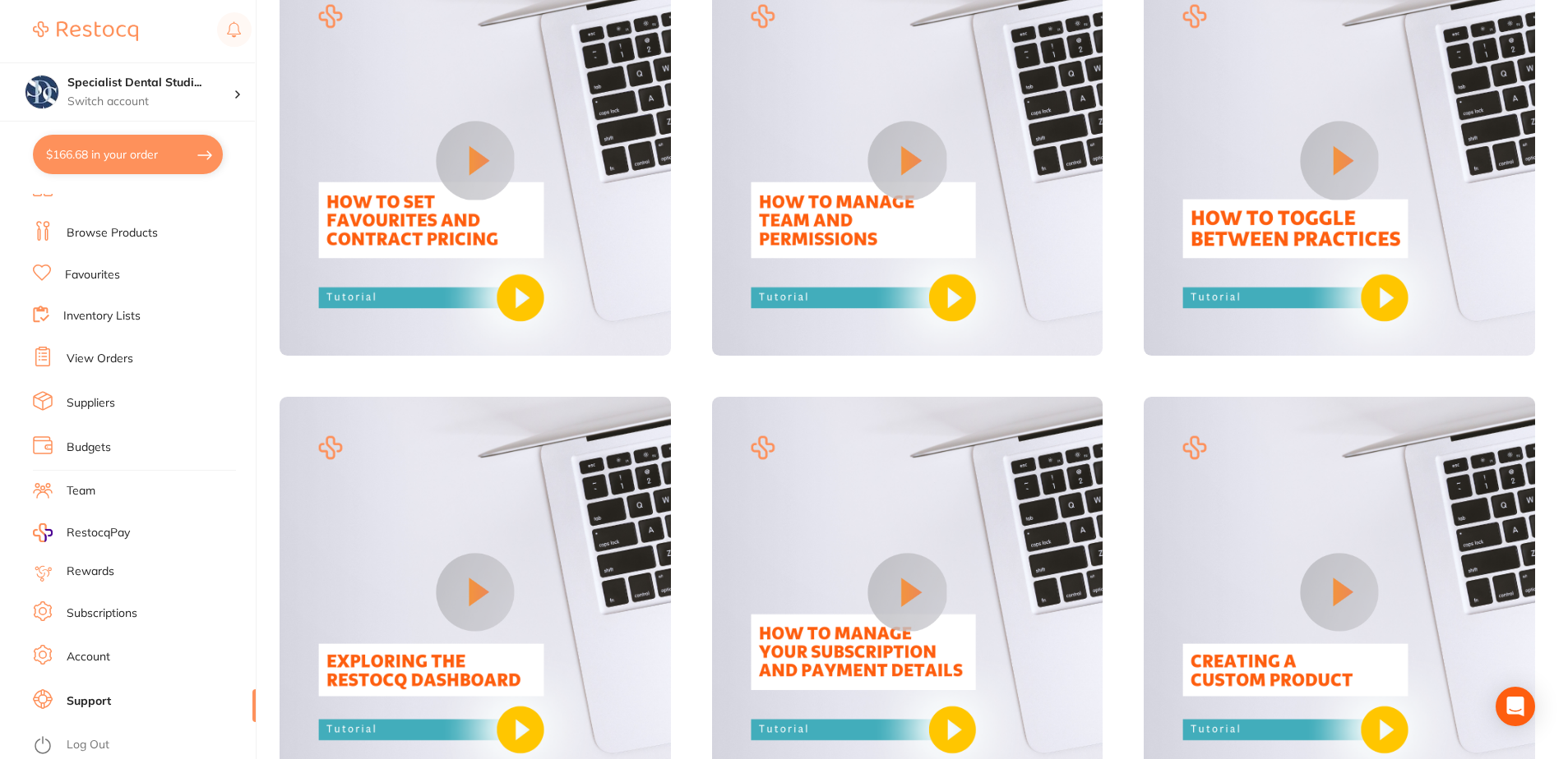
scroll to position [1328, 0]
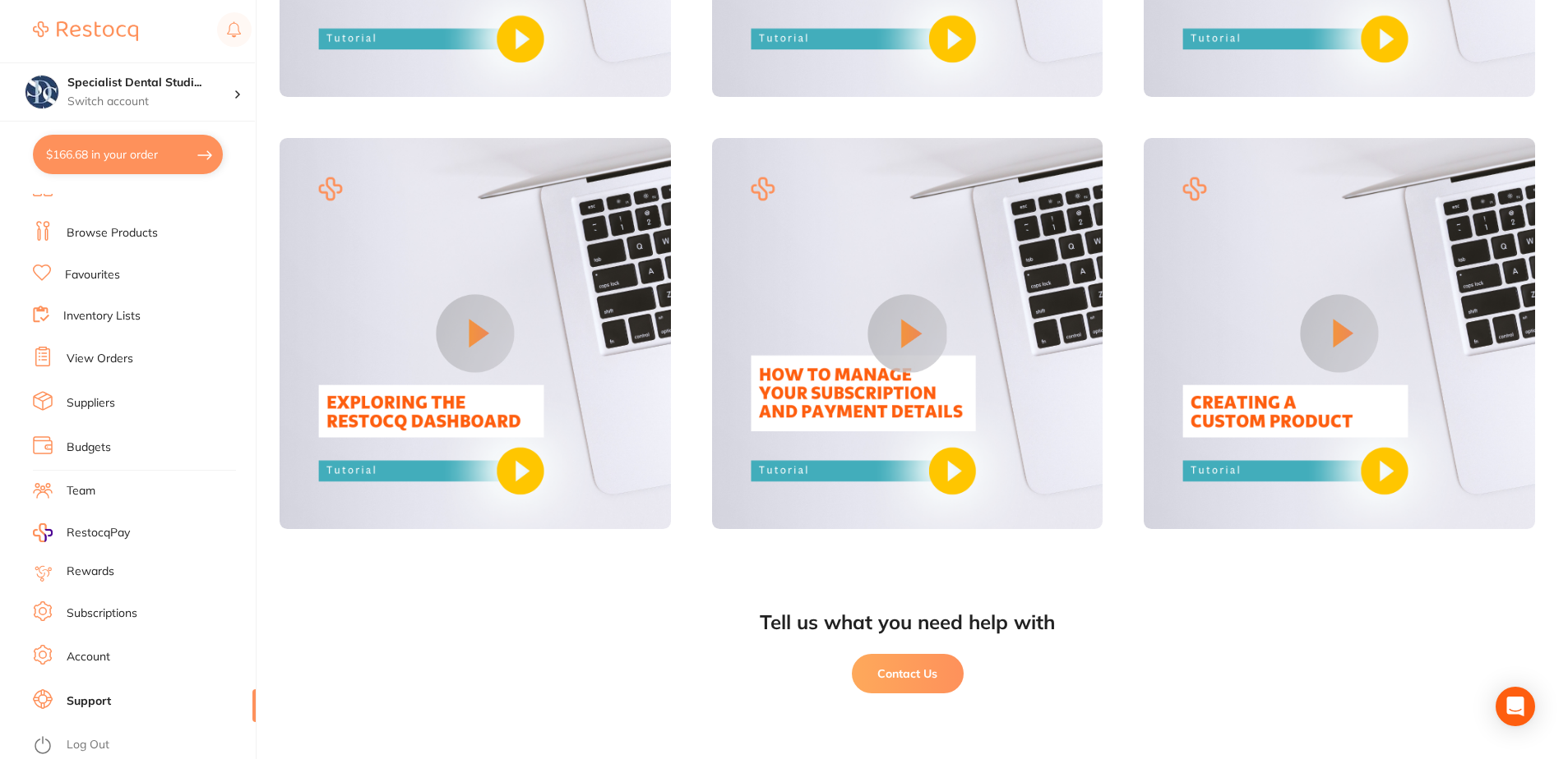
click at [935, 672] on button "Contact Us" at bounding box center [907, 673] width 112 height 39
click at [520, 606] on div "Tell us what you need help with Contact Us" at bounding box center [907, 664] width 1255 height 189
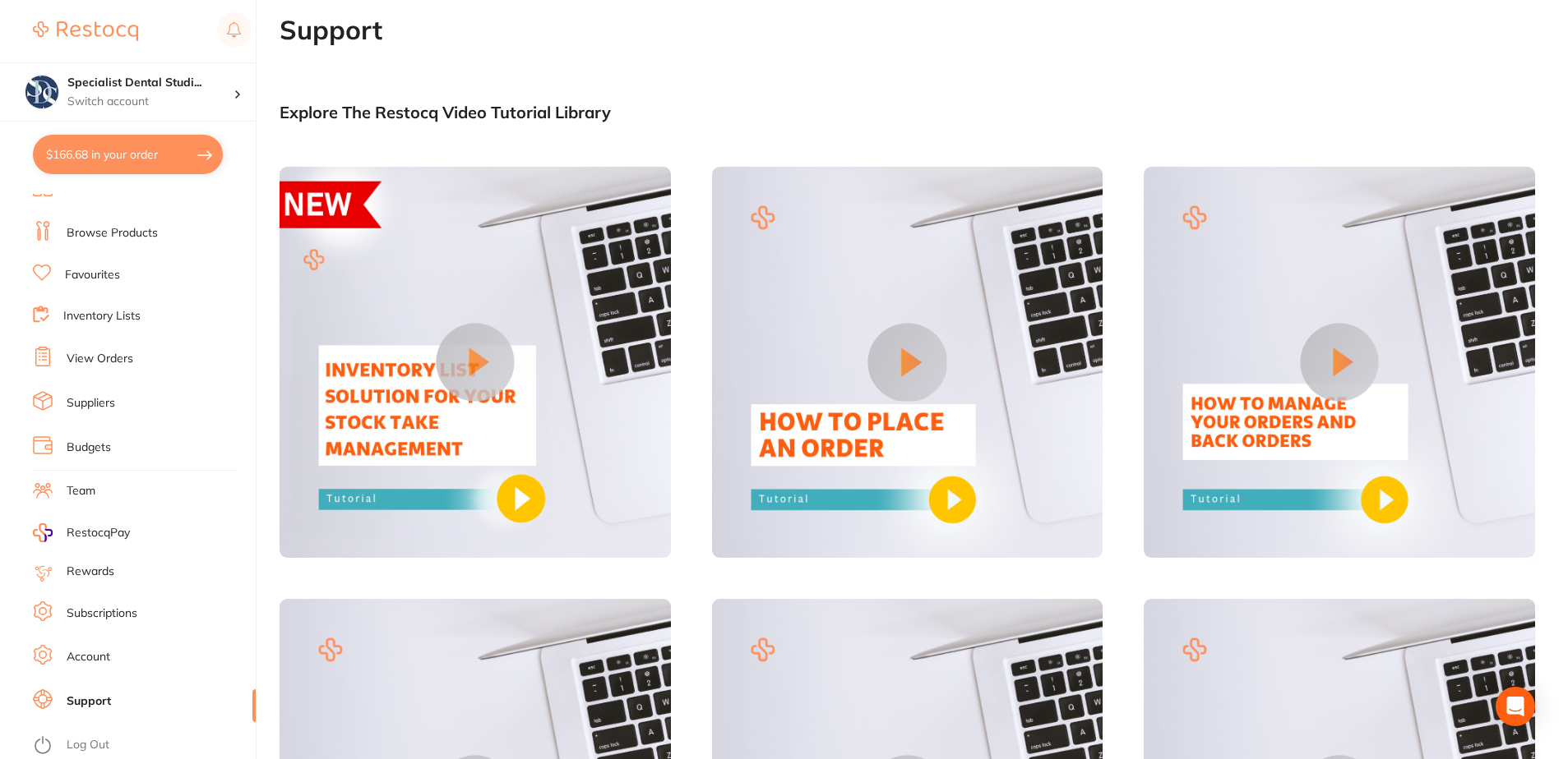
scroll to position [0, 0]
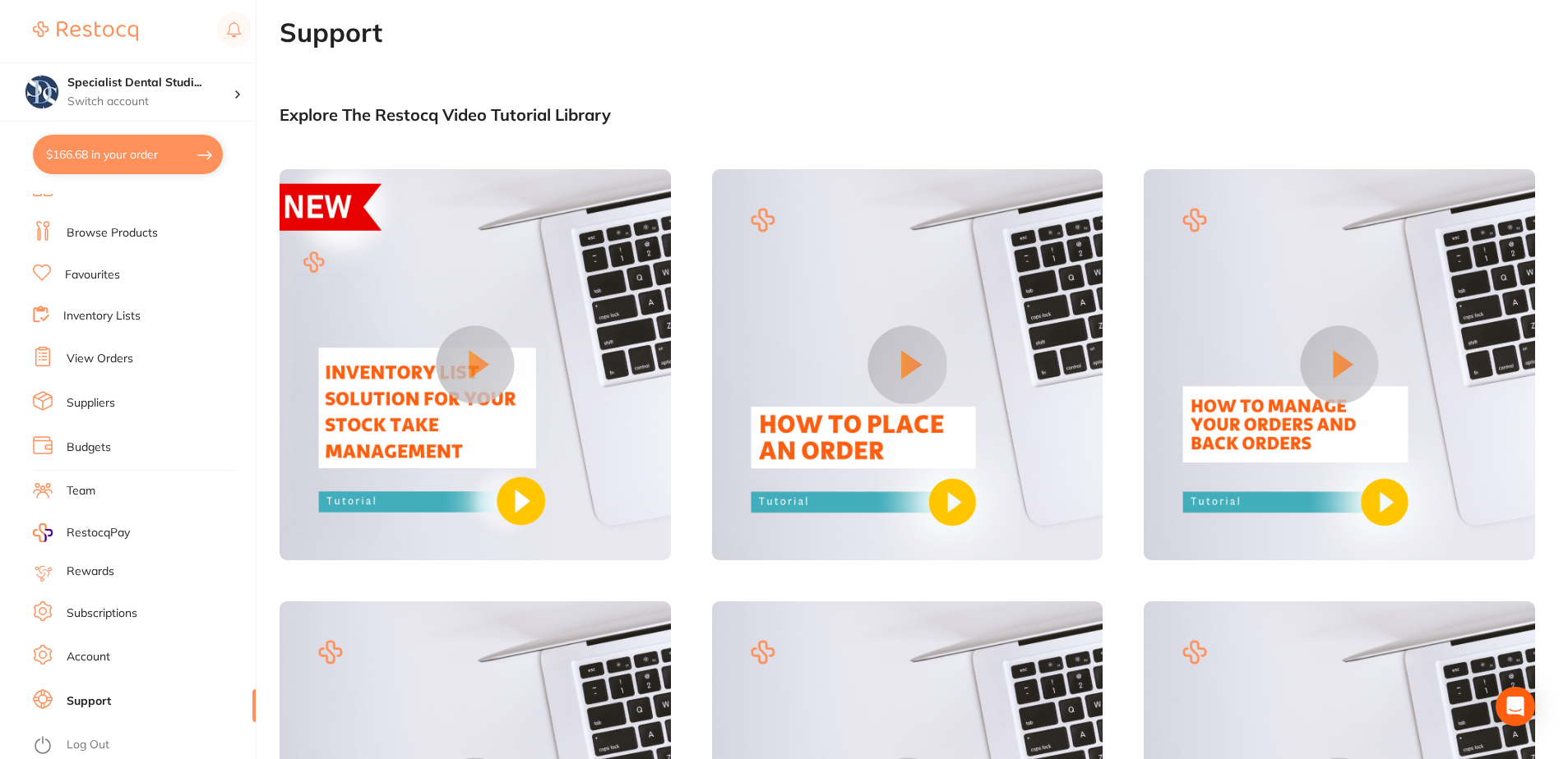
click at [108, 237] on link "Browse Products" at bounding box center [112, 233] width 91 height 17
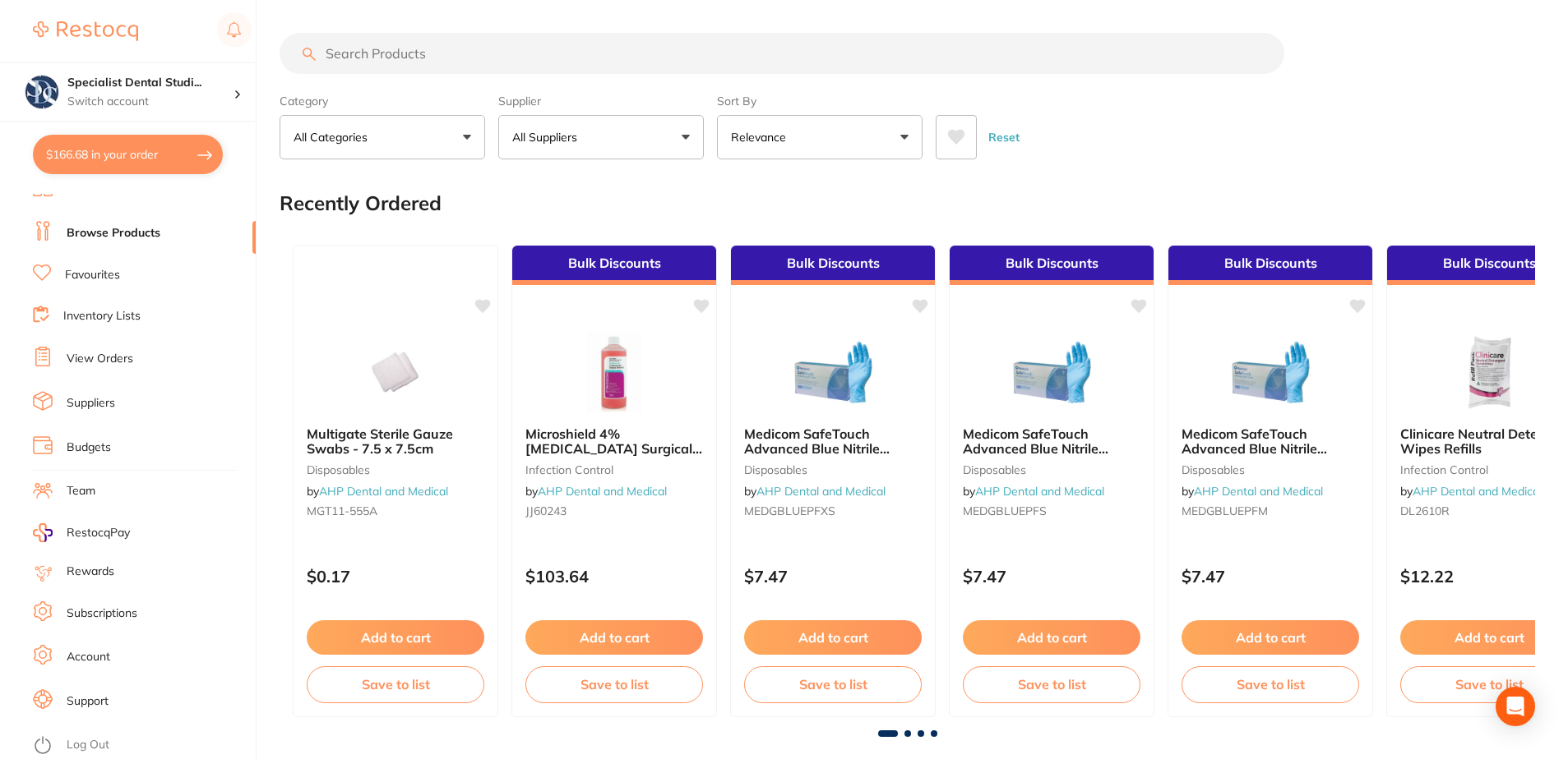
click at [102, 274] on link "Favourites" at bounding box center [92, 275] width 55 height 17
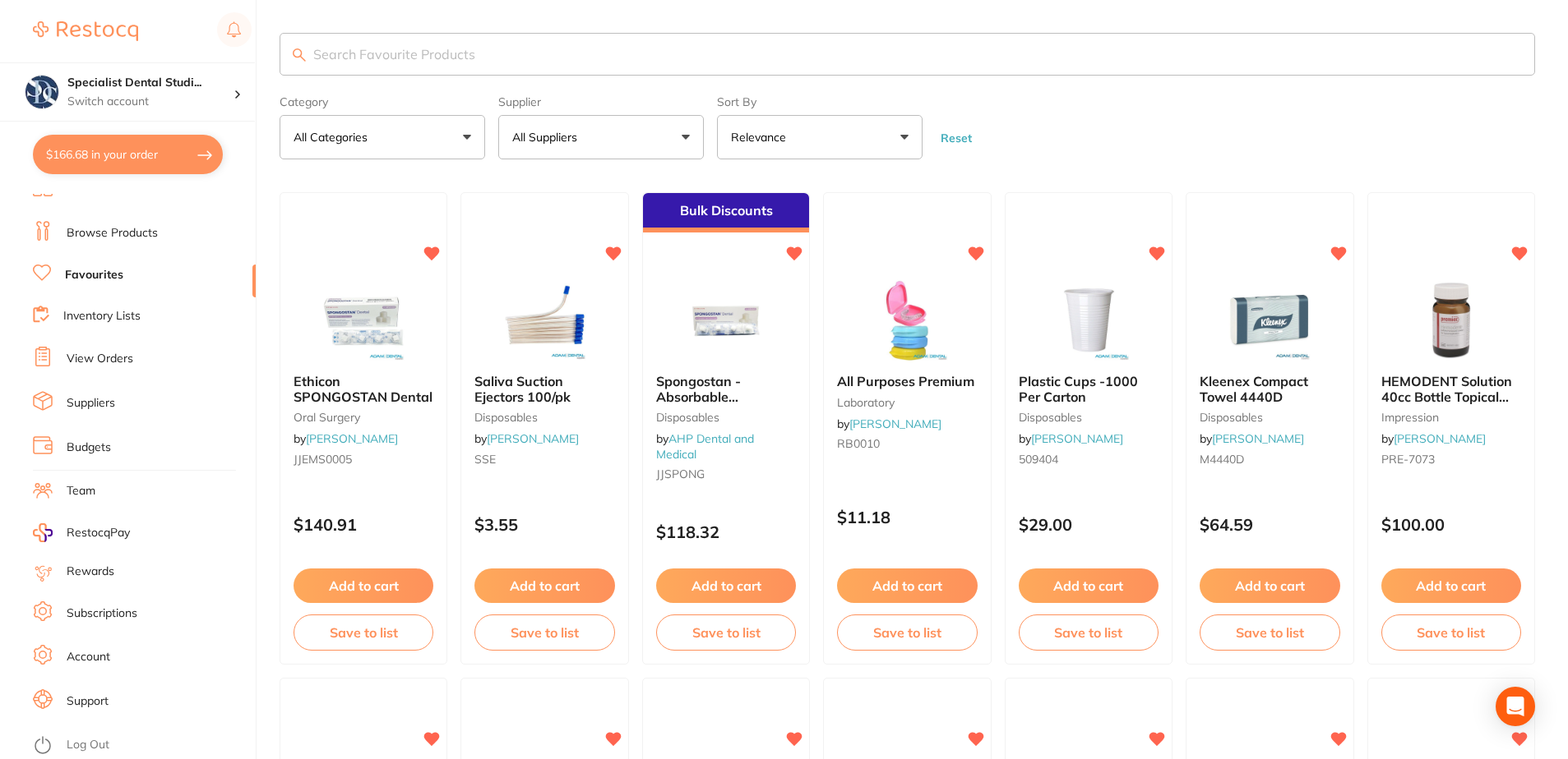
click at [104, 315] on link "Inventory Lists" at bounding box center [102, 316] width 77 height 17
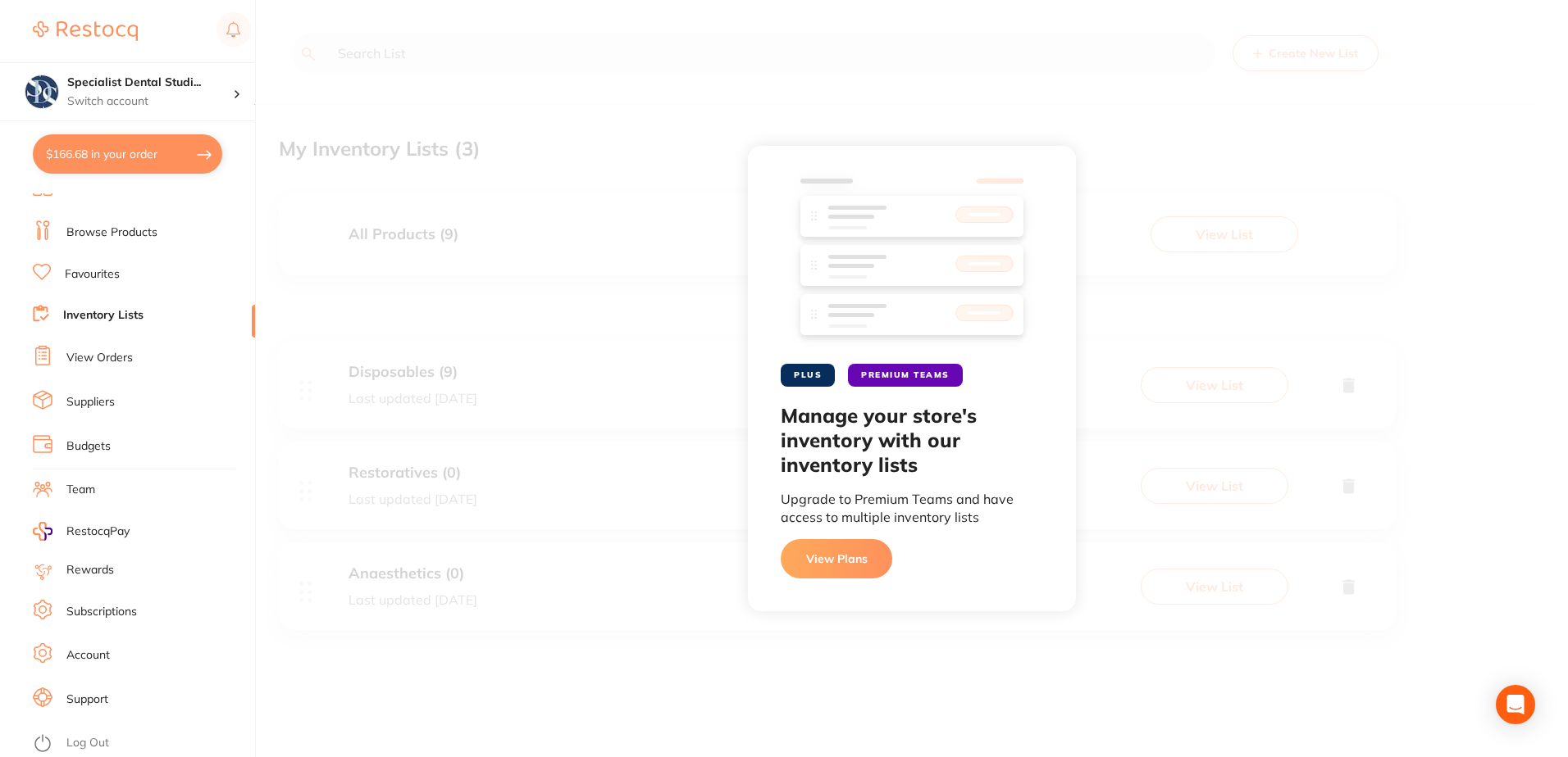
click at [810, 560] on button "View Plans" at bounding box center [836, 559] width 111 height 39
click at [115, 35] on img at bounding box center [85, 31] width 105 height 20
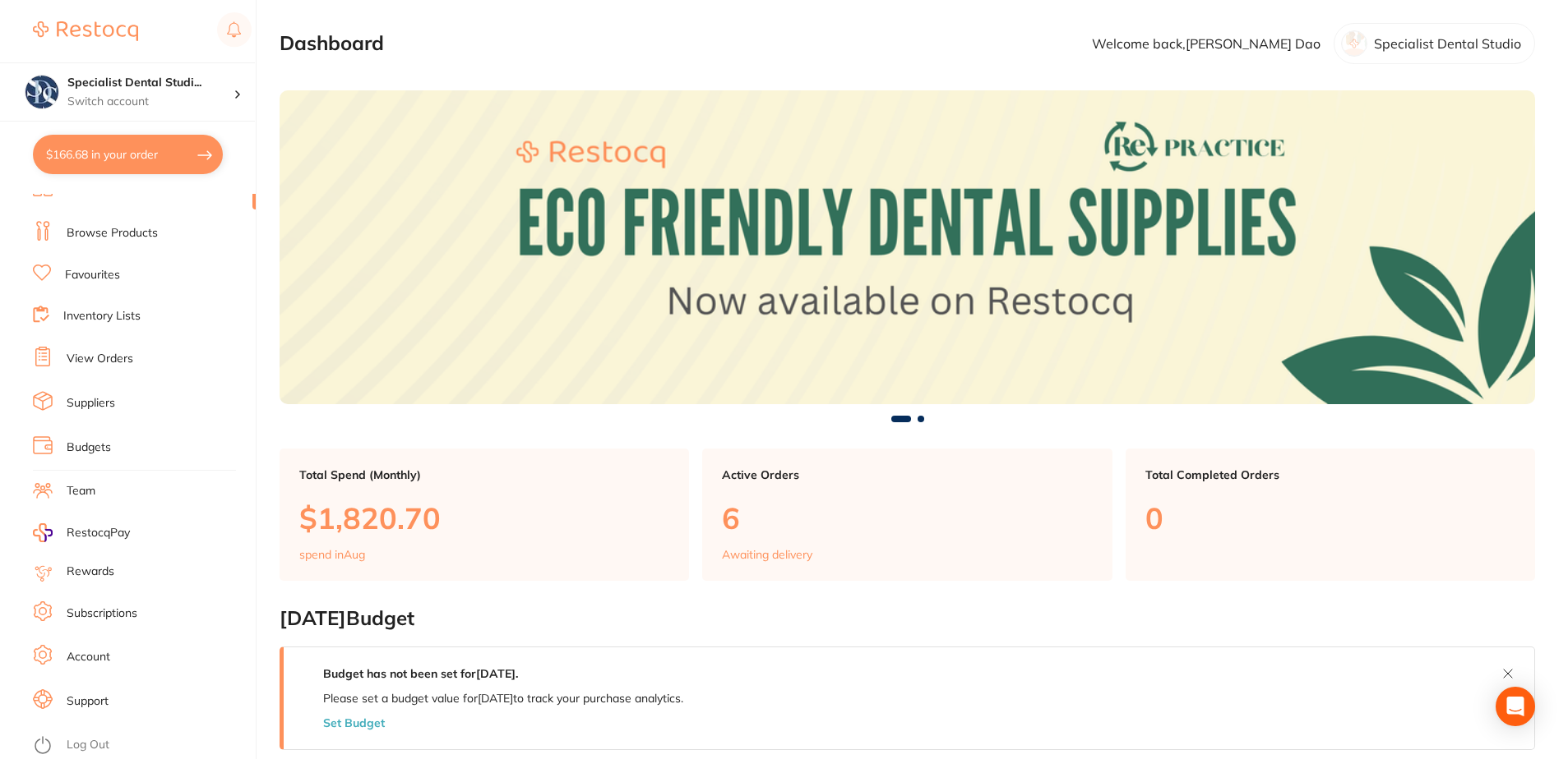
click at [646, 43] on section "Dashboard Welcome back, Tuan Dao Specialist Dental Studio" at bounding box center [907, 43] width 1255 height 41
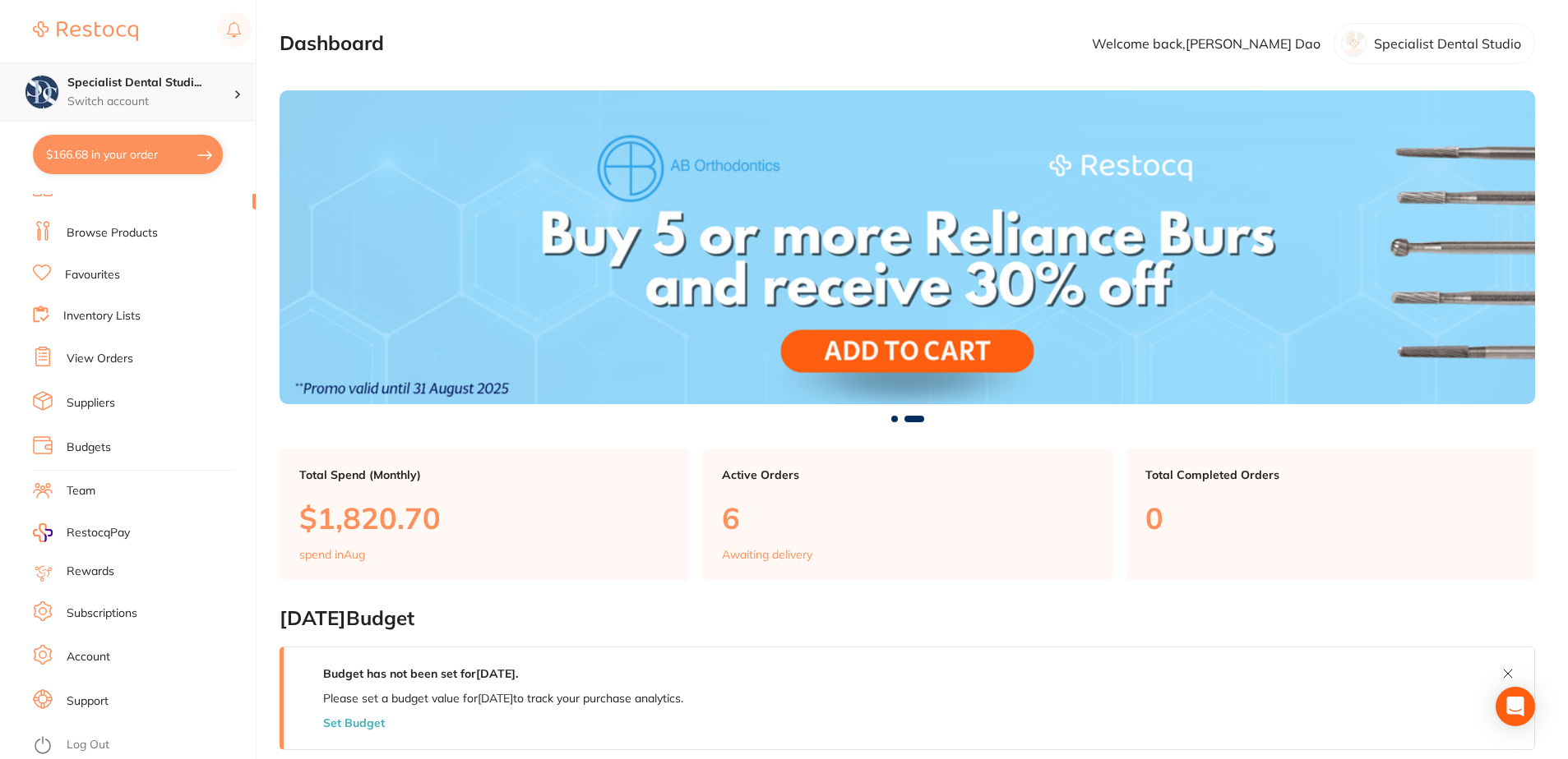
click at [182, 87] on h4 "Specialist Dental Studi..." at bounding box center [150, 83] width 166 height 17
click at [1519, 705] on icon "Open Intercom Messenger" at bounding box center [1514, 706] width 19 height 21
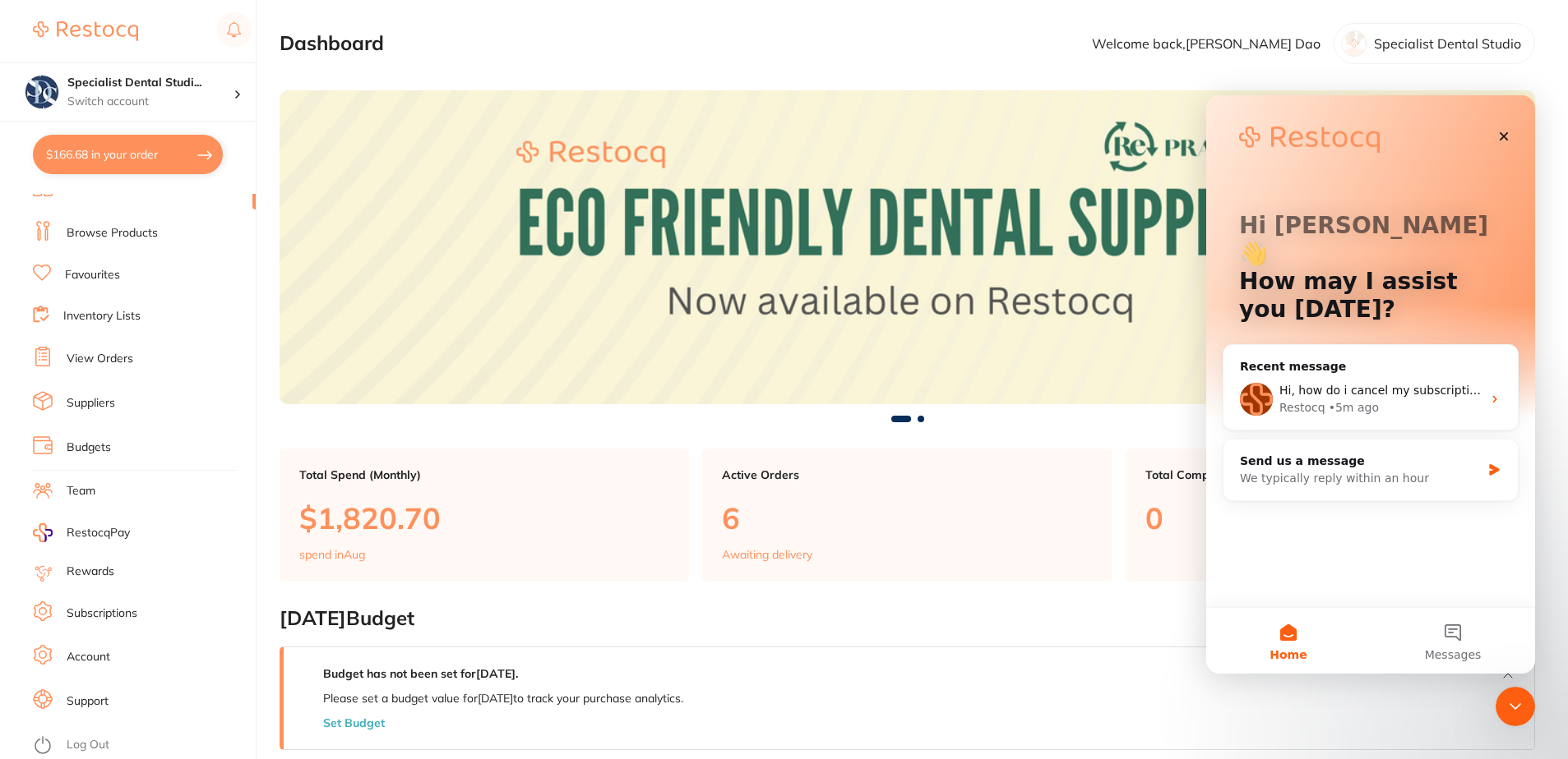
click at [100, 29] on img at bounding box center [85, 31] width 105 height 20
click at [1340, 384] on span "Hi, how do i cancel my subscription?" at bounding box center [1384, 391] width 211 height 13
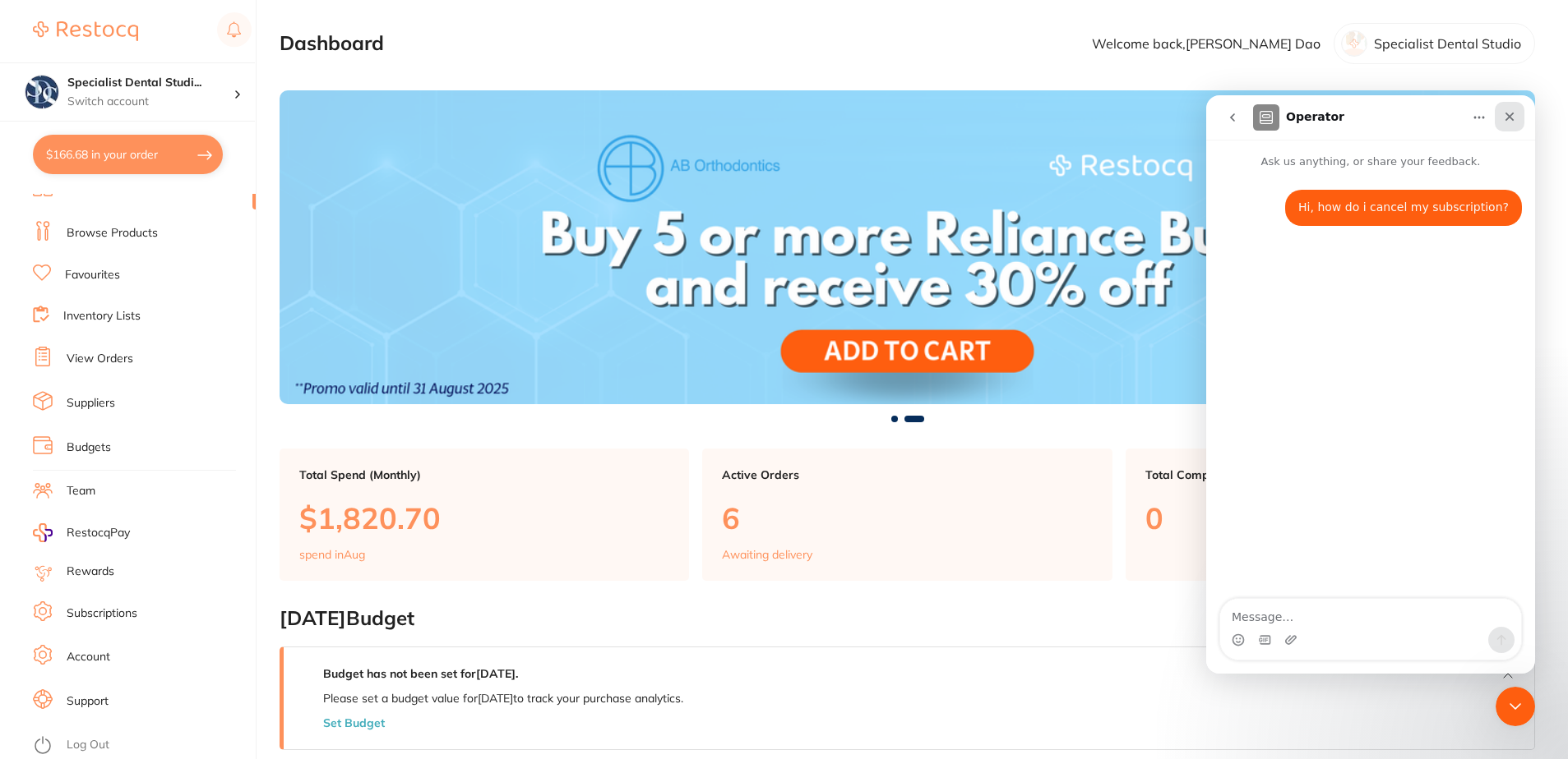
click at [1503, 117] on icon "Close" at bounding box center [1509, 117] width 13 height 13
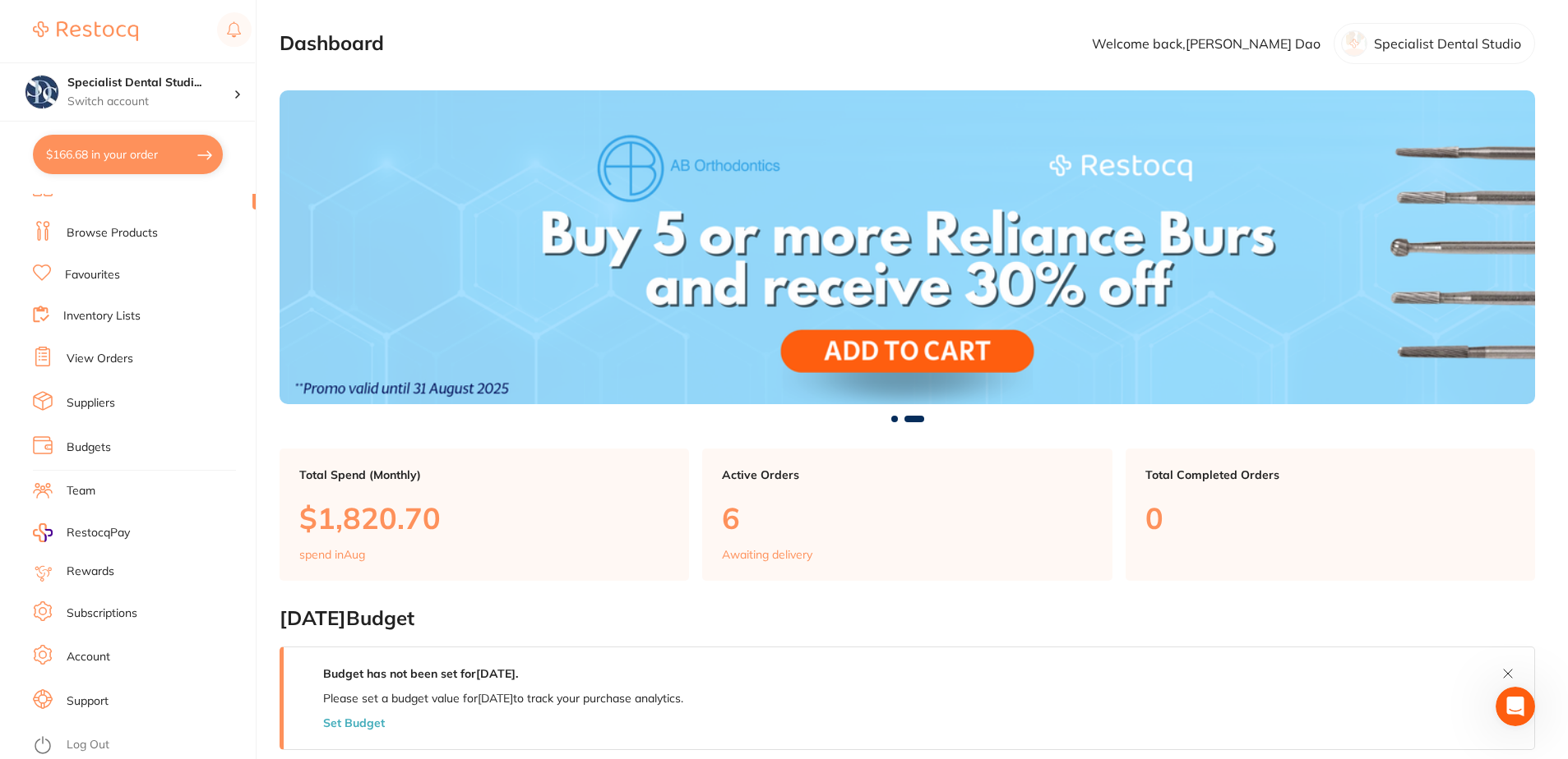
click at [95, 621] on link "Subscriptions" at bounding box center [102, 614] width 70 height 17
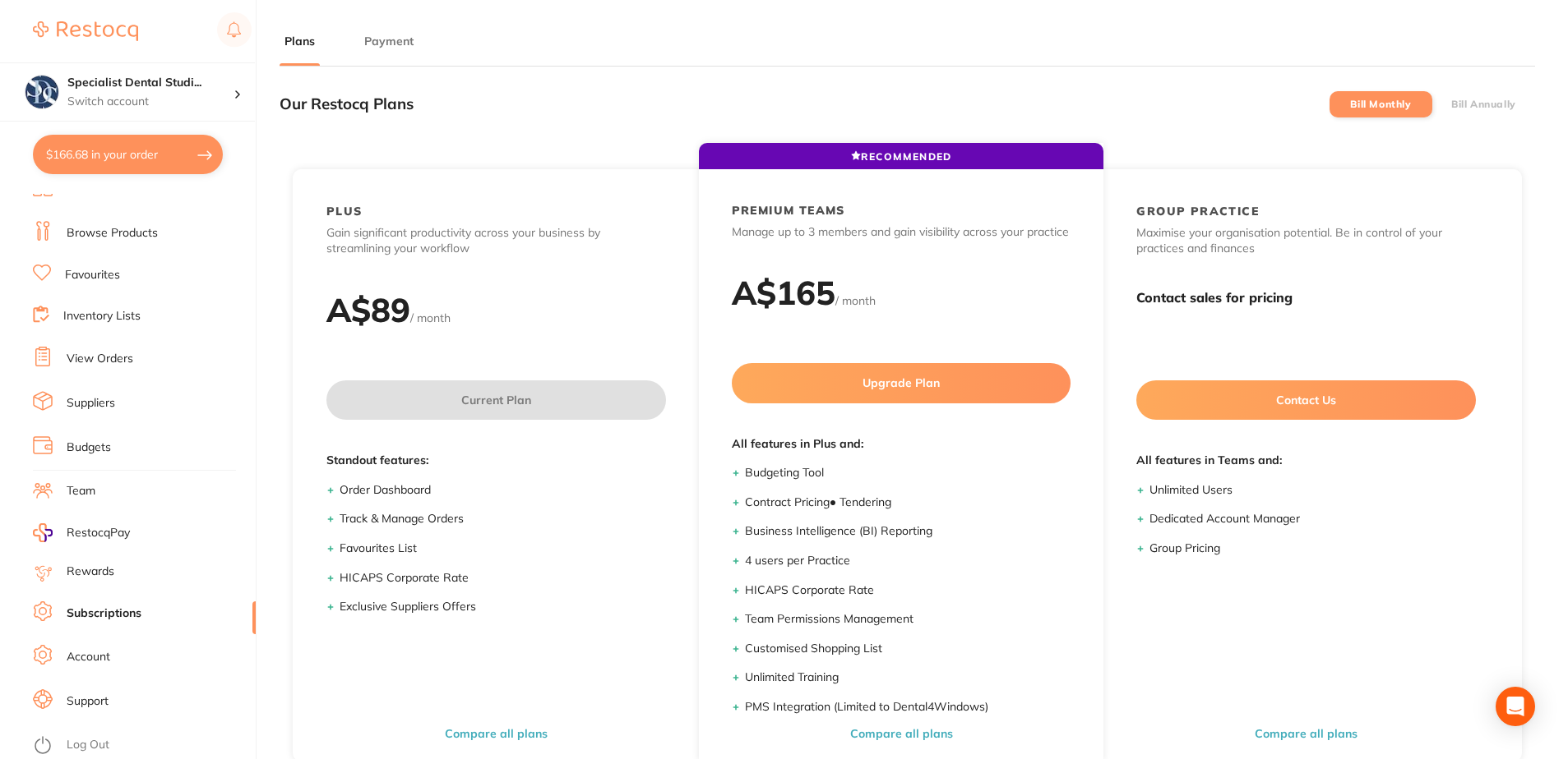
click at [383, 44] on button "Payment" at bounding box center [388, 41] width 60 height 16
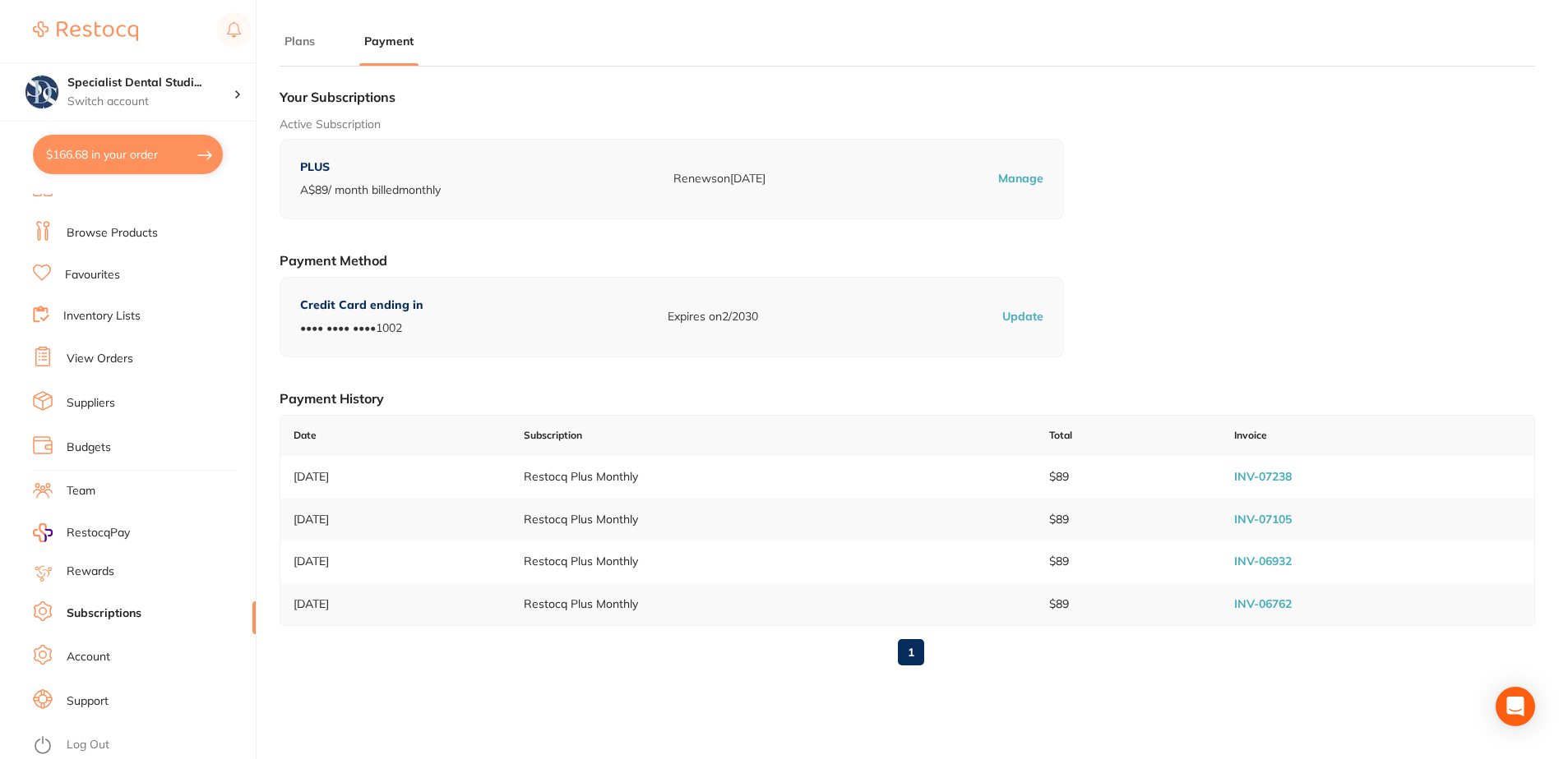
click at [297, 38] on button "Plans" at bounding box center [300, 41] width 40 height 16
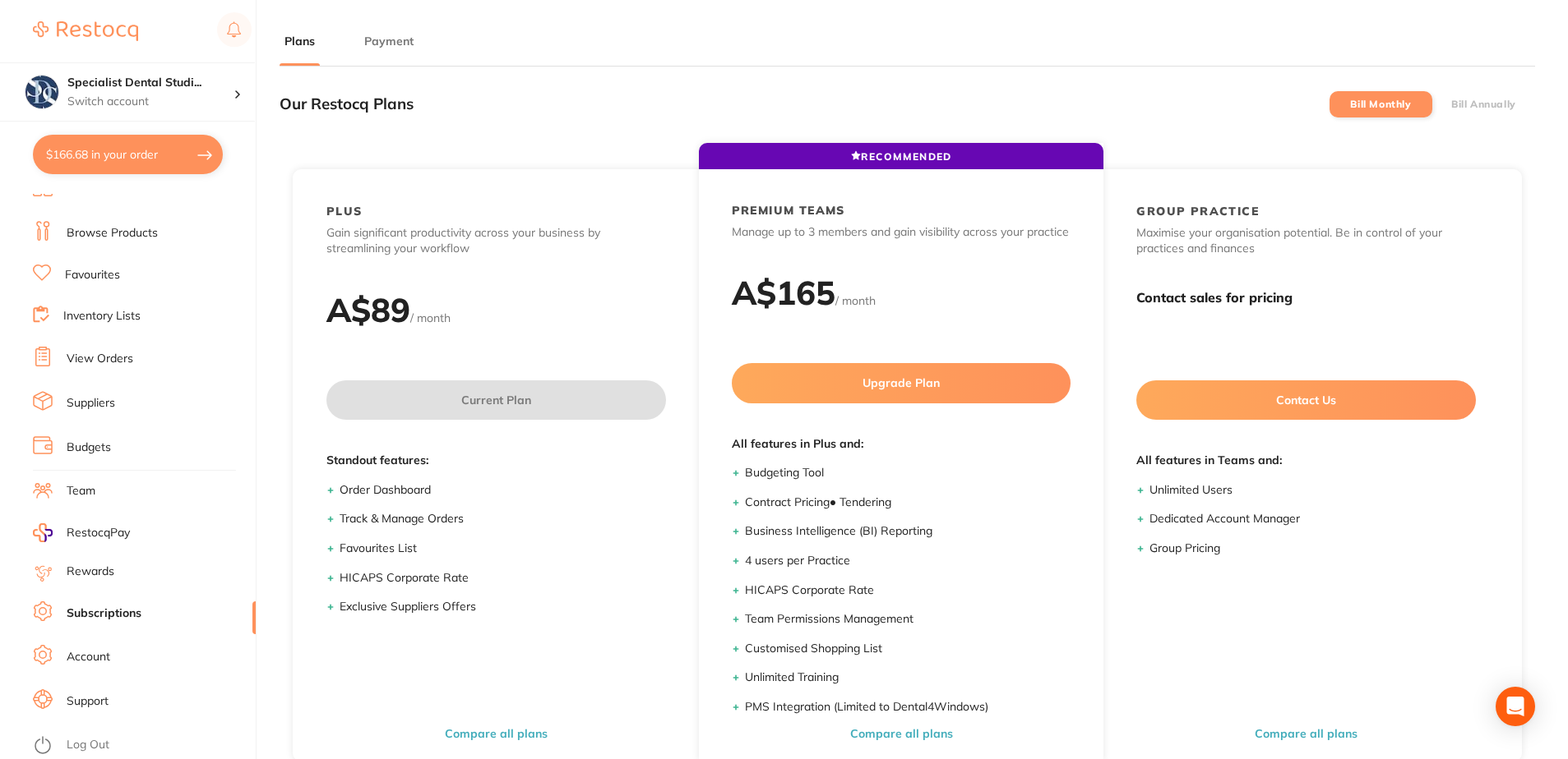
click at [389, 39] on button "Payment" at bounding box center [388, 41] width 60 height 16
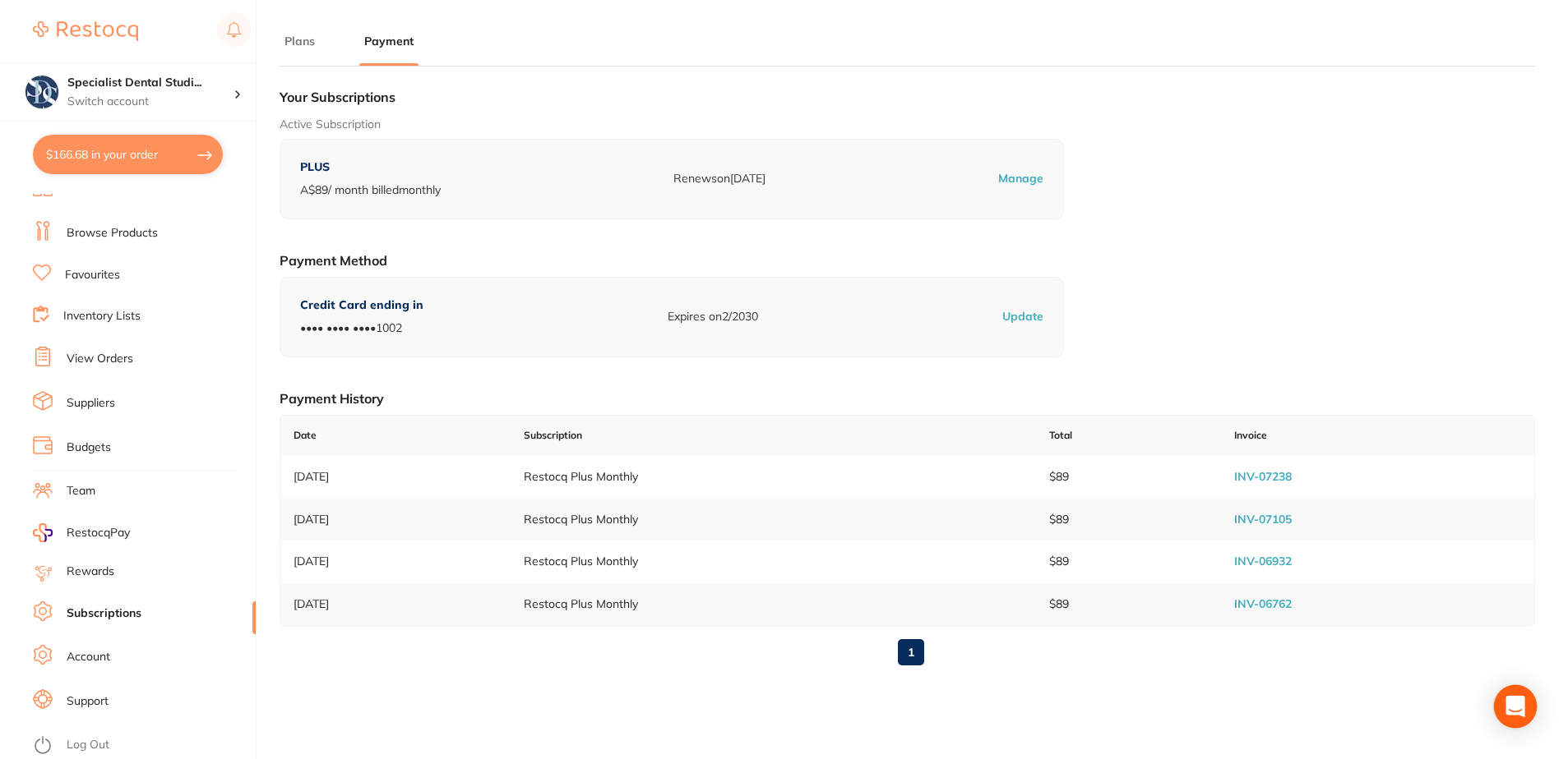
click at [1509, 707] on icon "Open Intercom Messenger" at bounding box center [1514, 706] width 19 height 21
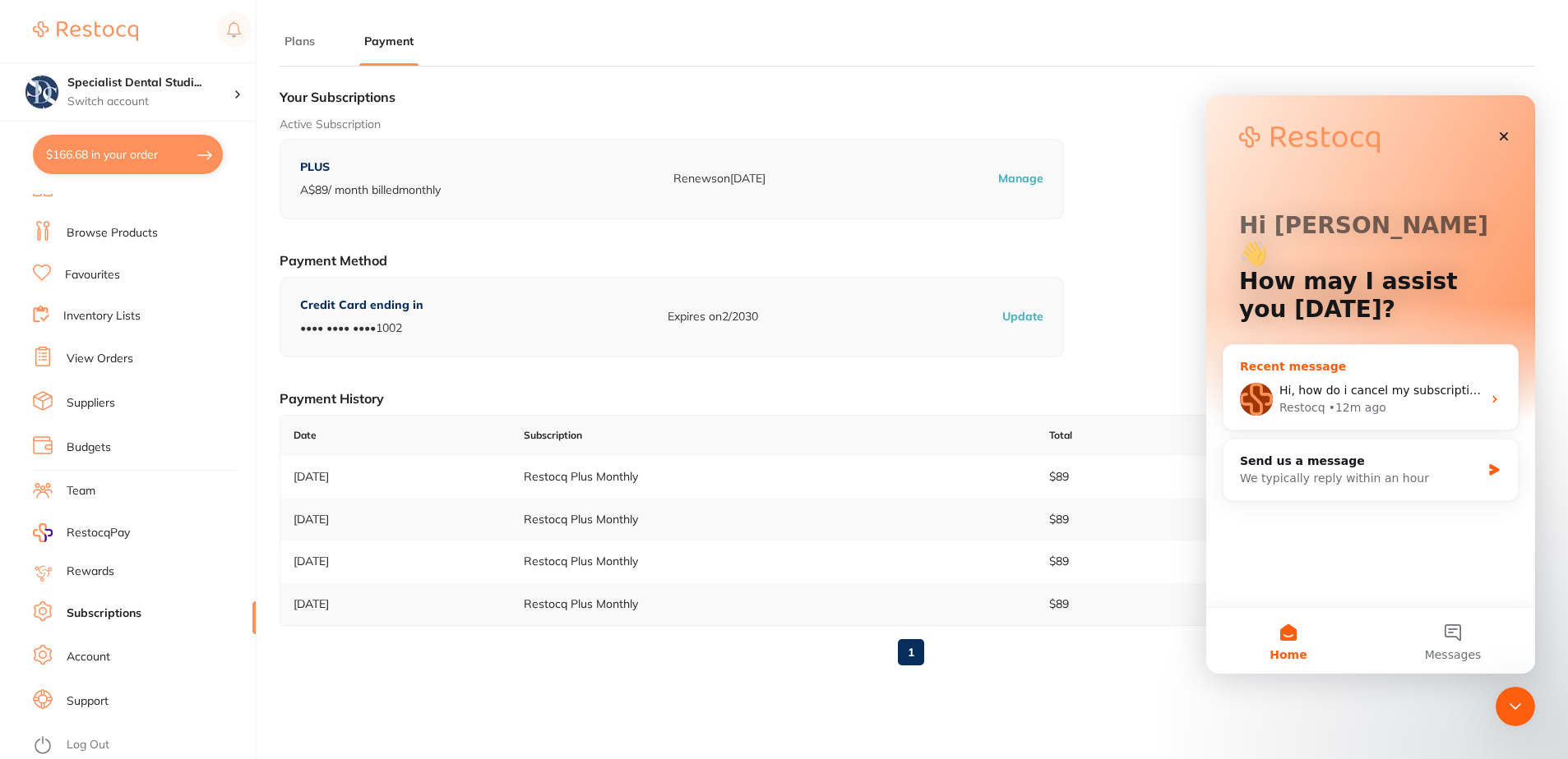
click at [1419, 369] on div "Hi, how do i cancel my subscription? Restocq • 12m ago" at bounding box center [1370, 399] width 294 height 61
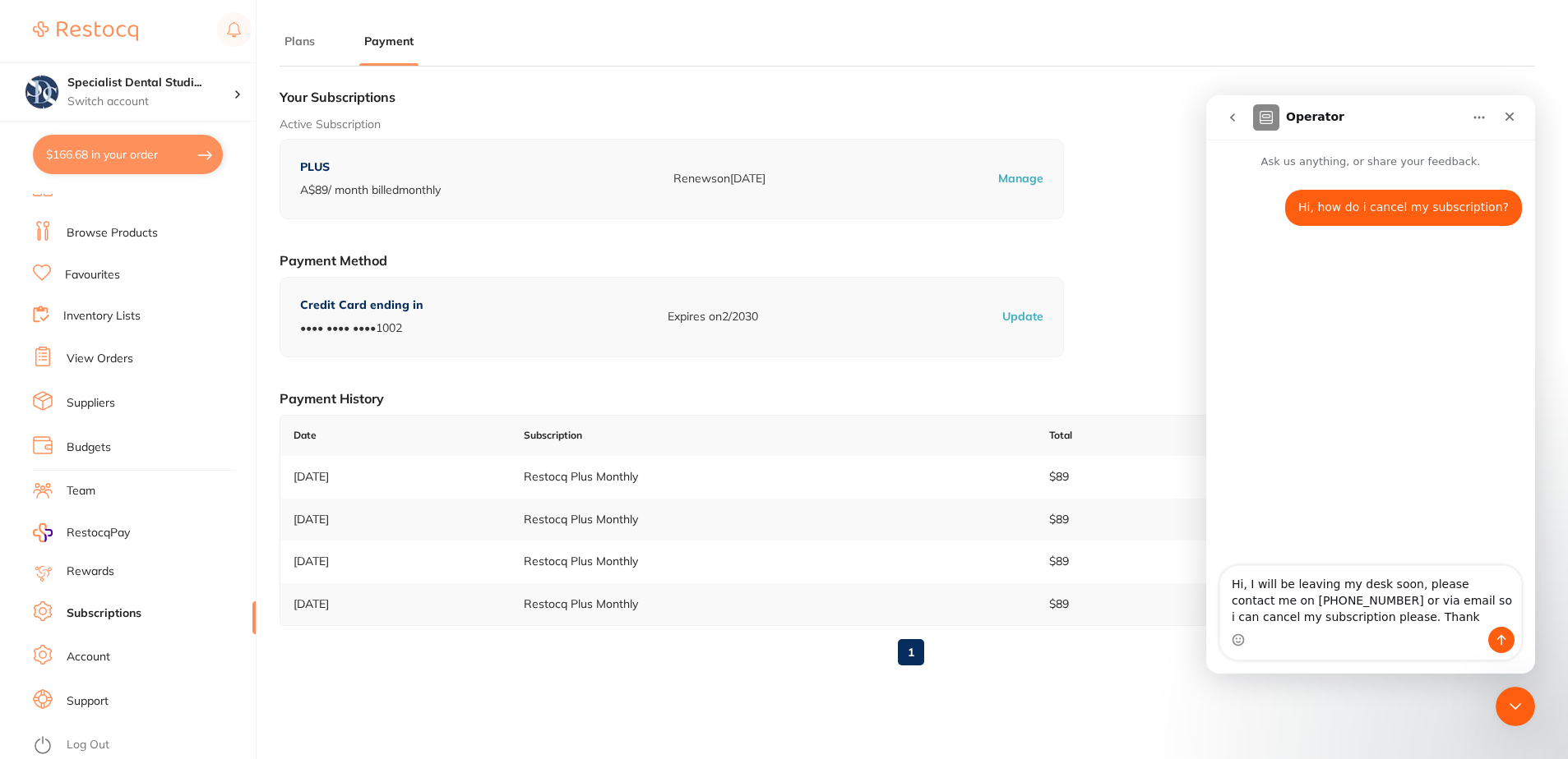
type textarea "Hi, I will be leaving my desk soon, please contact me on 0403534194 or via emai…"
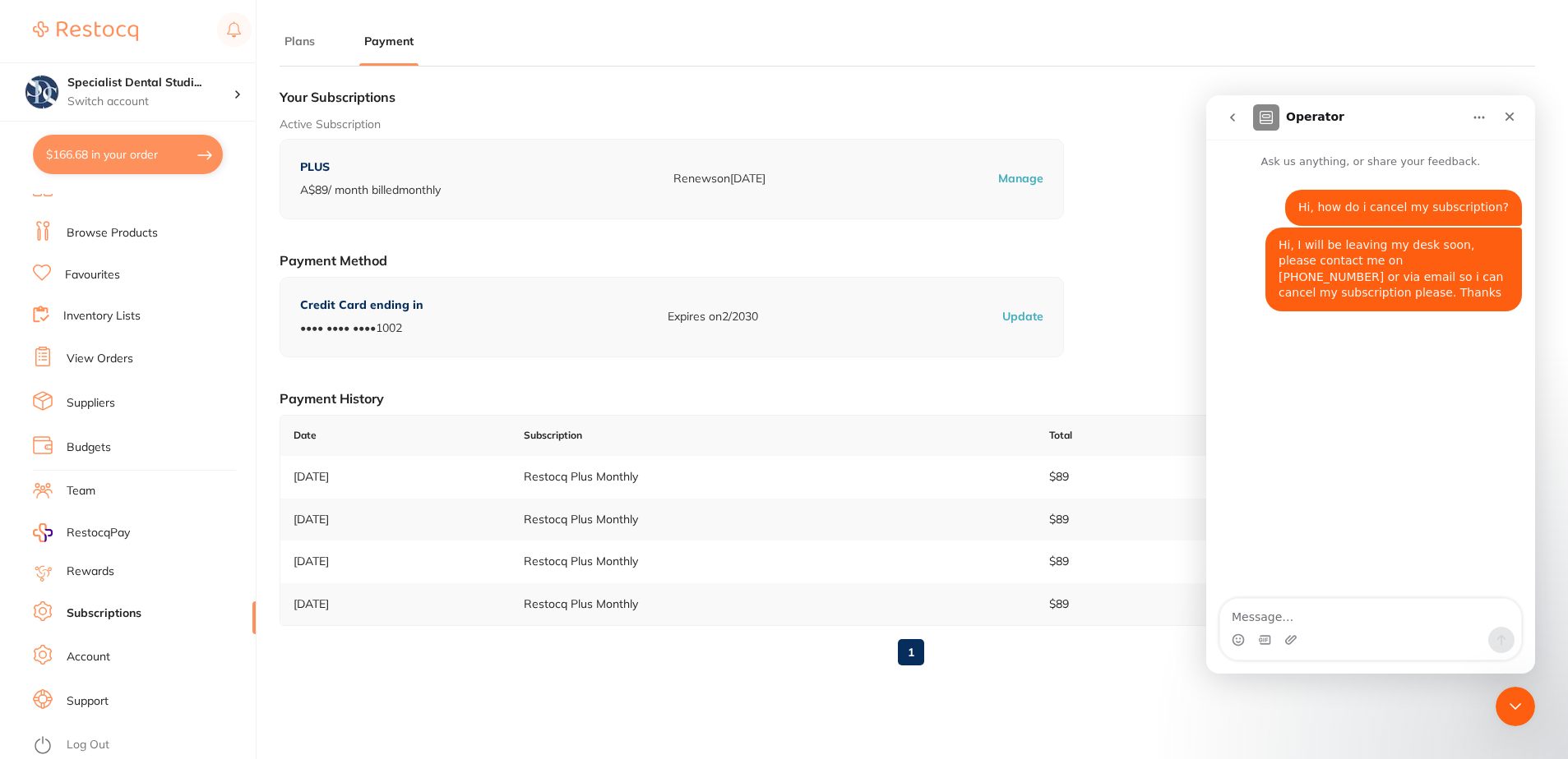
click at [590, 376] on div "Your Subscriptions Active Subscription PLUS A$ 89 / month billed monthly Renews…" at bounding box center [907, 379] width 1255 height 599
click at [1512, 117] on icon "Close" at bounding box center [1509, 117] width 13 height 13
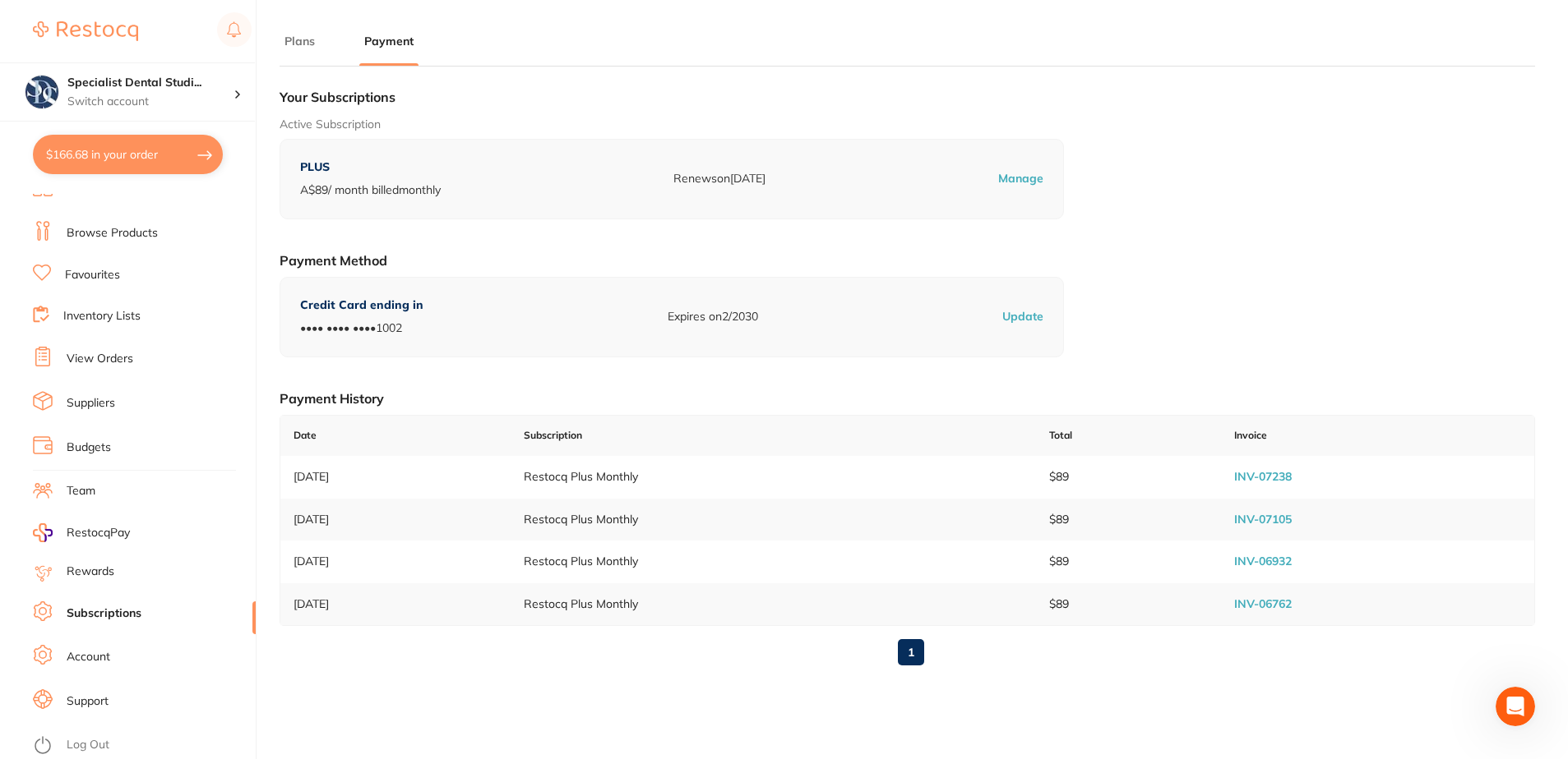
click at [1124, 326] on div "Your Subscriptions Active Subscription PLUS A$ 89 / month billed monthly Renews…" at bounding box center [907, 379] width 1255 height 599
click at [1034, 320] on p "Update" at bounding box center [1023, 317] width 41 height 17
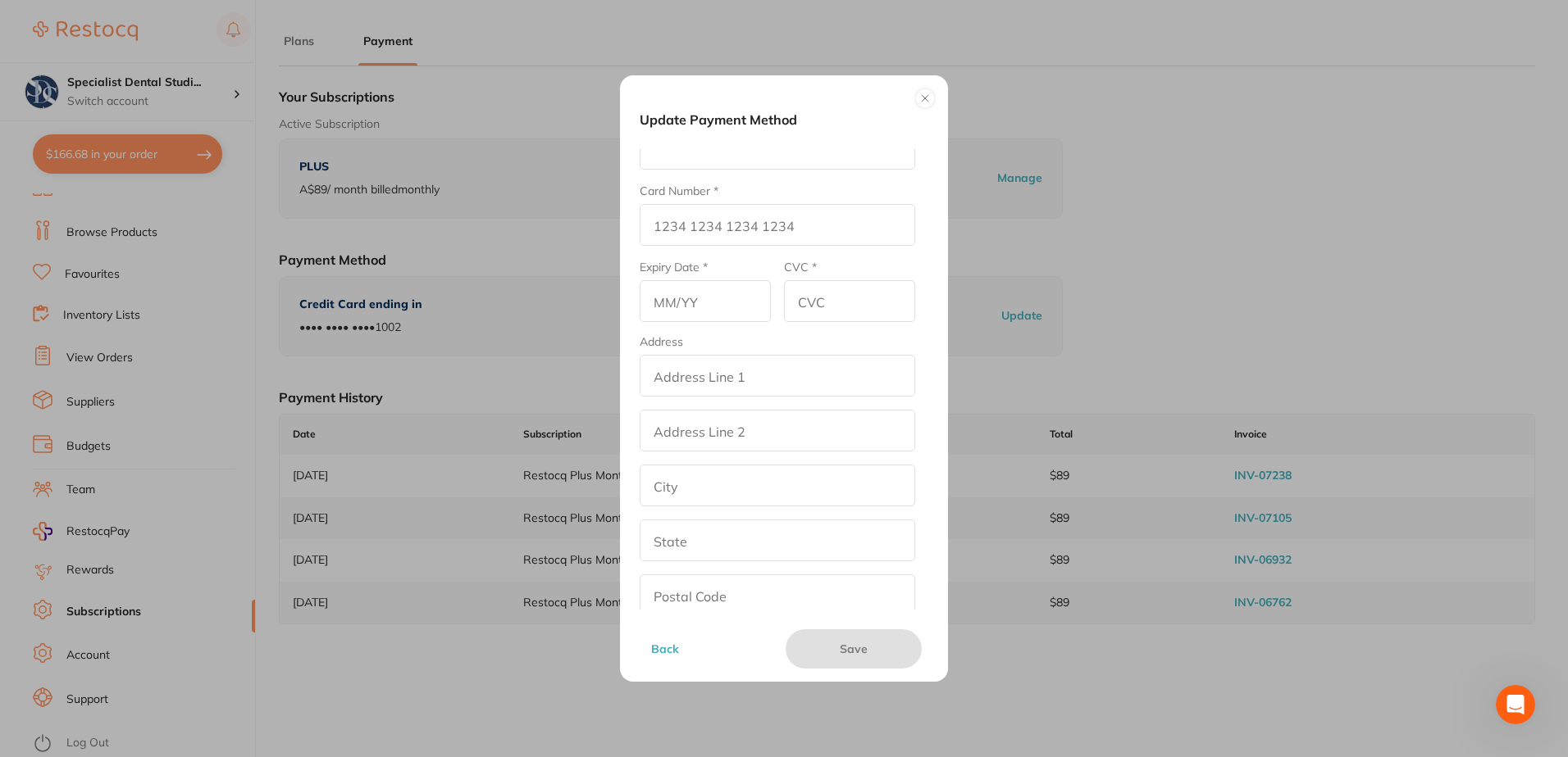
scroll to position [124, 0]
click at [661, 649] on button "Back" at bounding box center [709, 649] width 126 height 39
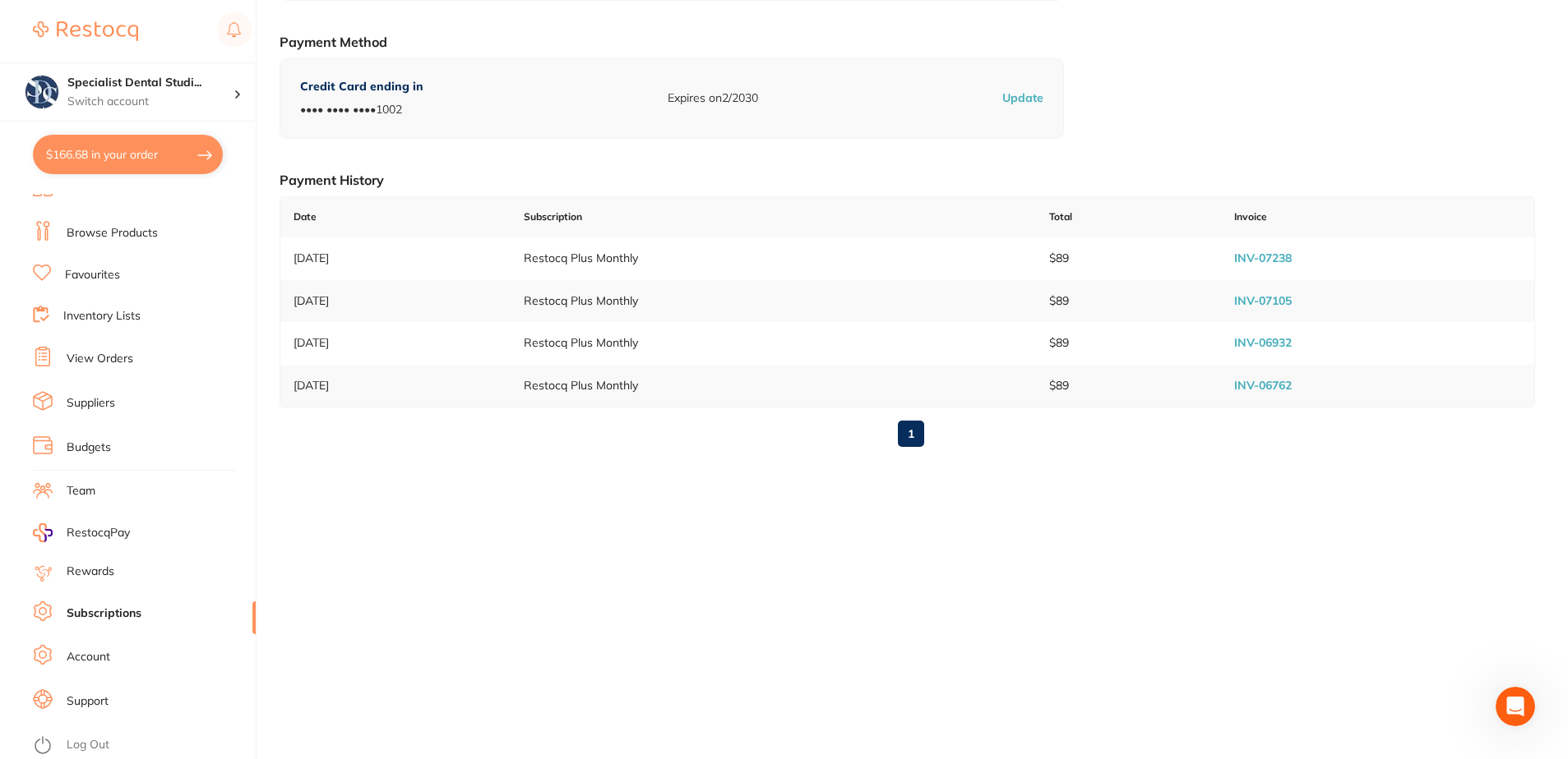
scroll to position [221, 0]
click at [88, 704] on link "Support" at bounding box center [87, 702] width 42 height 17
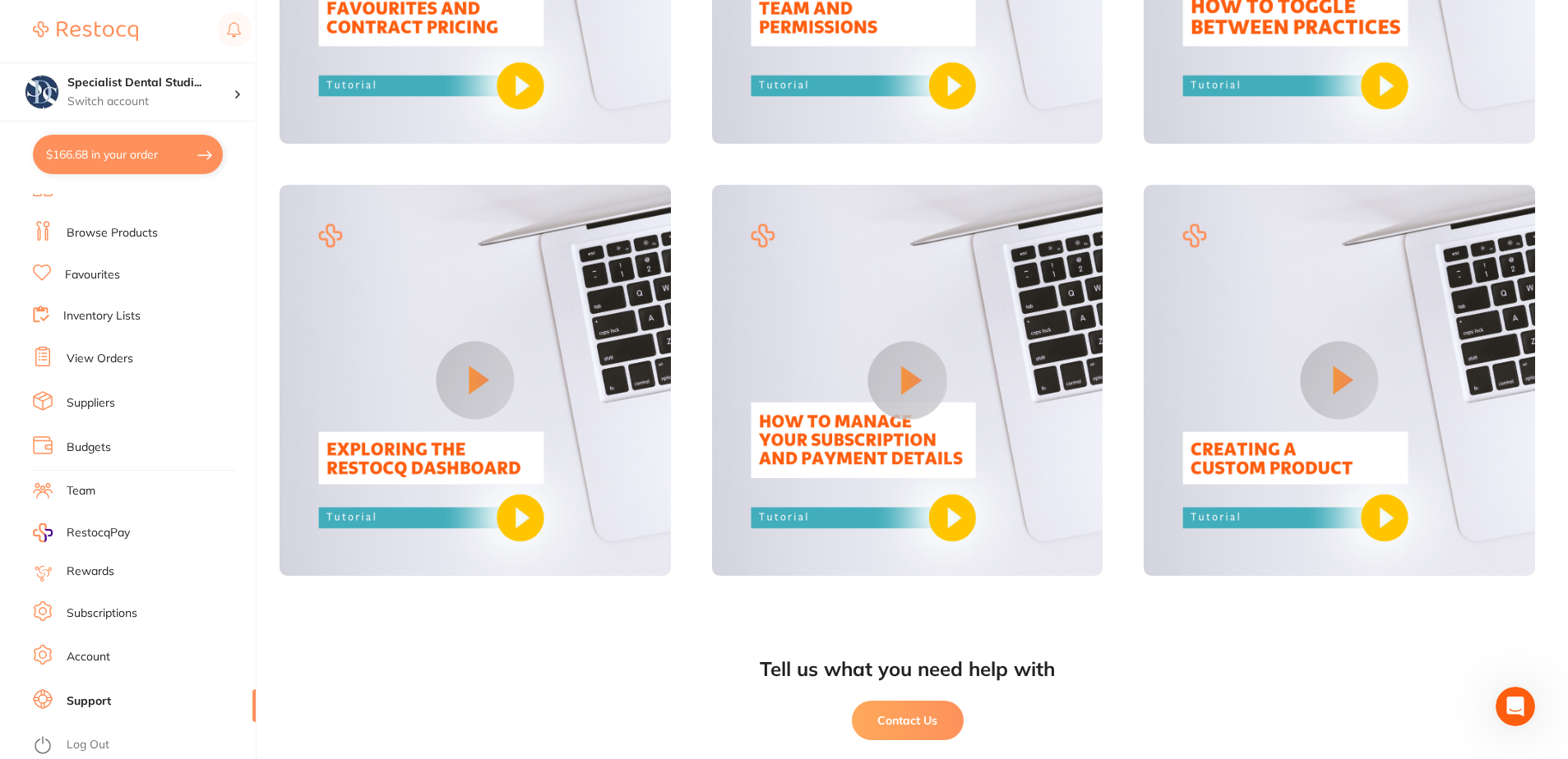
scroll to position [1328, 0]
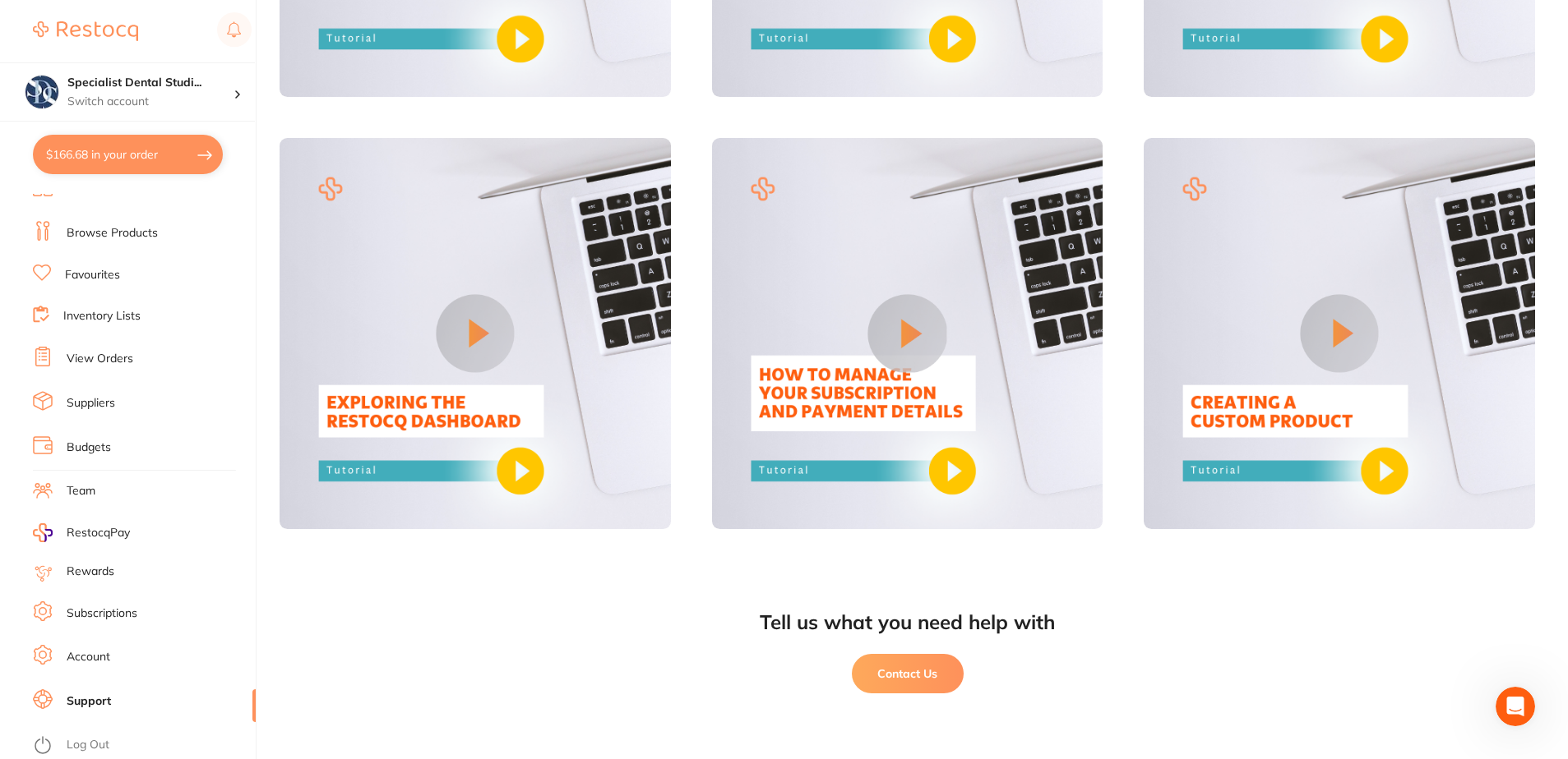
click at [888, 676] on button "Contact Us" at bounding box center [907, 673] width 112 height 39
